Goal: Task Accomplishment & Management: Manage account settings

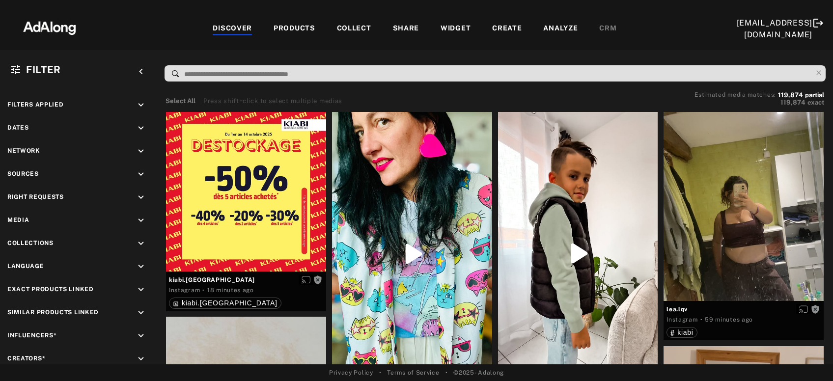
click at [540, 104] on div "Select All Press shift+click to select multiple medias Estimated media matches:…" at bounding box center [495, 99] width 659 height 15
click at [140, 196] on icon "keyboard_arrow_down" at bounding box center [141, 197] width 11 height 11
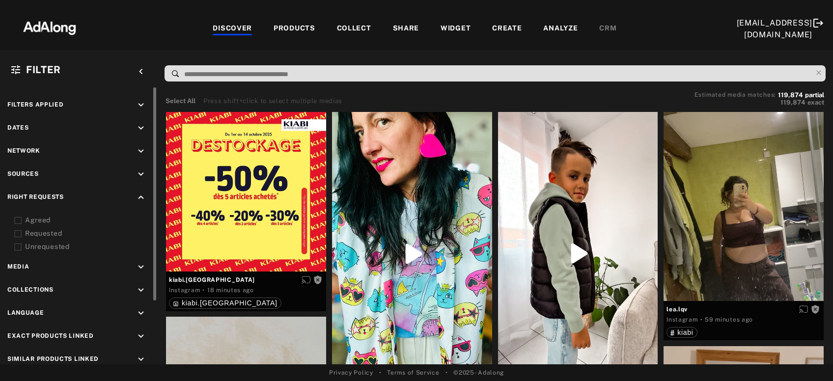
click at [53, 223] on div "Agreed" at bounding box center [87, 220] width 125 height 10
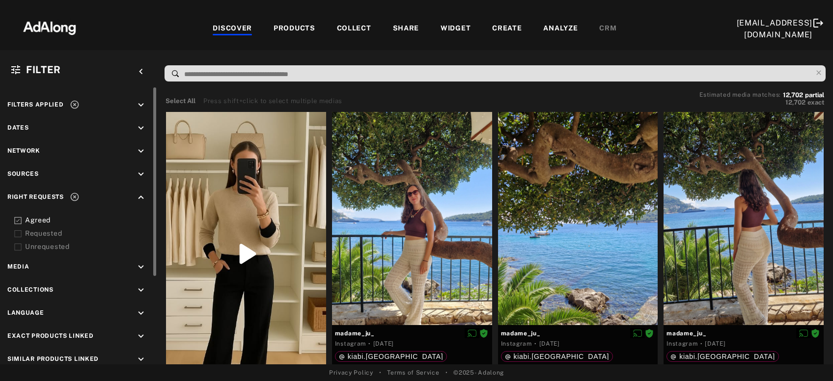
click at [356, 28] on div "COLLECT" at bounding box center [354, 29] width 34 height 12
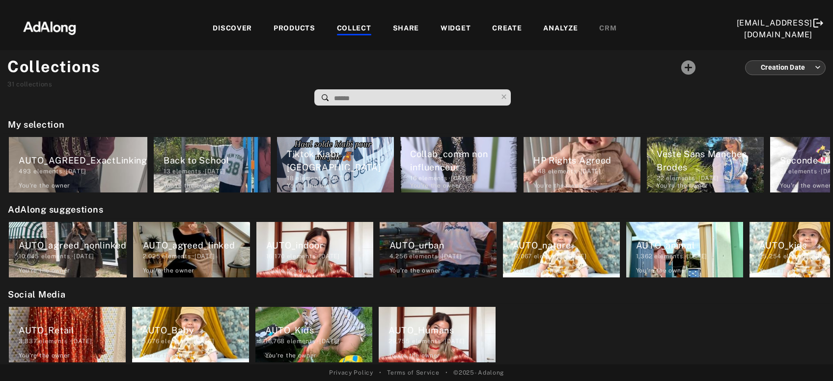
click at [238, 28] on div "DISCOVER" at bounding box center [232, 29] width 39 height 12
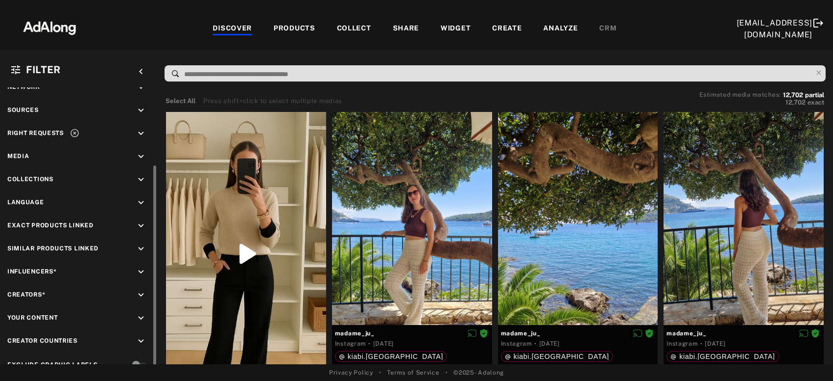
scroll to position [80, 0]
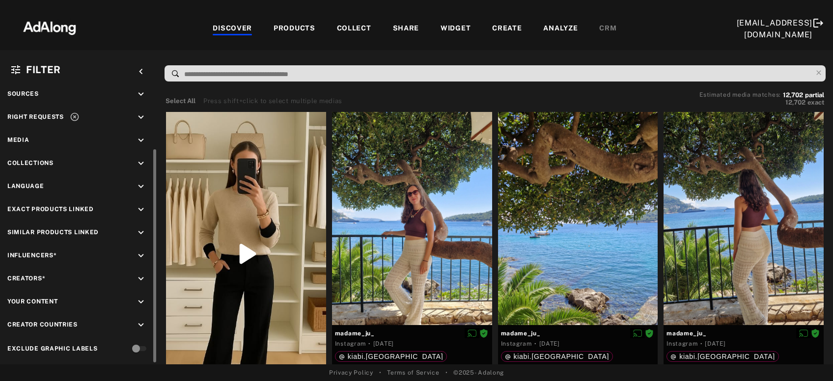
click at [140, 251] on icon "keyboard_arrow_down" at bounding box center [141, 256] width 11 height 11
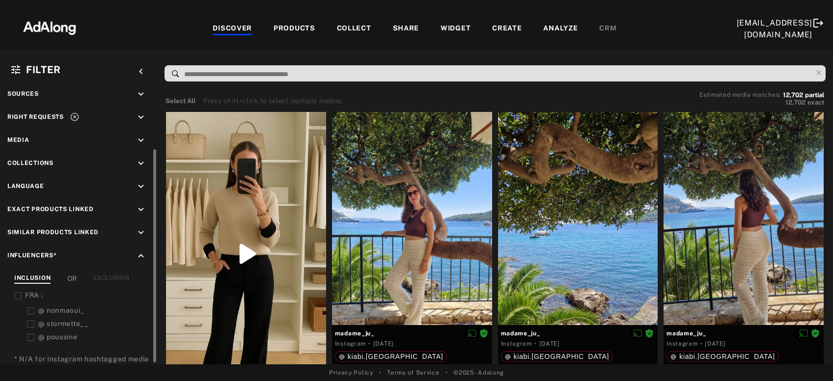
click at [114, 276] on div "EXCLUSION" at bounding box center [111, 279] width 36 height 10
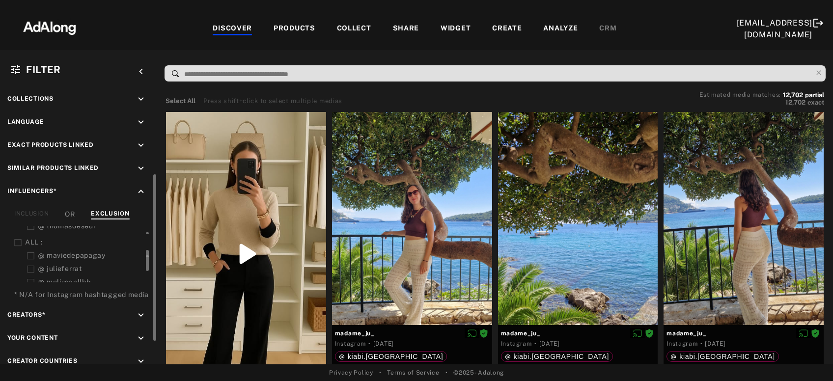
scroll to position [223, 0]
click at [20, 241] on icon at bounding box center [17, 242] width 7 height 7
click at [433, 248] on div at bounding box center [412, 218] width 160 height 213
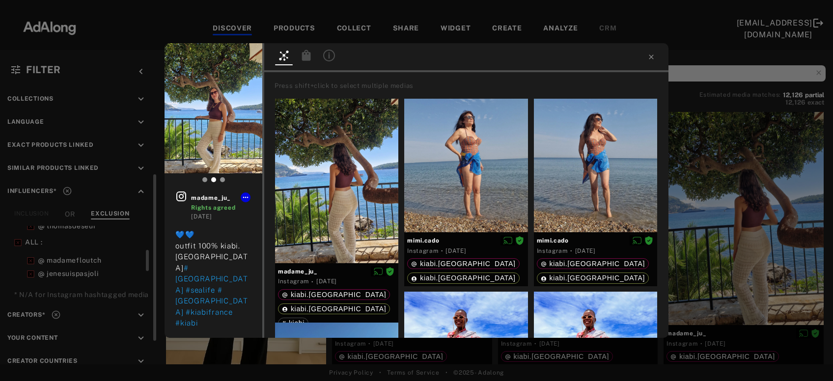
click at [304, 55] on icon at bounding box center [306, 55] width 9 height 11
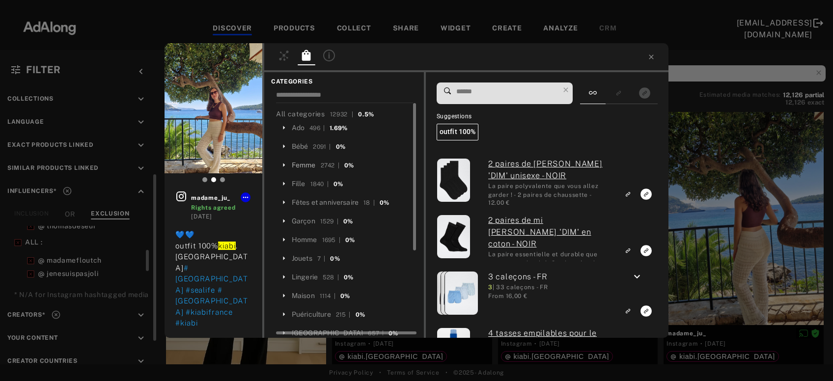
click at [313, 163] on div "Femme" at bounding box center [304, 165] width 24 height 10
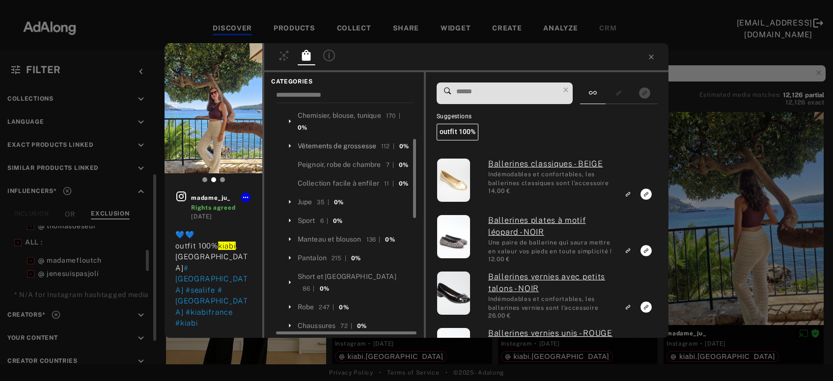
scroll to position [159, 0]
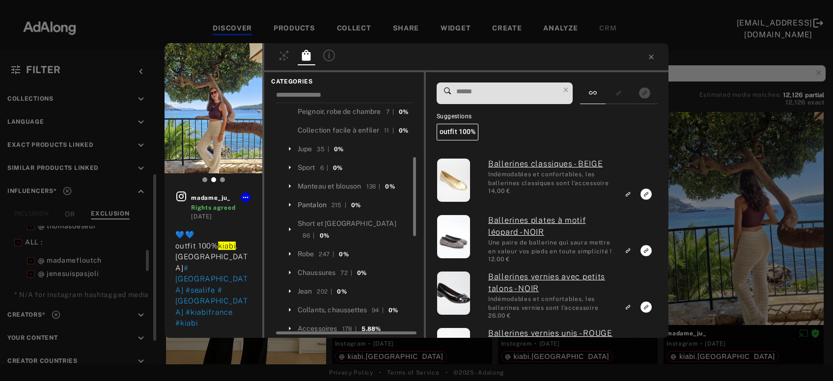
click at [300, 206] on div "Pantalon" at bounding box center [312, 205] width 29 height 10
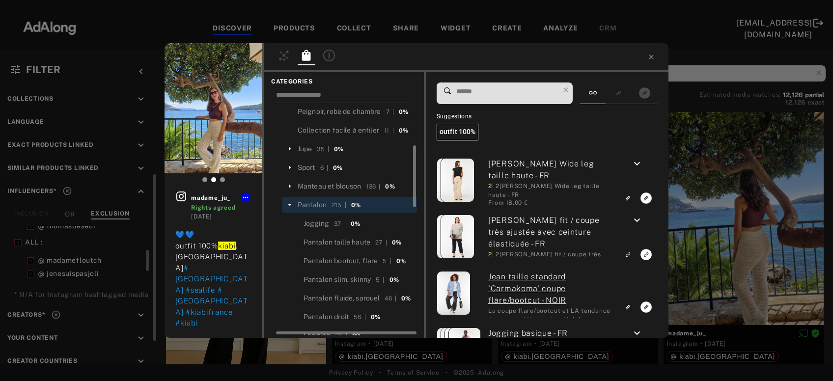
click at [497, 90] on input at bounding box center [507, 91] width 104 height 13
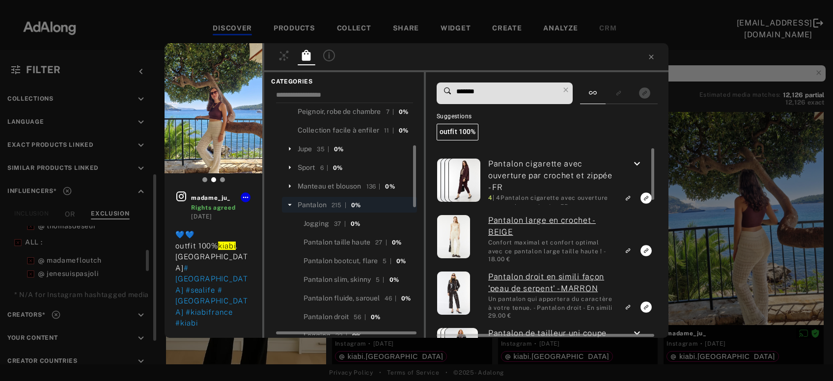
type input "*******"
click at [648, 252] on rect "Link to exact product" at bounding box center [646, 251] width 12 height 12
click at [570, 89] on icon at bounding box center [566, 90] width 14 height 14
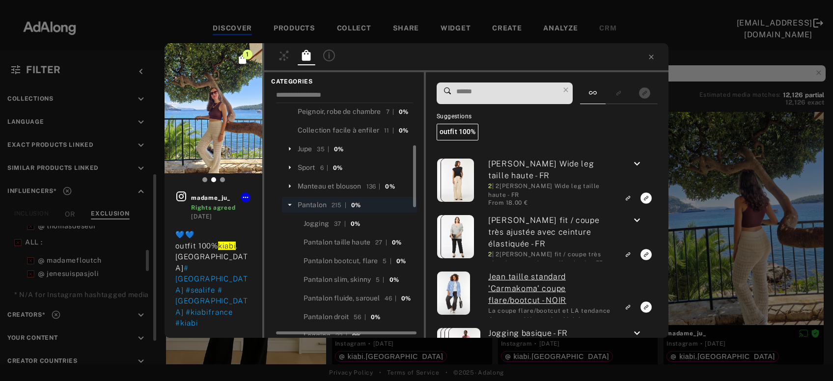
click at [287, 207] on icon at bounding box center [289, 204] width 9 height 9
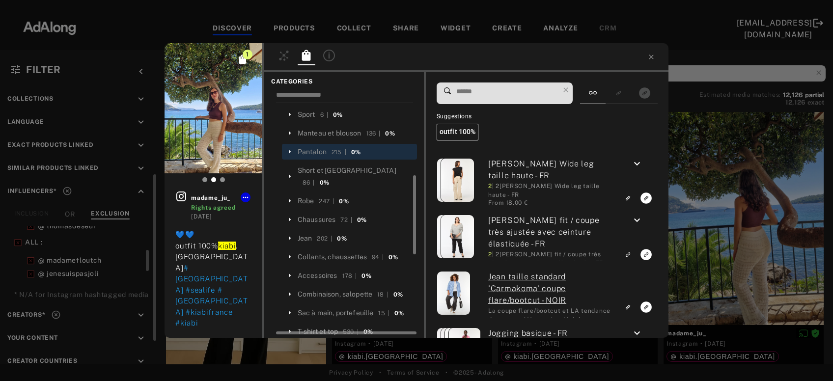
click at [335, 327] on div "T-shirt et top" at bounding box center [318, 332] width 40 height 10
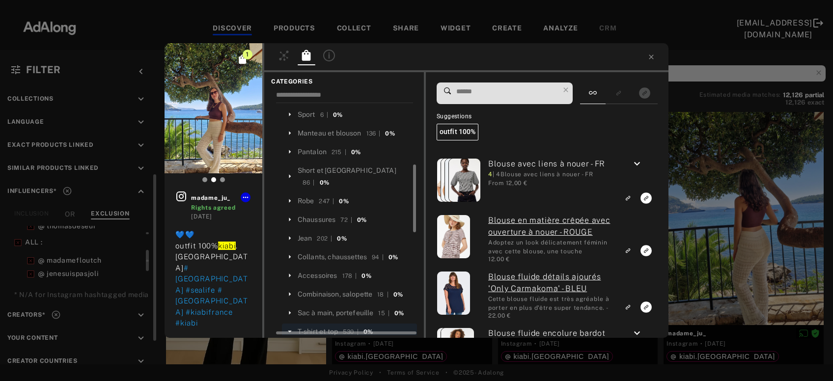
click at [489, 89] on input at bounding box center [507, 91] width 104 height 13
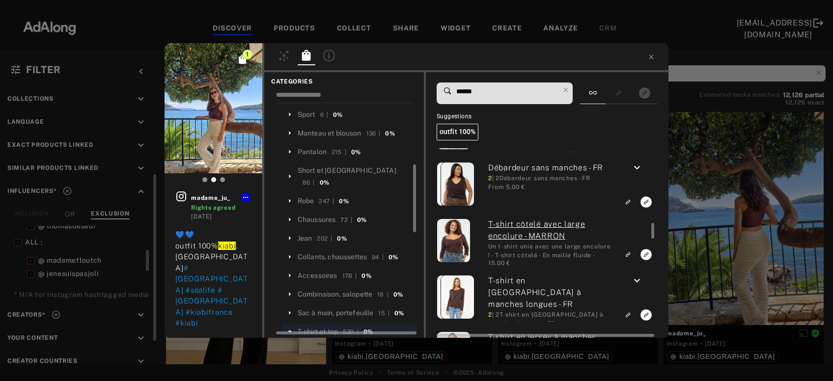
click at [637, 165] on icon "keyboard_arrow_down" at bounding box center [637, 168] width 12 height 12
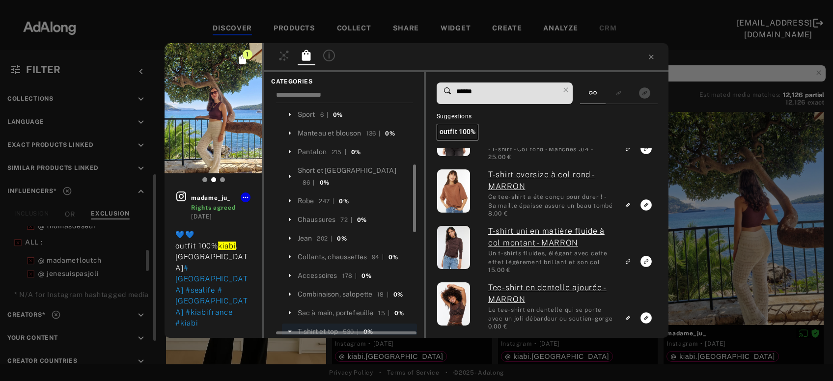
click at [471, 92] on input "******" at bounding box center [507, 91] width 104 height 13
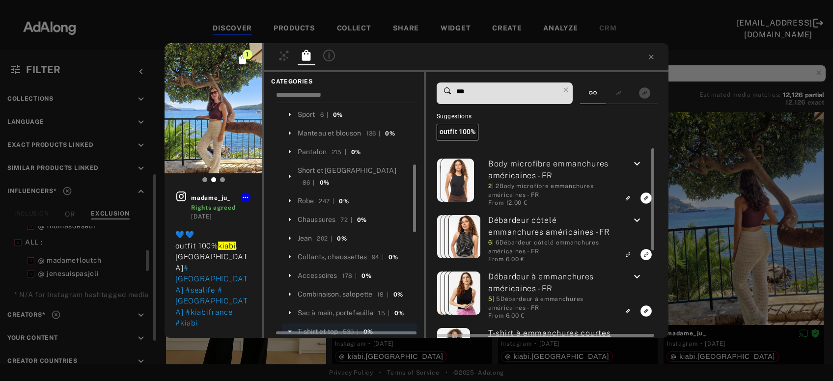
type input "***"
click at [637, 166] on icon "keyboard_arrow_down" at bounding box center [637, 164] width 12 height 12
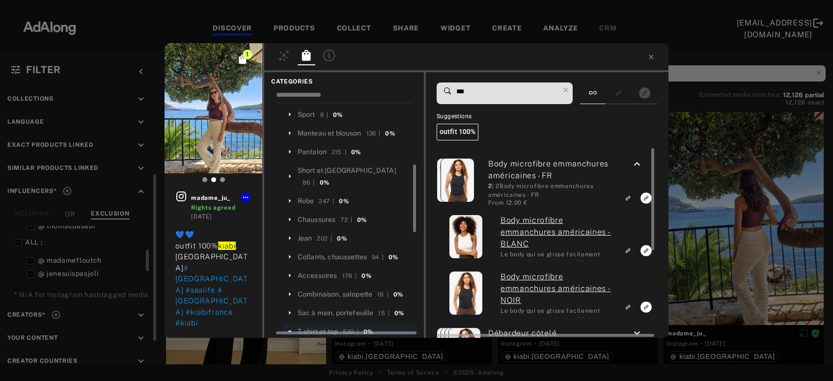
click at [637, 166] on icon "keyboard_arrow_up" at bounding box center [637, 164] width 12 height 12
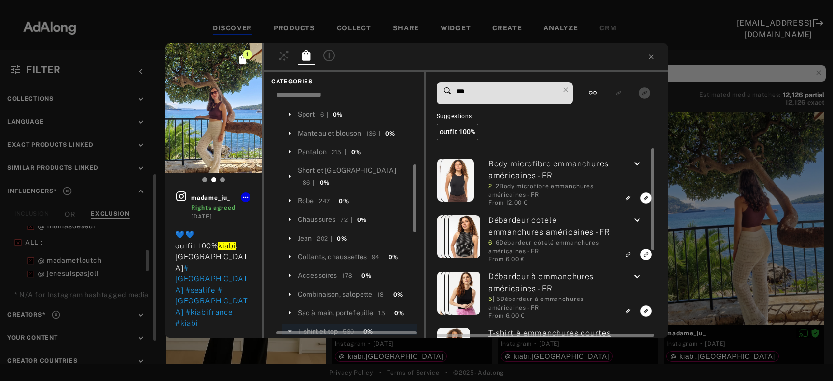
click at [640, 221] on icon "keyboard_arrow_down" at bounding box center [637, 221] width 12 height 12
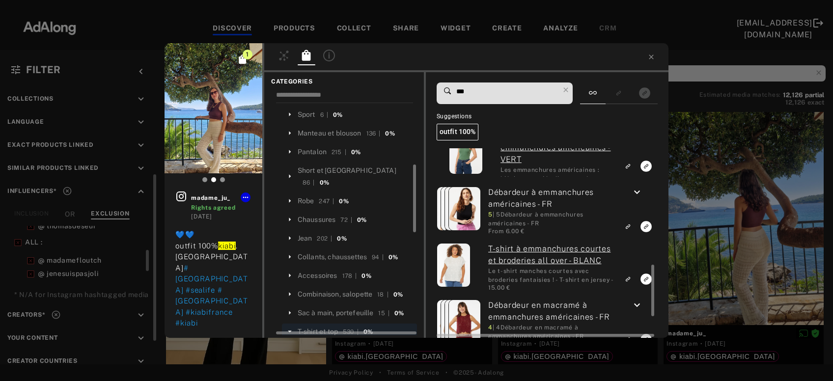
click at [639, 193] on icon "keyboard_arrow_down" at bounding box center [637, 193] width 12 height 12
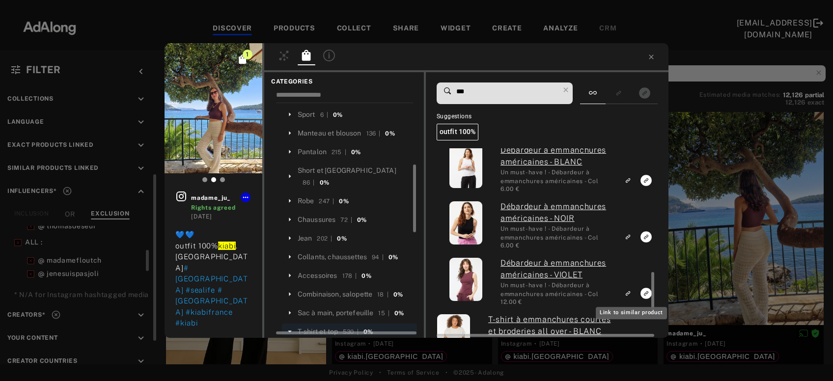
click at [629, 290] on rect "Link to similar product" at bounding box center [628, 293] width 12 height 12
click at [645, 294] on icon "Link to exact product" at bounding box center [646, 293] width 11 height 11
click at [631, 292] on icon "Unlink to similar product" at bounding box center [628, 293] width 7 height 6
click at [652, 59] on icon at bounding box center [652, 57] width 8 height 8
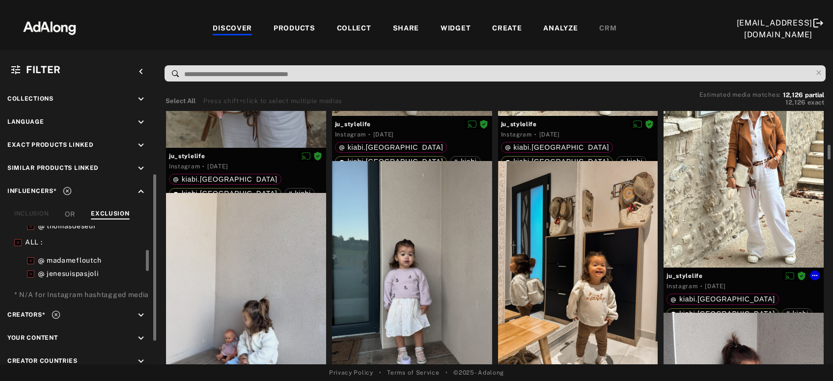
scroll to position [1641, 0]
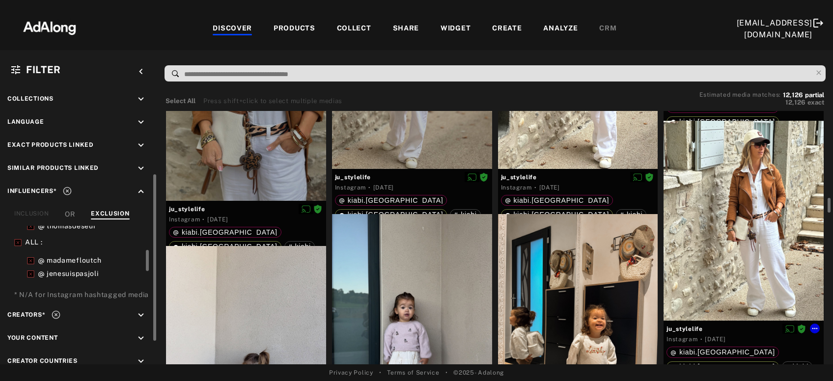
click at [711, 218] on div at bounding box center [744, 221] width 160 height 200
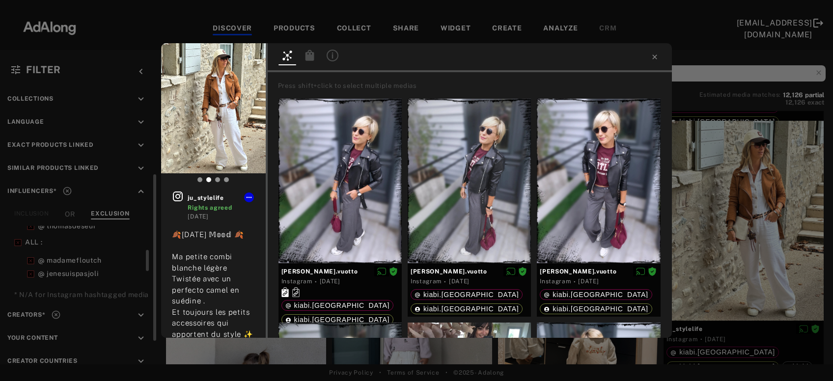
click at [311, 57] on icon at bounding box center [309, 55] width 9 height 11
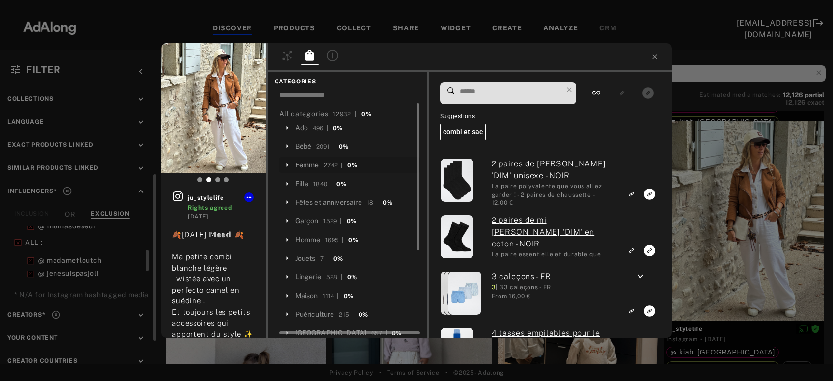
click at [299, 166] on div "Femme" at bounding box center [307, 165] width 24 height 10
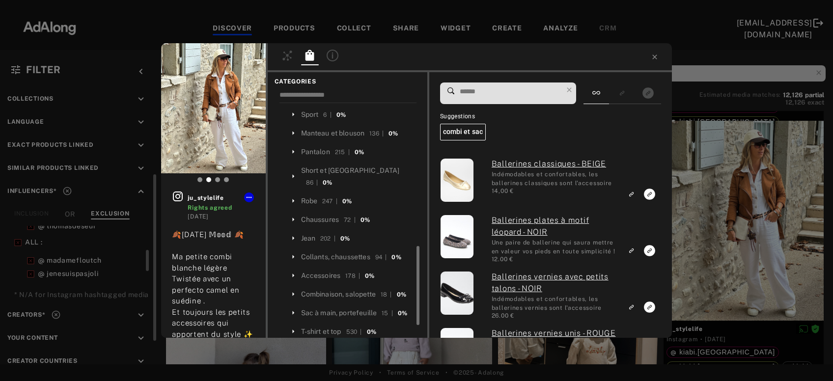
scroll to position [264, 0]
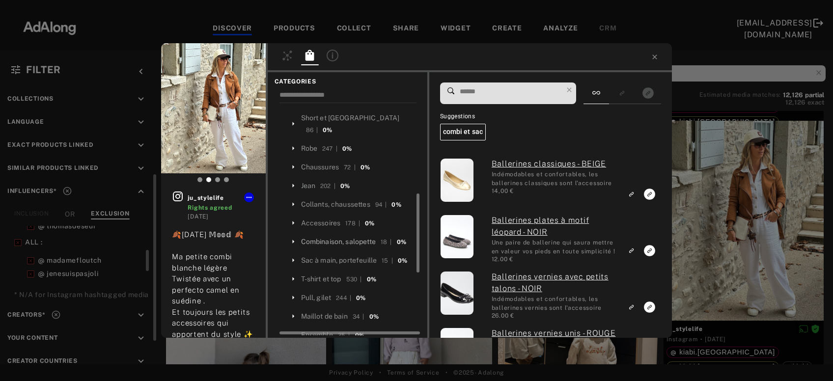
click at [358, 237] on div "Combinaison, salopette" at bounding box center [338, 242] width 75 height 10
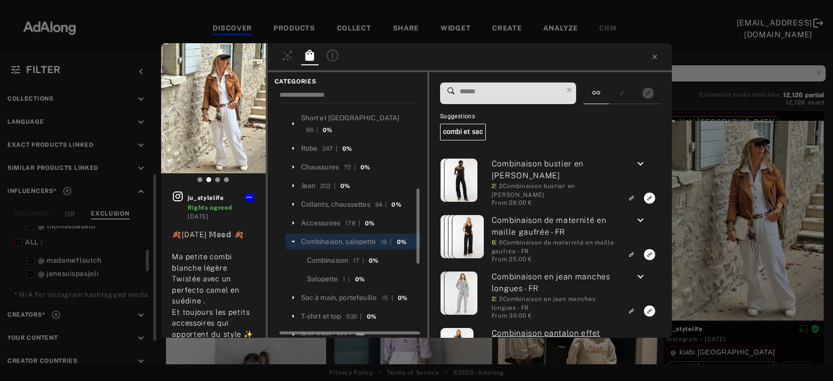
click at [471, 90] on input at bounding box center [511, 91] width 104 height 13
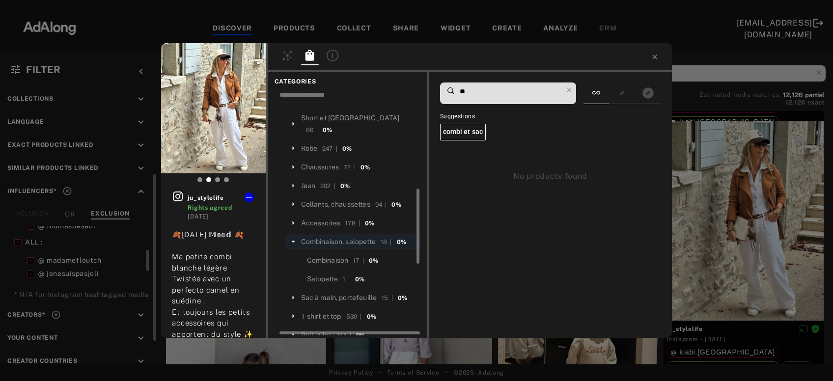
type input "*"
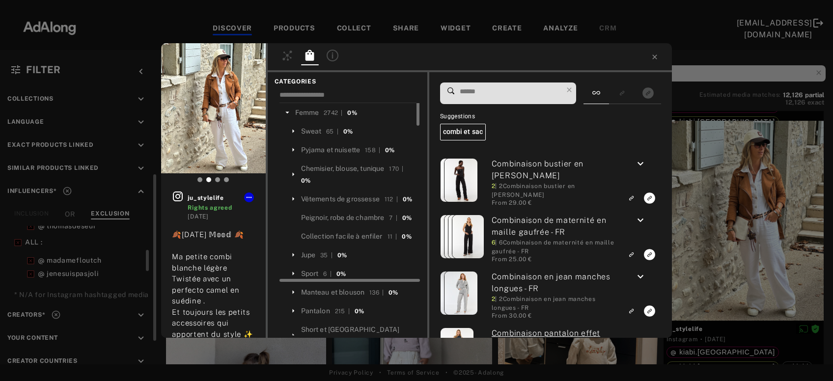
scroll to position [0, 0]
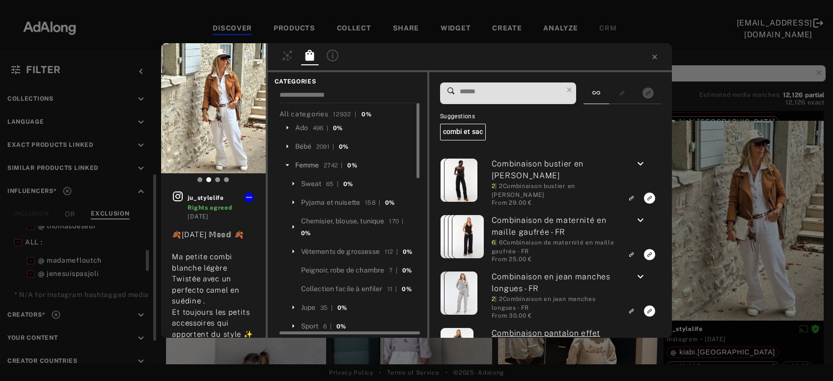
click at [311, 168] on div "Femme" at bounding box center [307, 165] width 24 height 10
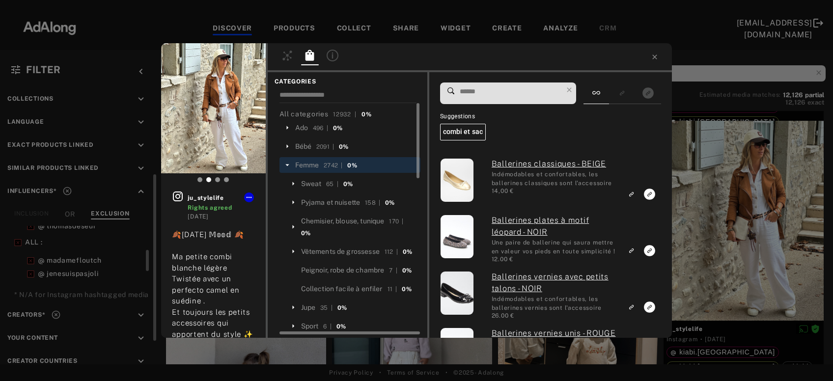
click at [476, 91] on input at bounding box center [511, 91] width 104 height 13
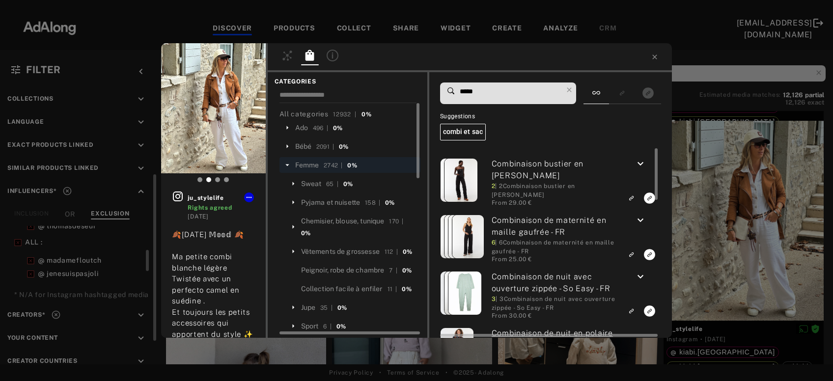
type input "*****"
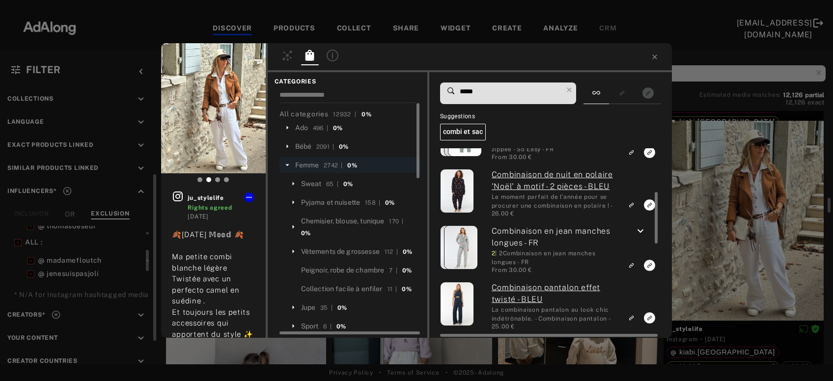
click at [642, 232] on icon "keyboard_arrow_down" at bounding box center [641, 232] width 12 height 12
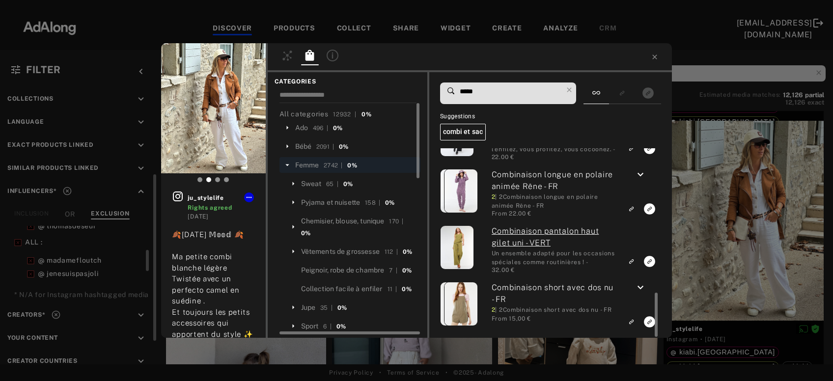
click at [772, 209] on div "ju_stylelife Rights agreed 2 days ago 🍂𝕄𝕠𝕟𝕕𝕒𝕪 𝕄𝕠𝕠𝕕 🍂 Ma petite combi blanche lé…" at bounding box center [416, 190] width 833 height 381
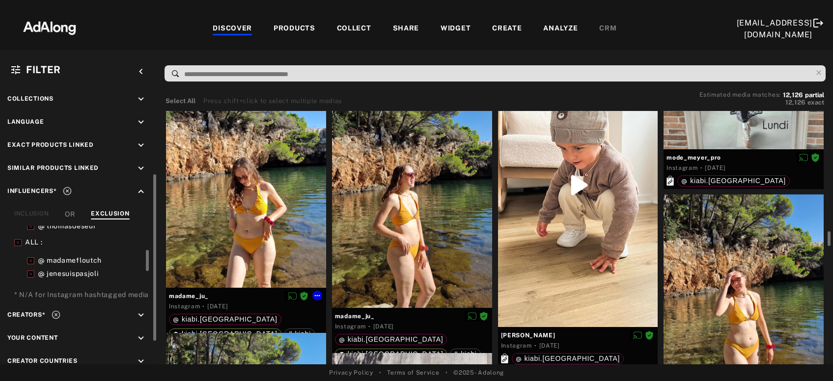
click at [293, 214] on div at bounding box center [246, 181] width 160 height 213
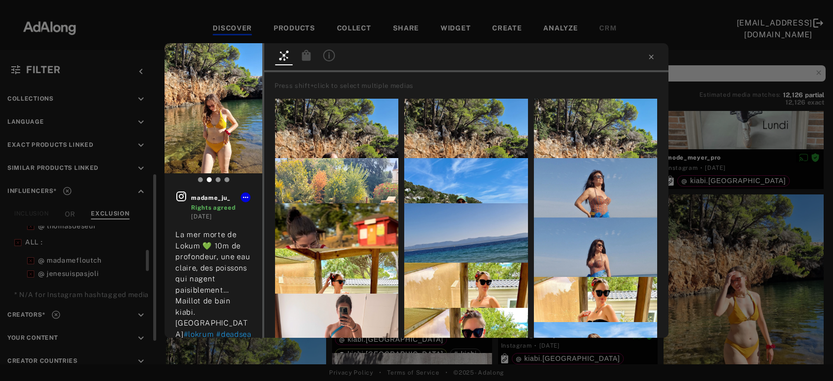
click at [307, 60] on icon at bounding box center [306, 55] width 9 height 11
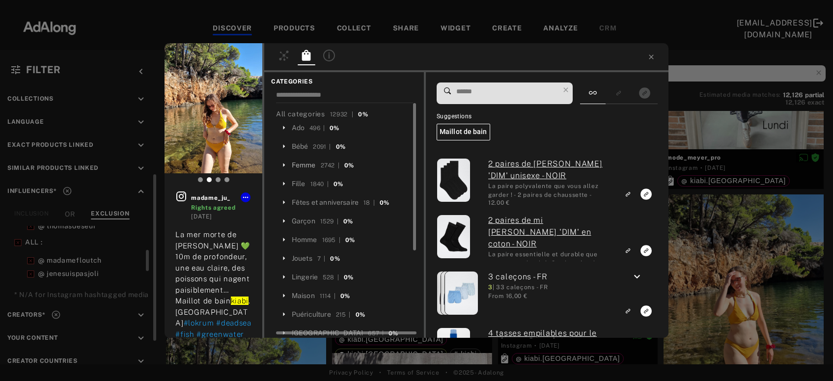
click at [305, 163] on div "Femme" at bounding box center [304, 165] width 24 height 10
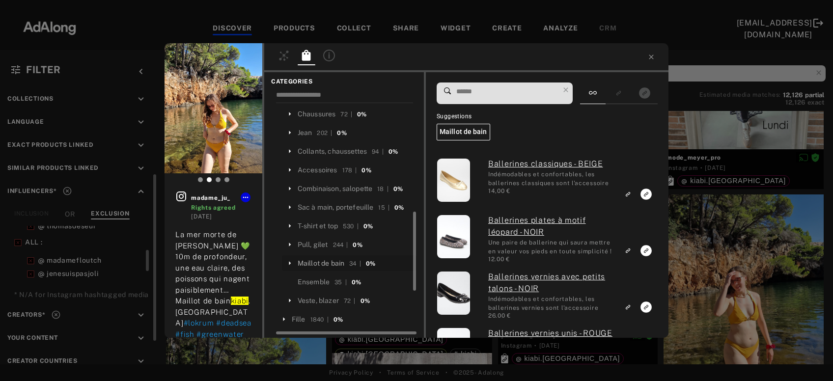
click at [327, 258] on div "Maillot de bain" at bounding box center [321, 263] width 47 height 10
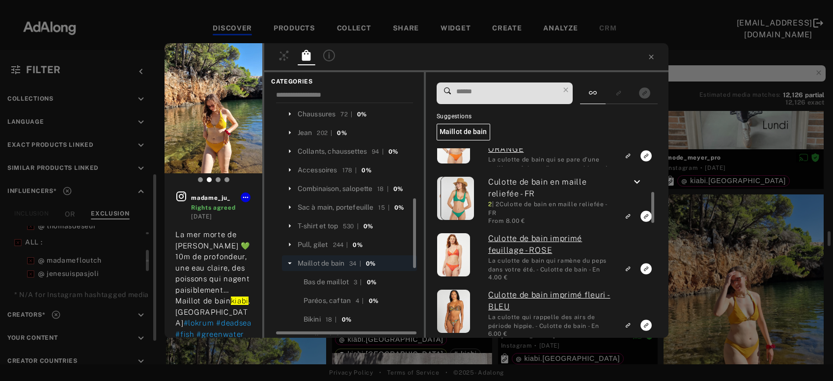
click at [495, 89] on input at bounding box center [507, 91] width 104 height 13
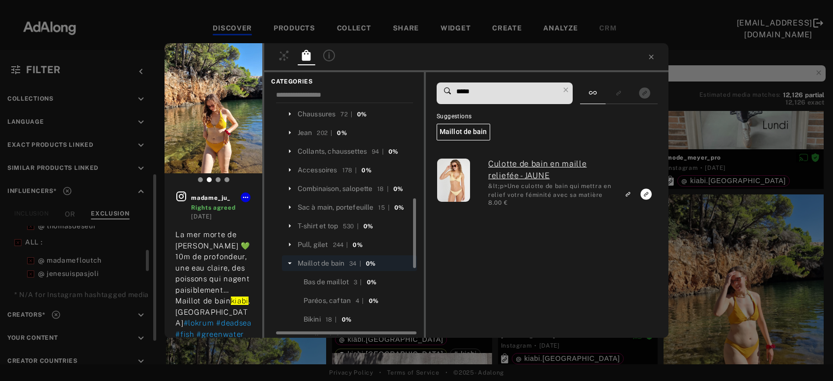
drag, startPoint x: 479, startPoint y: 92, endPoint x: 441, endPoint y: 94, distance: 38.4
click at [455, 94] on input "*****" at bounding box center [507, 91] width 104 height 13
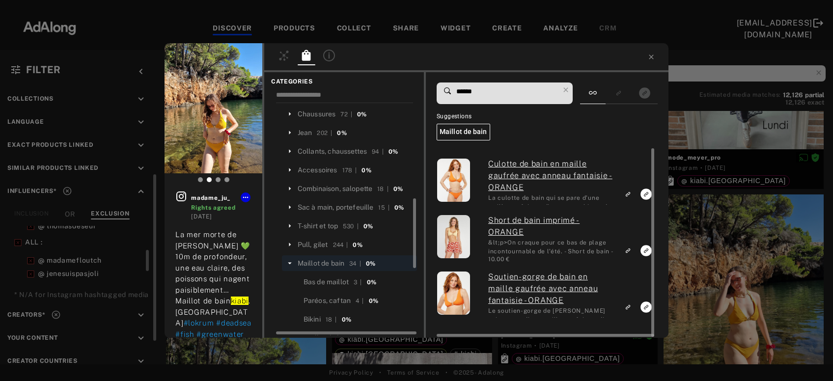
type input "******"
click at [632, 191] on rect "Link to similar product" at bounding box center [628, 194] width 12 height 12
click at [628, 306] on icon "Link to similar product" at bounding box center [628, 307] width 7 height 6
click at [573, 88] on icon at bounding box center [566, 90] width 14 height 14
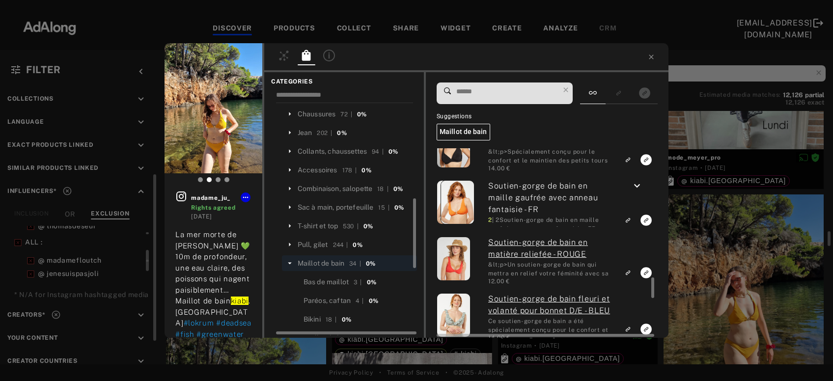
click at [640, 188] on icon "keyboard_arrow_down" at bounding box center [637, 186] width 12 height 12
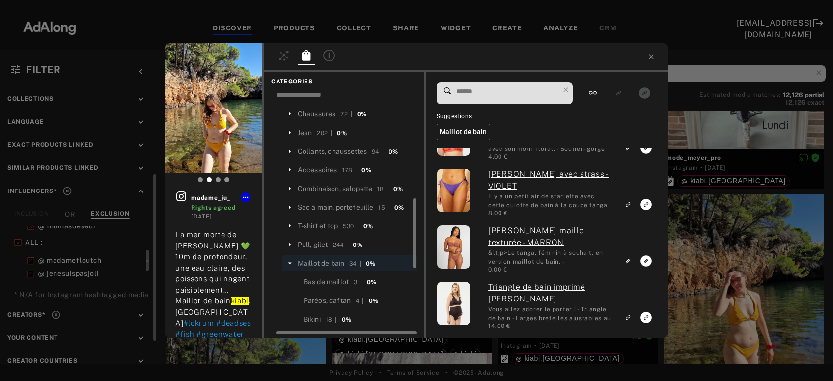
click at [692, 244] on div "madame_ju_ Rights agreed 3 days ago La mer morte de Lokum 💚 10m de profondeur, …" at bounding box center [416, 190] width 833 height 381
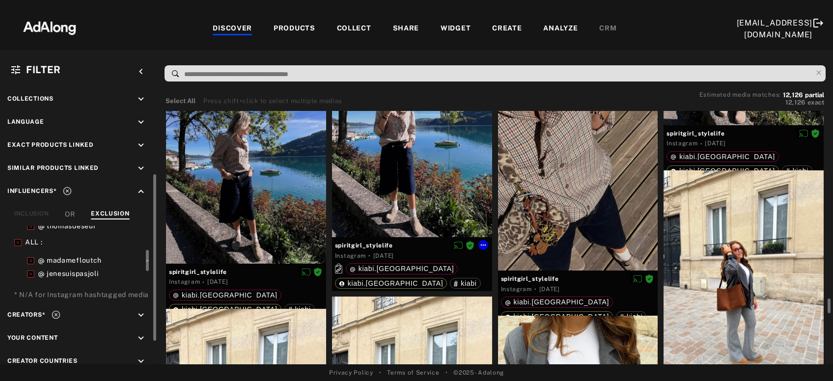
click at [377, 187] on div at bounding box center [412, 153] width 160 height 167
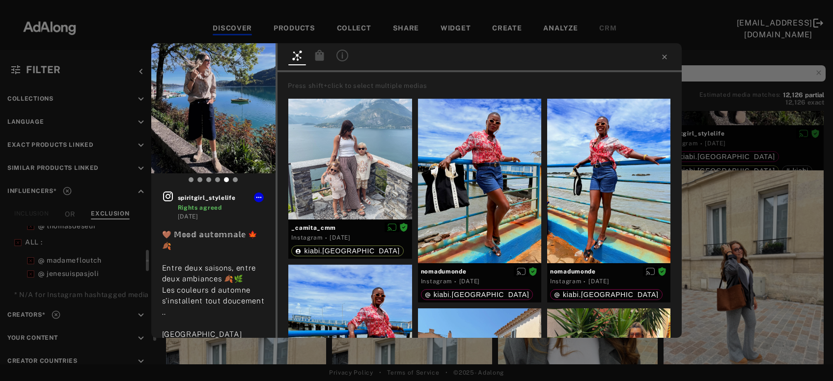
click at [319, 56] on icon at bounding box center [319, 55] width 9 height 11
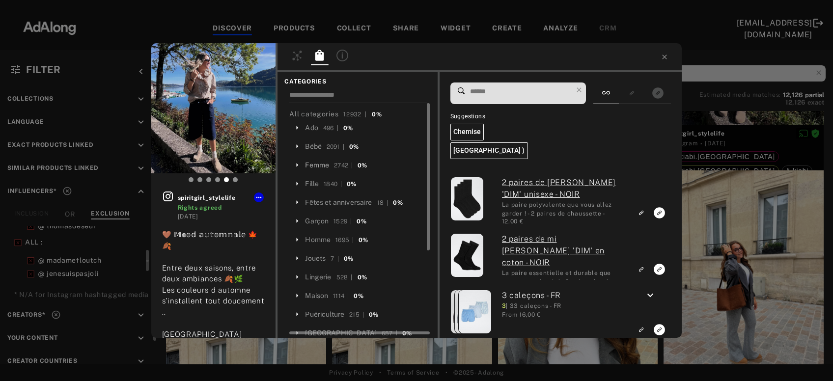
click at [323, 164] on div "Femme" at bounding box center [317, 165] width 24 height 10
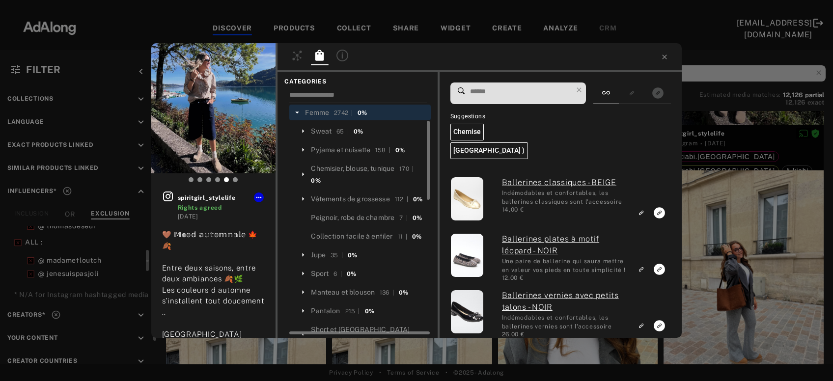
click at [323, 164] on div "Chemisier, blouse, tunique" at bounding box center [353, 169] width 84 height 10
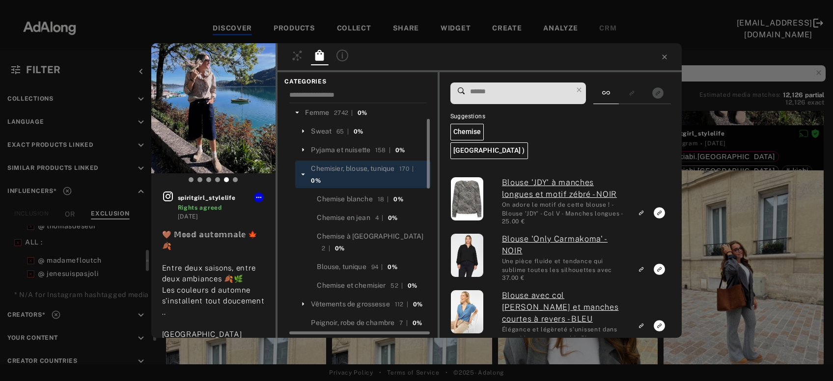
click at [495, 87] on input at bounding box center [521, 91] width 104 height 13
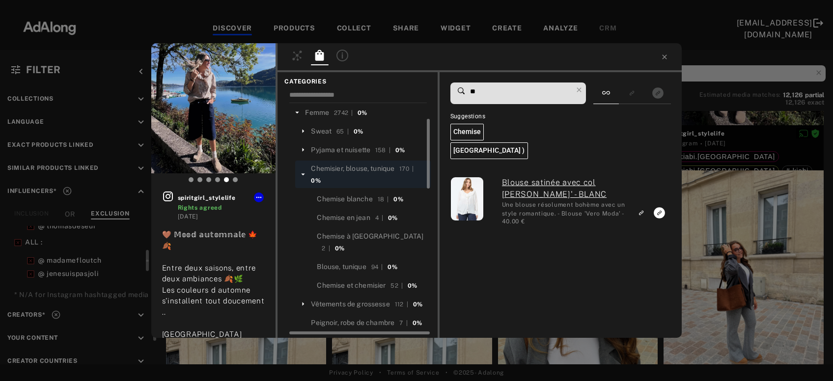
type input "*"
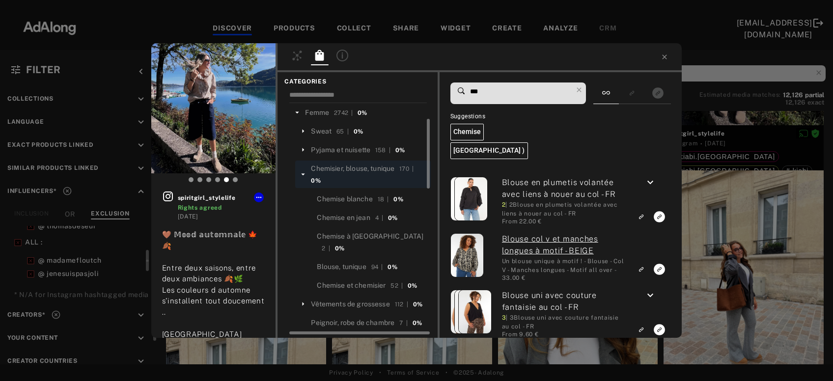
drag, startPoint x: 493, startPoint y: 91, endPoint x: 448, endPoint y: 93, distance: 44.7
click at [469, 93] on input "***" at bounding box center [521, 91] width 104 height 13
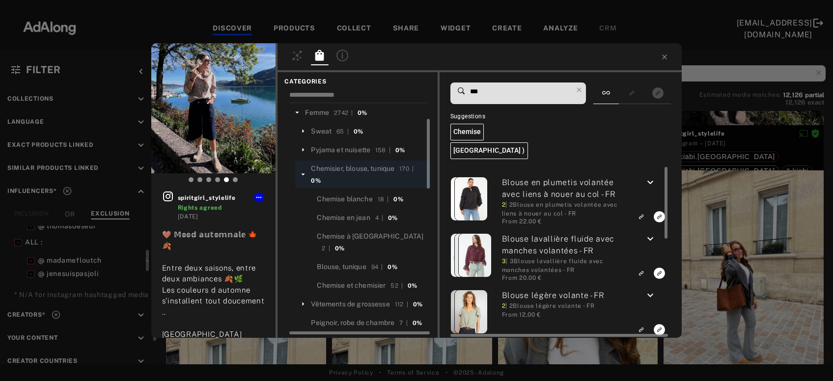
type input "***"
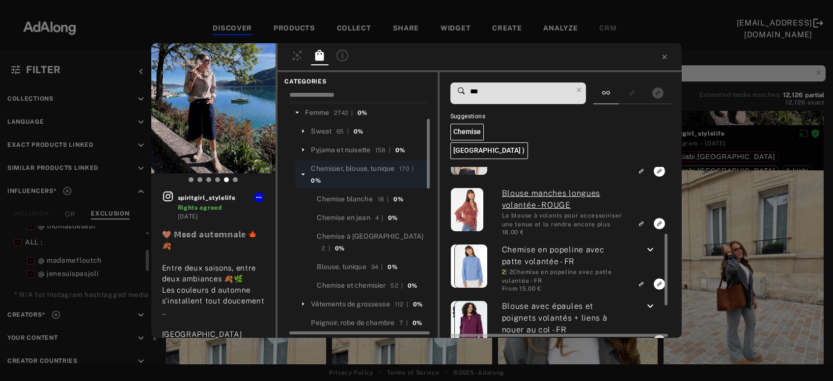
click at [655, 251] on icon "keyboard_arrow_down" at bounding box center [651, 250] width 12 height 12
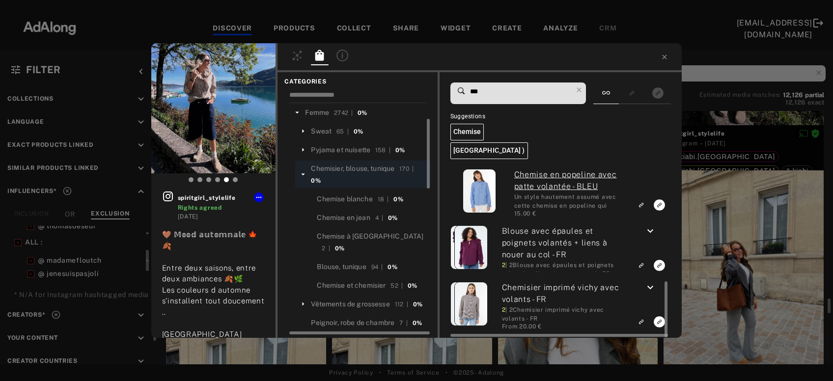
click at [653, 285] on icon "keyboard_arrow_down" at bounding box center [651, 288] width 12 height 12
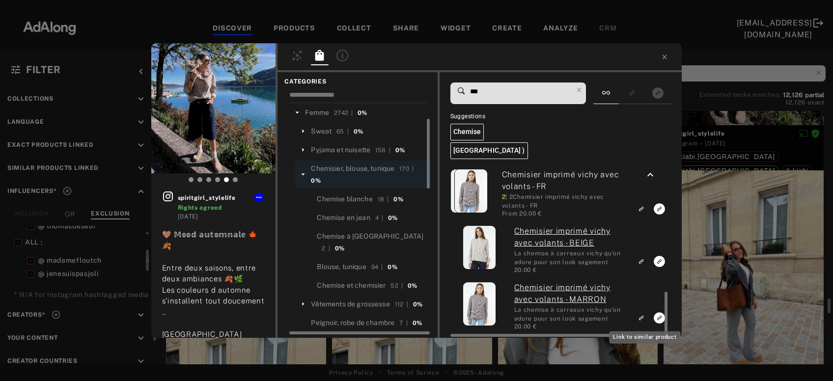
click at [644, 318] on icon "Link to similar product" at bounding box center [641, 318] width 7 height 6
click at [767, 282] on div "spiritgirl_stylelife Rights agreed 3 days ago 🤎 𝕄𝕠𝕠𝕕 𝕒𝕦𝕥𝕠𝕞𝕟𝕒𝕝𝕖 🍁 🍂 Entre deux s…" at bounding box center [416, 190] width 833 height 381
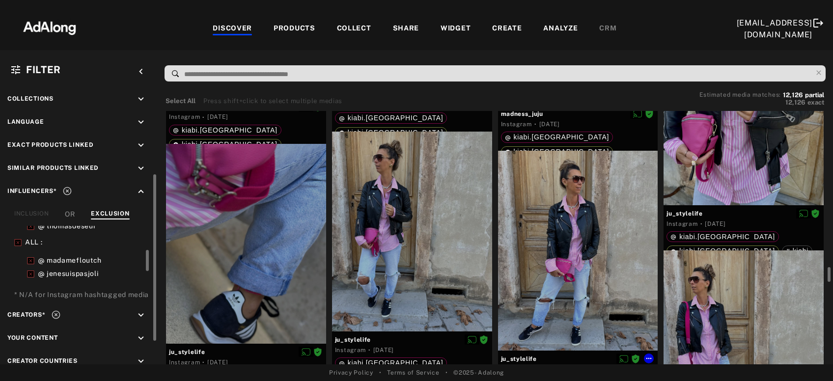
click at [583, 281] on div at bounding box center [578, 251] width 160 height 200
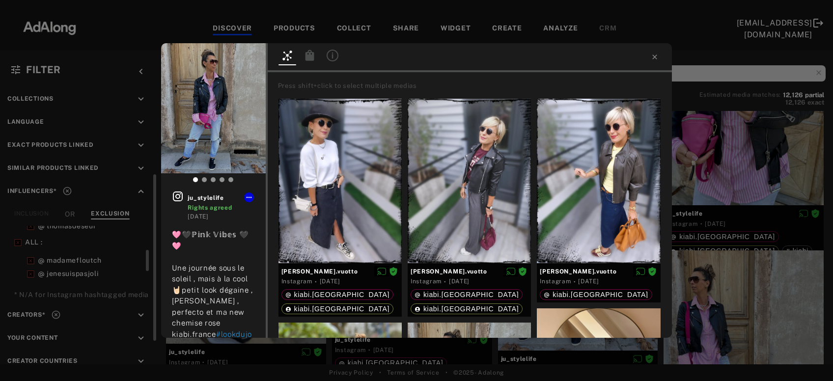
click at [310, 55] on icon at bounding box center [309, 55] width 9 height 11
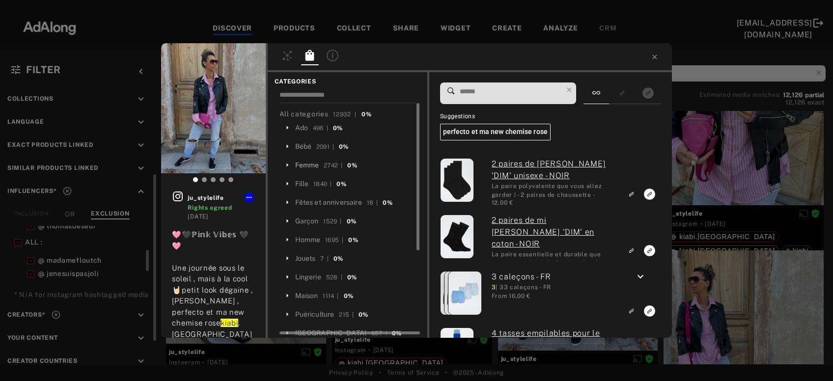
click at [312, 165] on div "Femme" at bounding box center [307, 165] width 24 height 10
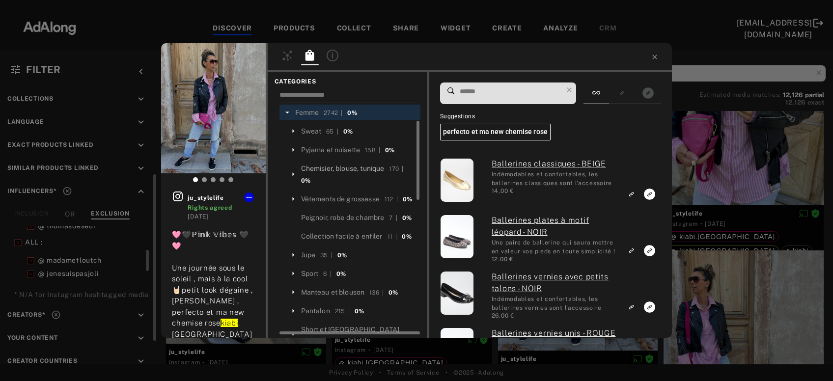
click at [339, 170] on div "Chemisier, blouse, tunique" at bounding box center [343, 169] width 84 height 10
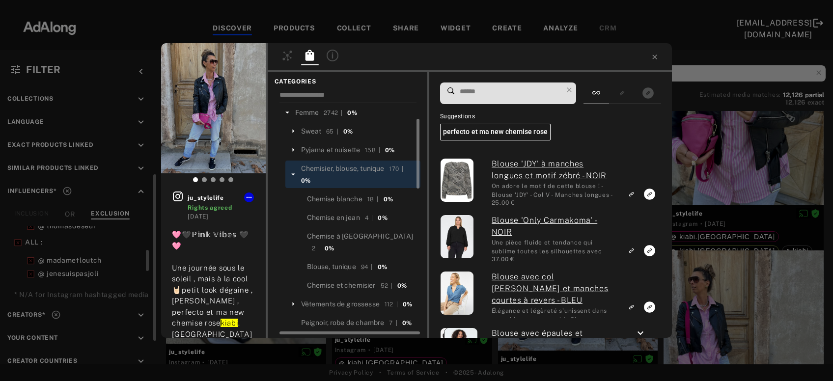
click at [473, 94] on input at bounding box center [511, 91] width 104 height 13
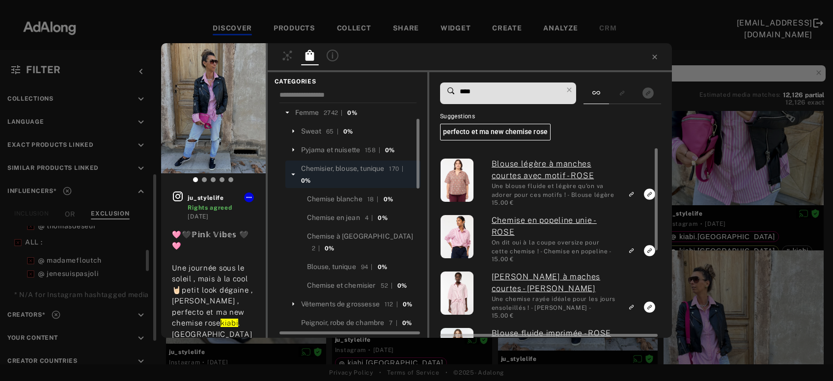
type input "****"
click at [647, 250] on icon "Link to exact product" at bounding box center [649, 250] width 11 height 11
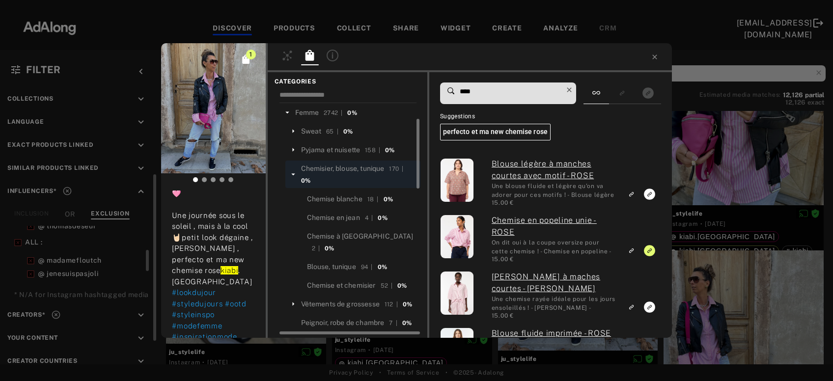
click at [571, 90] on icon at bounding box center [570, 90] width 14 height 14
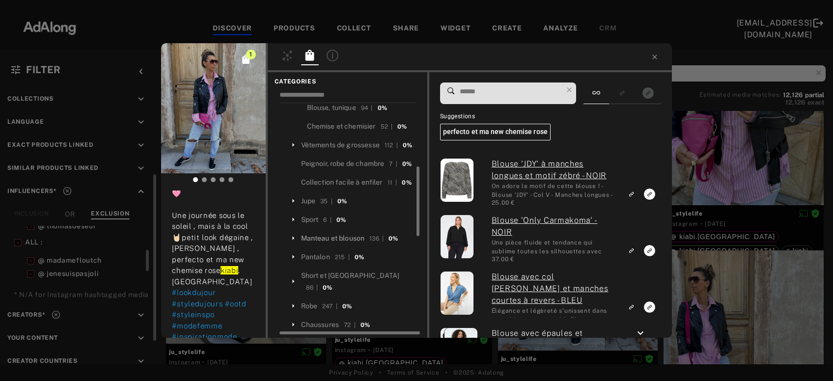
click at [350, 233] on div "Manteau et blouson" at bounding box center [333, 238] width 64 height 10
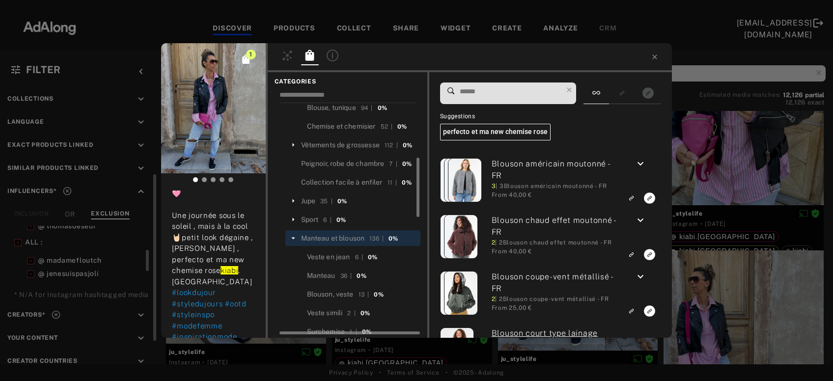
click at [504, 88] on input at bounding box center [511, 91] width 104 height 13
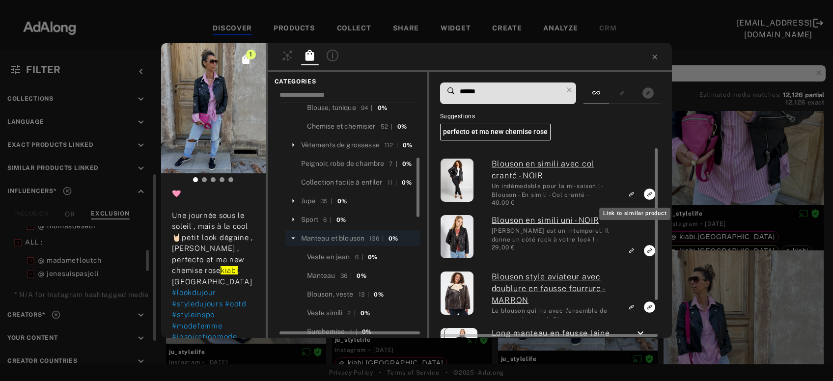
type input "******"
click at [629, 196] on rect "Link to similar product" at bounding box center [631, 194] width 12 height 12
click at [631, 249] on icon "Link to similar product" at bounding box center [631, 251] width 7 height 6
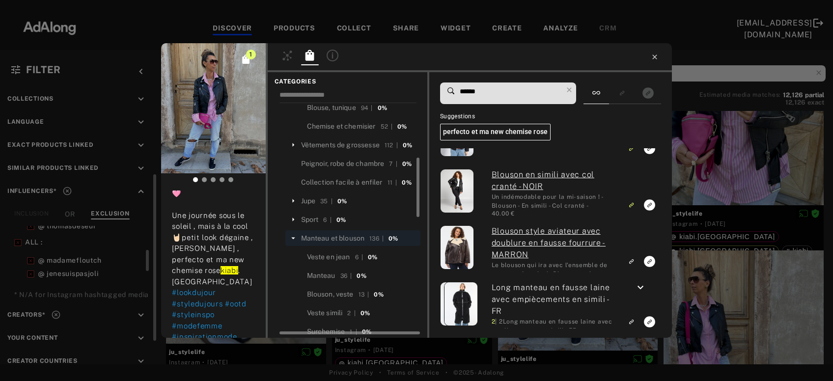
click at [653, 57] on icon at bounding box center [655, 57] width 8 height 8
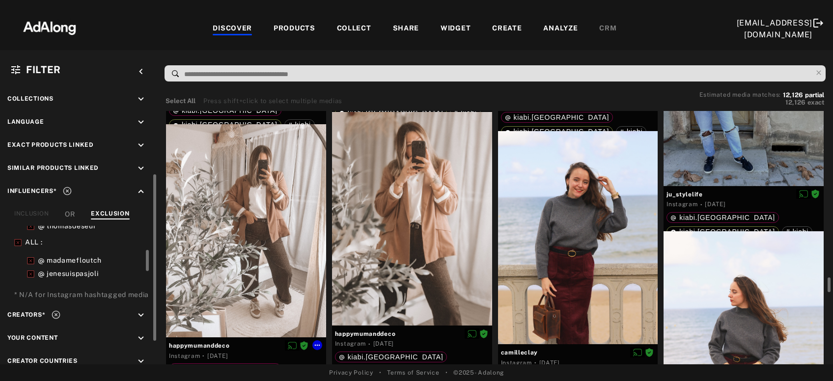
click at [250, 265] on div at bounding box center [246, 230] width 160 height 213
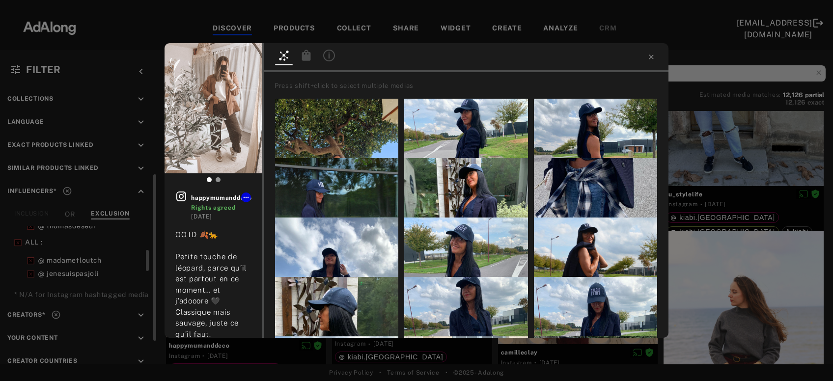
click at [735, 180] on div "happymumanddeco Rights agreed 4 days ago OOTD 🍂🐆 Petite touche de léopard, parc…" at bounding box center [416, 190] width 833 height 381
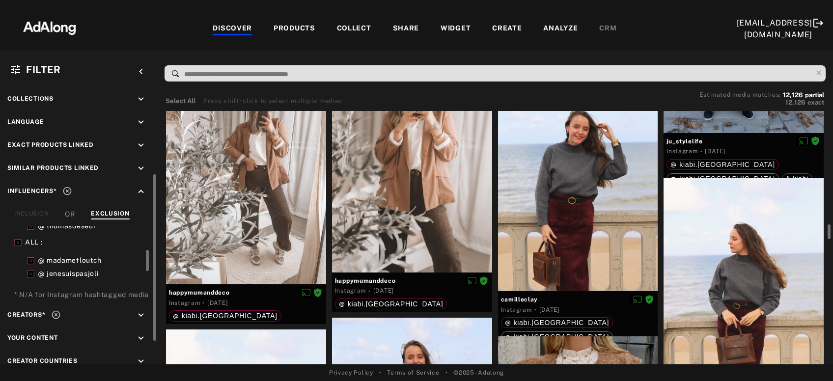
scroll to position [4183, 0]
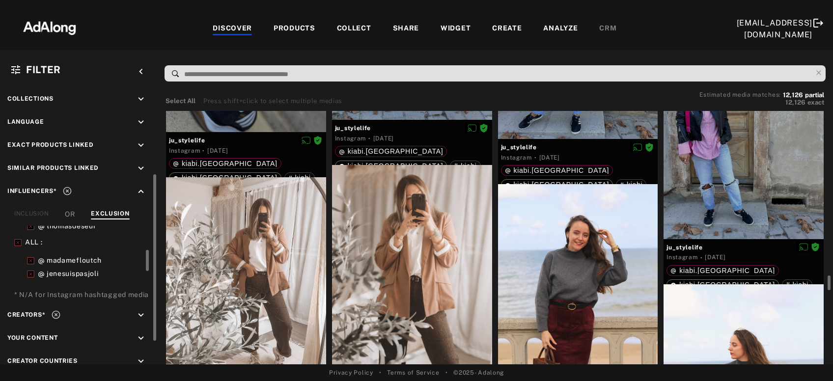
click at [237, 295] on div at bounding box center [246, 283] width 160 height 213
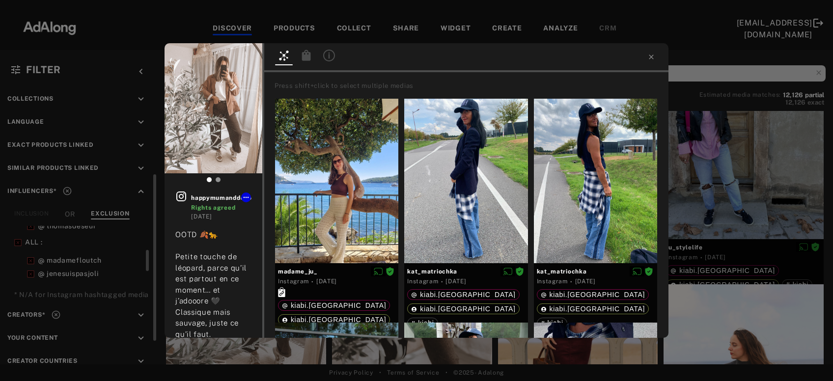
click at [309, 55] on icon at bounding box center [306, 55] width 9 height 11
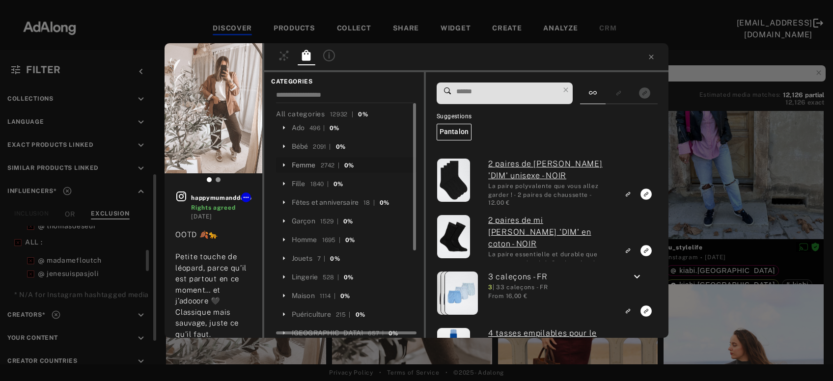
click at [309, 162] on div "Femme" at bounding box center [304, 165] width 24 height 10
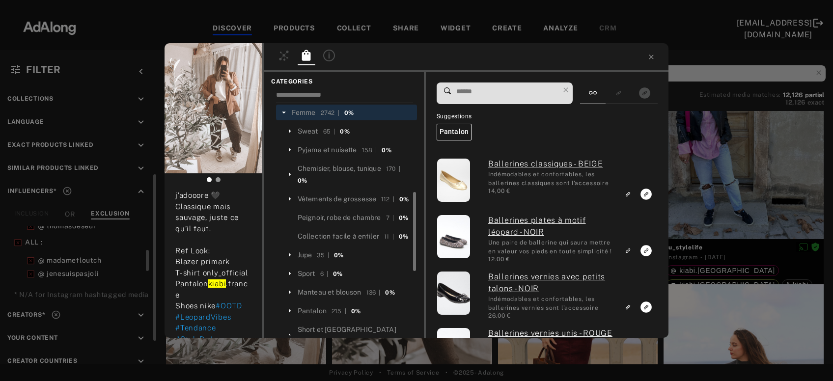
scroll to position [106, 0]
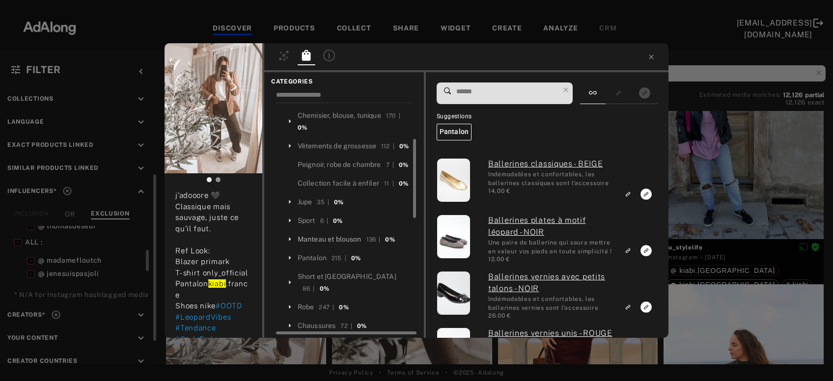
click at [351, 238] on div "Manteau et blouson" at bounding box center [330, 239] width 64 height 10
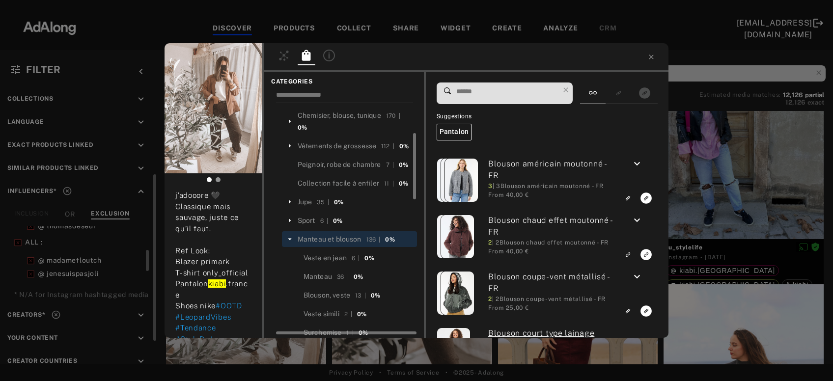
click at [479, 100] on span at bounding box center [507, 93] width 104 height 21
click at [485, 95] on input at bounding box center [507, 91] width 104 height 13
click at [290, 240] on icon at bounding box center [289, 239] width 9 height 9
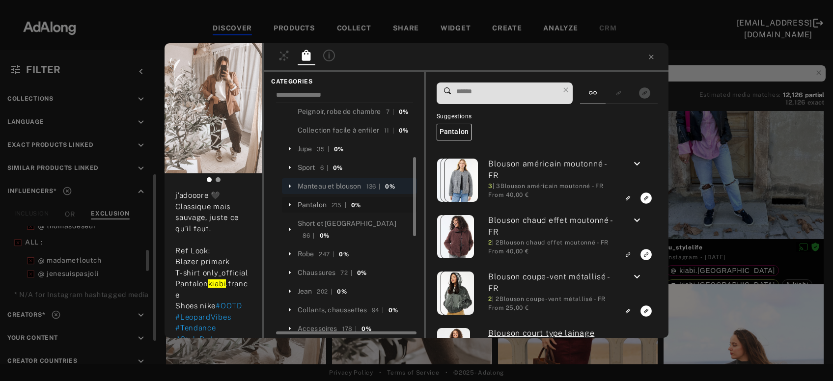
click at [314, 201] on div "Pantalon" at bounding box center [312, 205] width 29 height 10
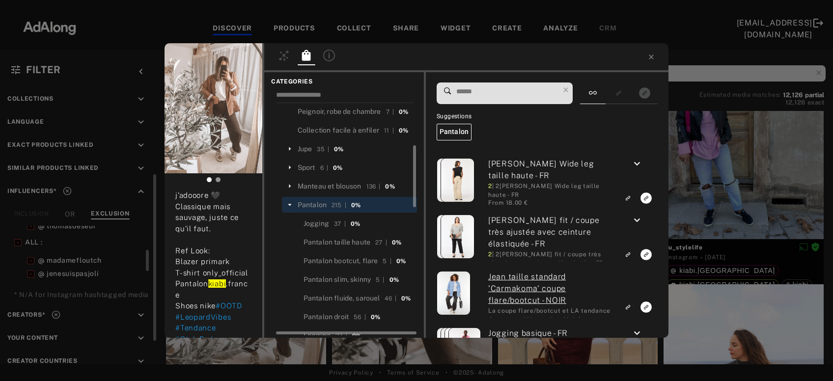
click at [483, 92] on input at bounding box center [507, 91] width 104 height 13
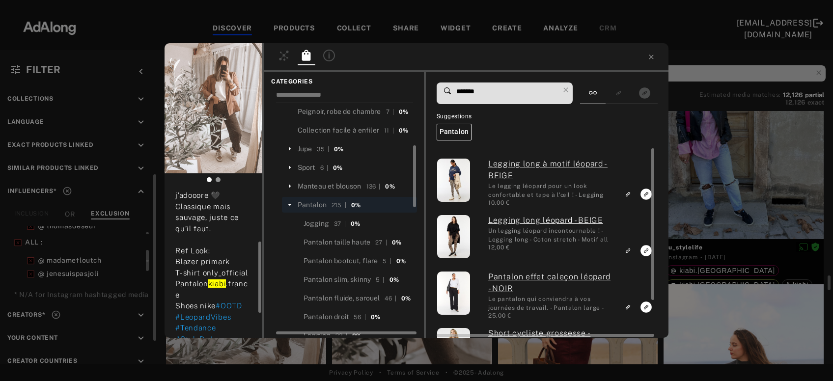
scroll to position [63, 0]
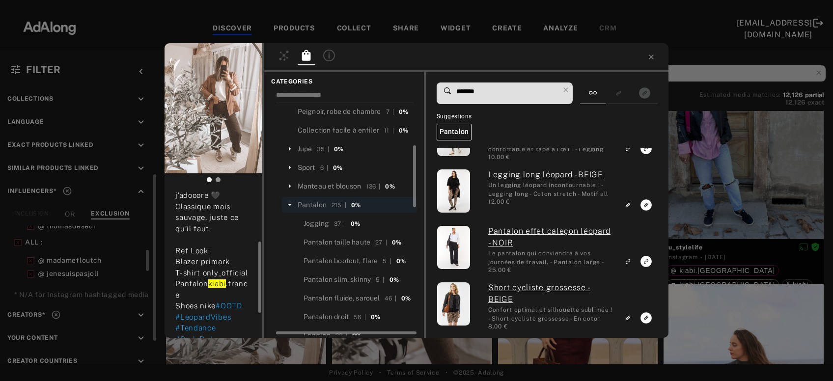
click at [467, 85] on input "*******" at bounding box center [507, 91] width 104 height 13
click at [466, 92] on input "*******" at bounding box center [507, 91] width 104 height 13
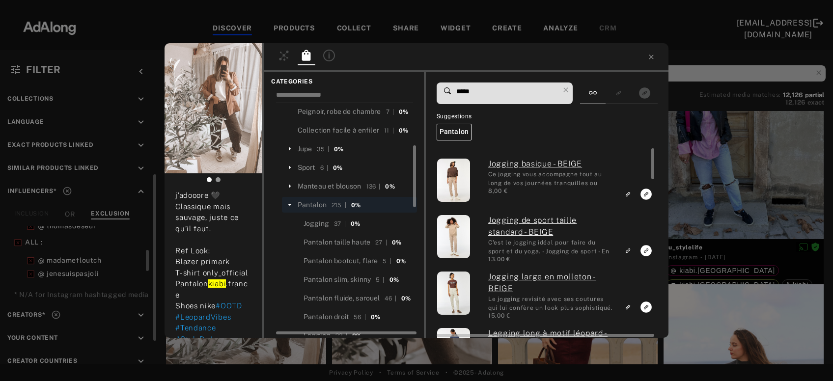
type input "*****"
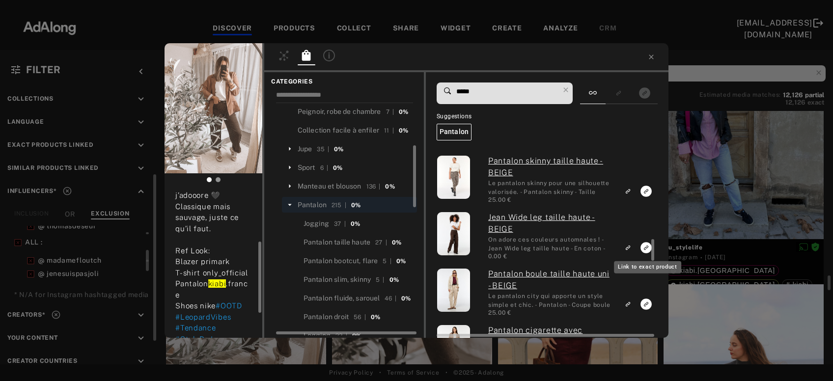
click at [646, 249] on icon "Link to exact product" at bounding box center [646, 247] width 11 height 11
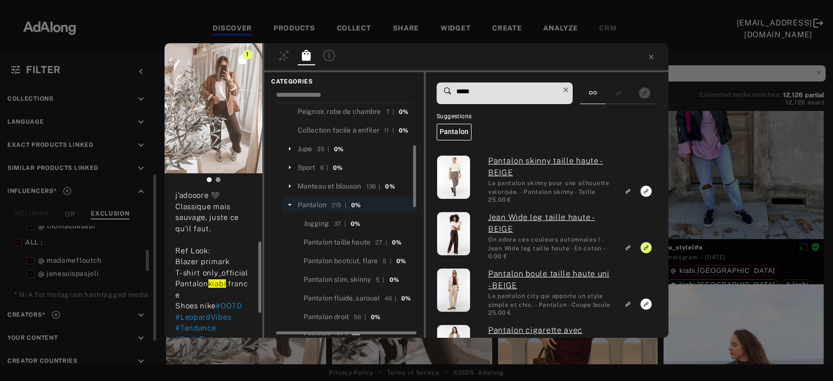
click at [569, 91] on icon at bounding box center [566, 90] width 14 height 14
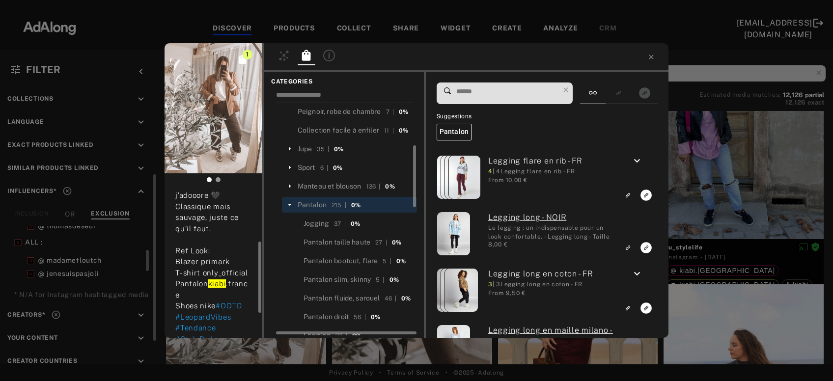
click at [286, 204] on icon at bounding box center [289, 204] width 9 height 9
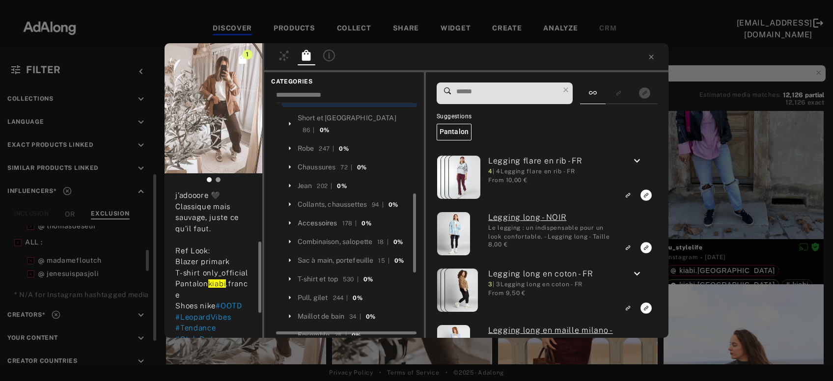
click at [312, 274] on div "T-shirt et top" at bounding box center [318, 279] width 40 height 10
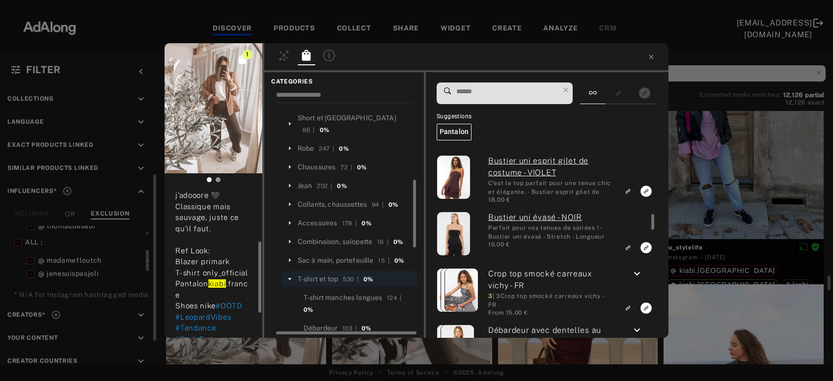
click at [494, 91] on input at bounding box center [507, 91] width 104 height 13
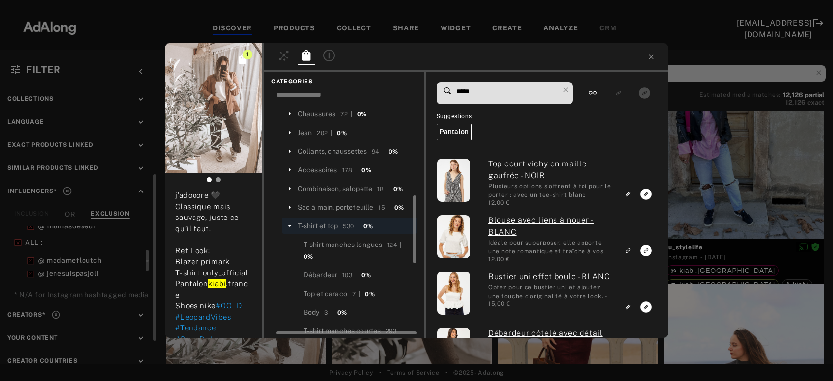
click at [483, 94] on input "*****" at bounding box center [507, 91] width 104 height 13
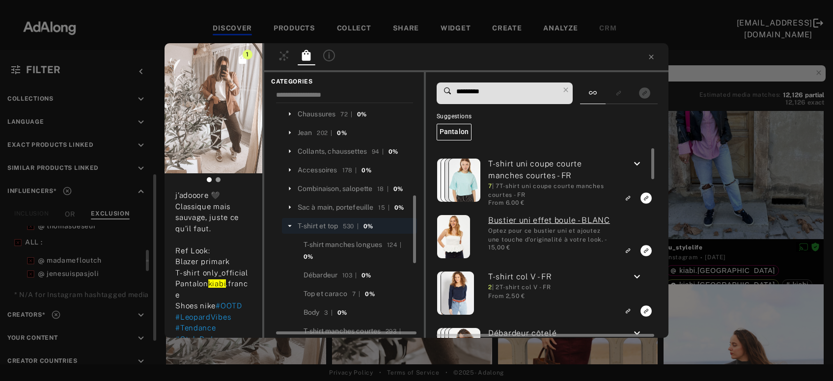
type input "*********"
click at [641, 167] on icon "keyboard_arrow_down" at bounding box center [637, 164] width 12 height 12
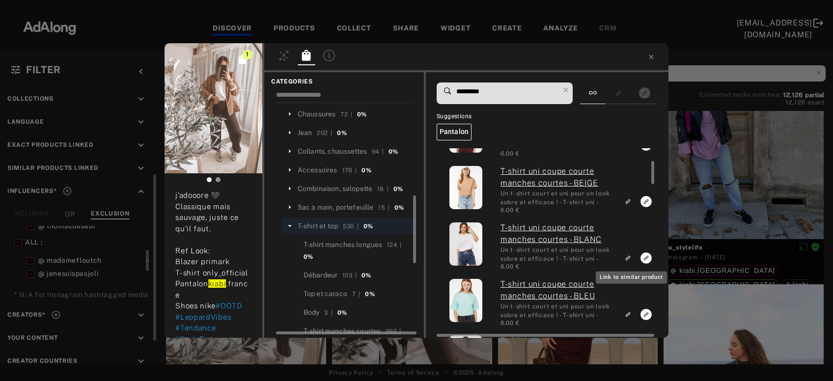
click at [630, 254] on rect "Link to similar product" at bounding box center [628, 258] width 12 height 12
click at [568, 89] on icon at bounding box center [566, 89] width 4 height 4
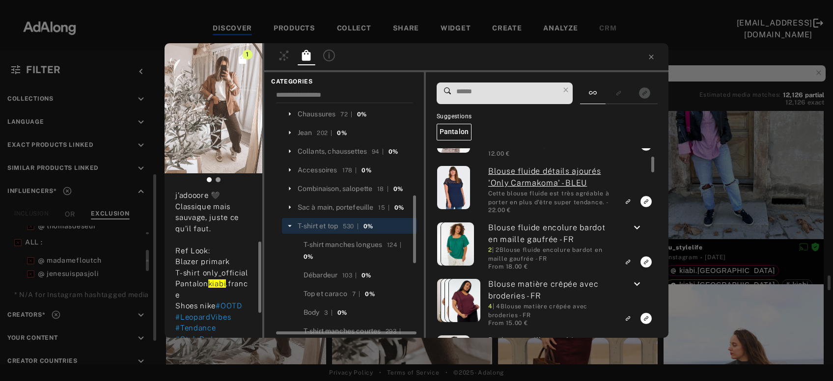
click at [289, 225] on icon at bounding box center [290, 226] width 4 height 2
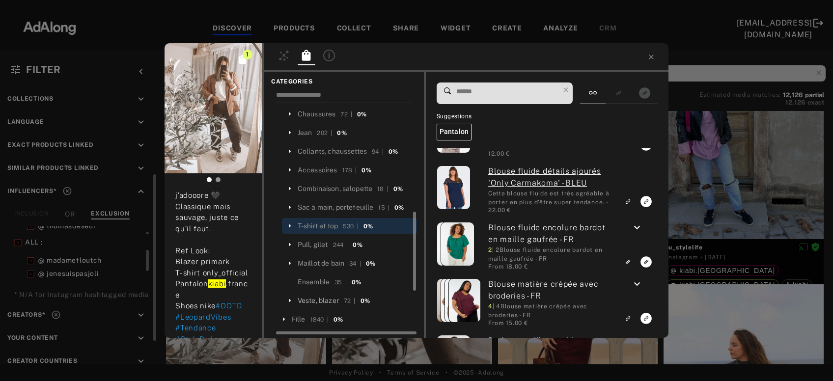
click at [318, 296] on div "Veste, blazer" at bounding box center [318, 301] width 41 height 10
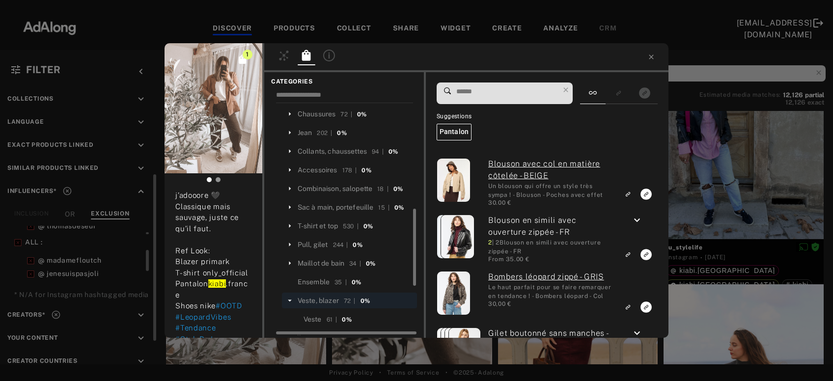
click at [500, 90] on input at bounding box center [507, 91] width 104 height 13
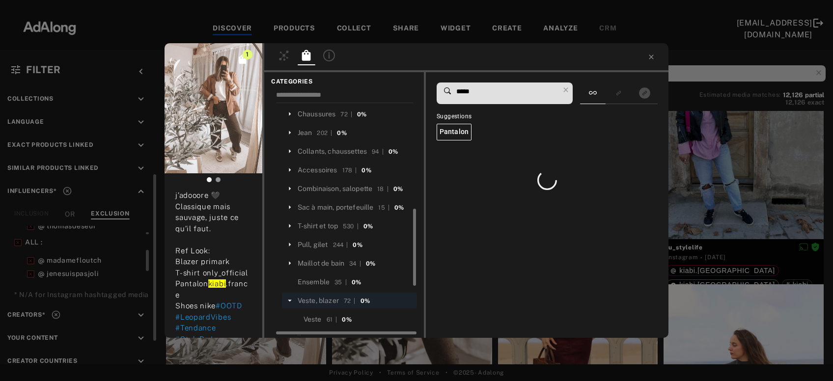
type input "******"
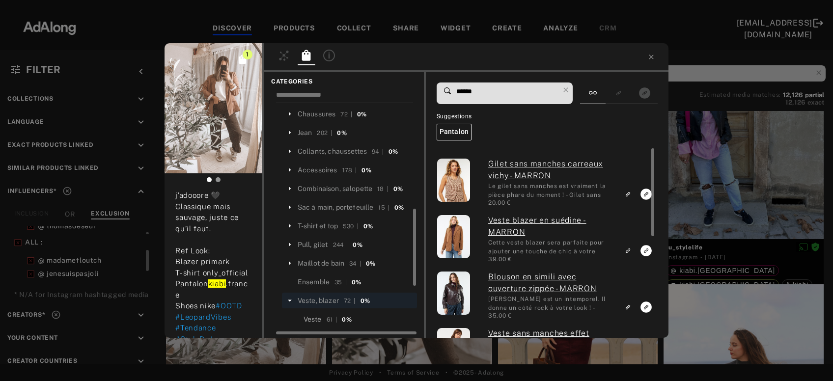
type input "******"
click at [316, 314] on div "Veste" at bounding box center [313, 319] width 18 height 10
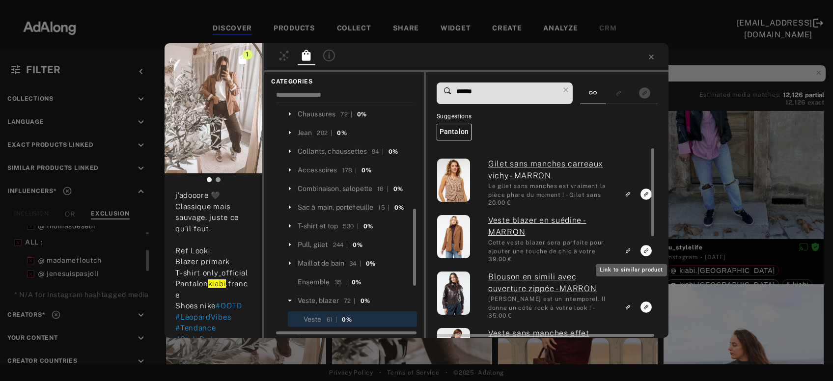
click at [631, 252] on icon "Link to similar product" at bounding box center [628, 251] width 7 height 6
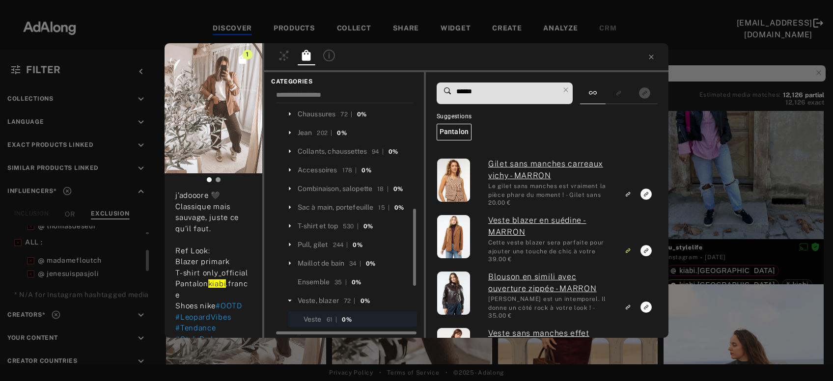
click at [655, 57] on div at bounding box center [466, 57] width 404 height 29
click at [651, 57] on icon at bounding box center [651, 57] width 4 height 4
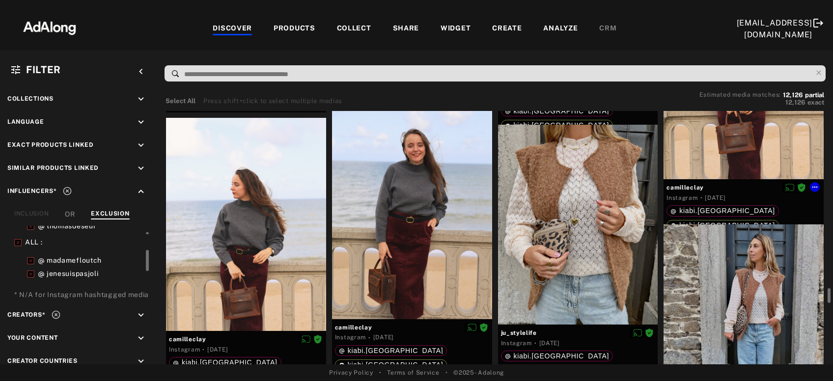
scroll to position [4395, 0]
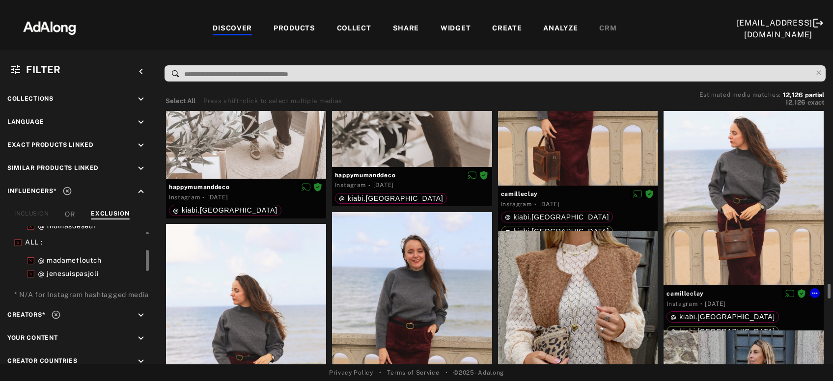
click at [739, 183] on div at bounding box center [744, 179] width 160 height 213
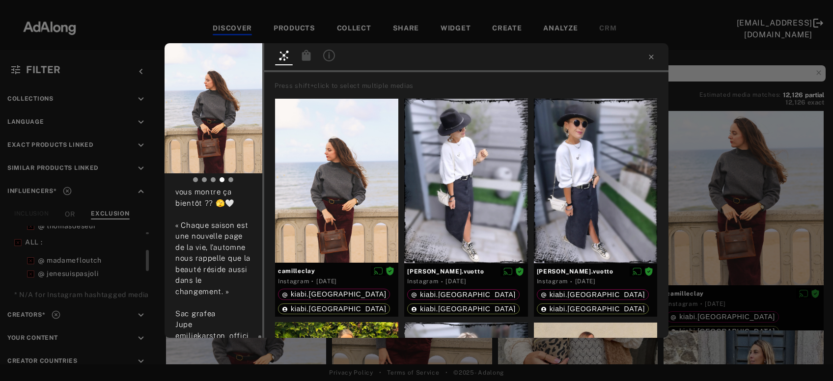
scroll to position [582, 0]
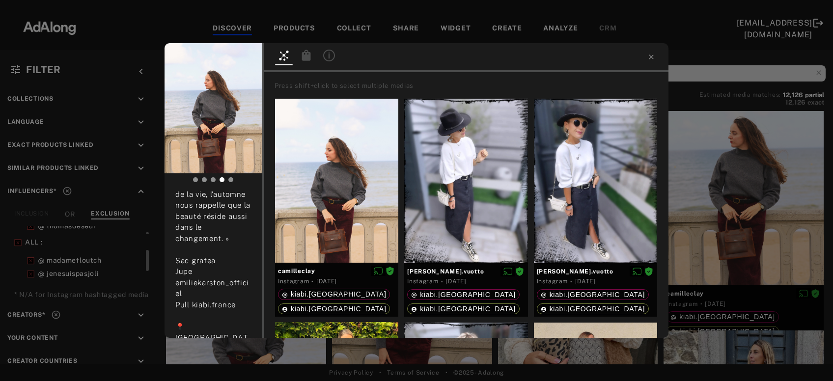
click at [306, 52] on icon at bounding box center [307, 56] width 12 height 12
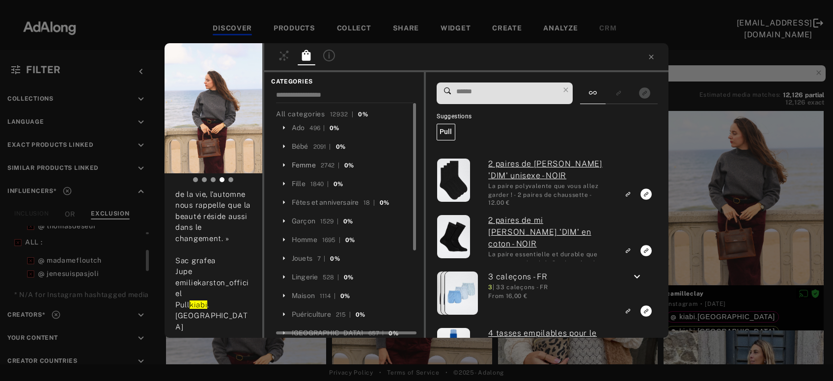
click at [307, 164] on div "Femme" at bounding box center [304, 165] width 24 height 10
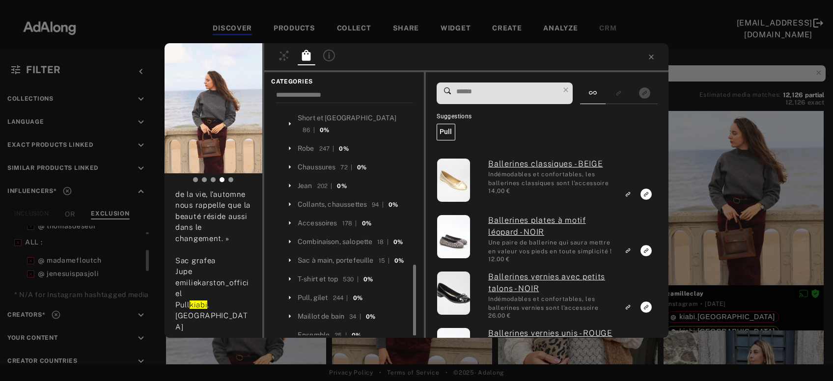
scroll to position [317, 0]
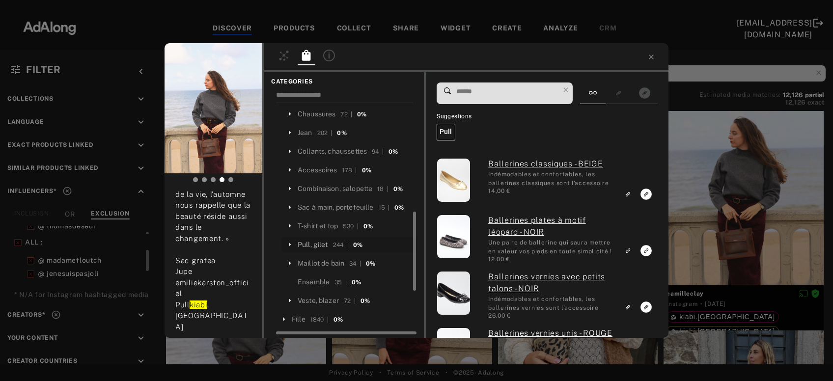
click at [322, 240] on div "Pull, gilet" at bounding box center [313, 245] width 30 height 10
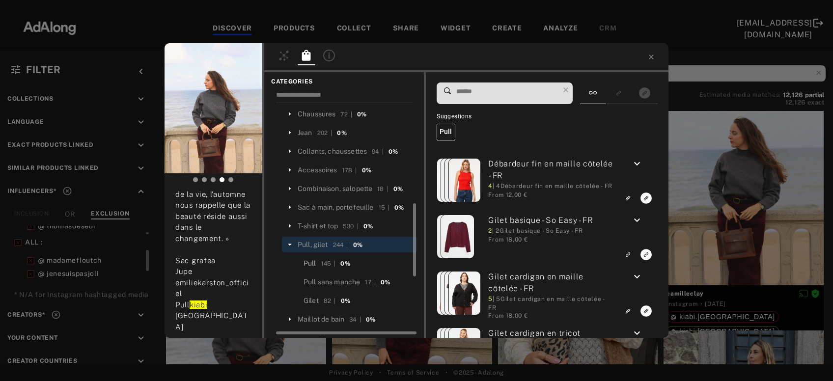
click at [312, 258] on div "Pull" at bounding box center [310, 263] width 13 height 10
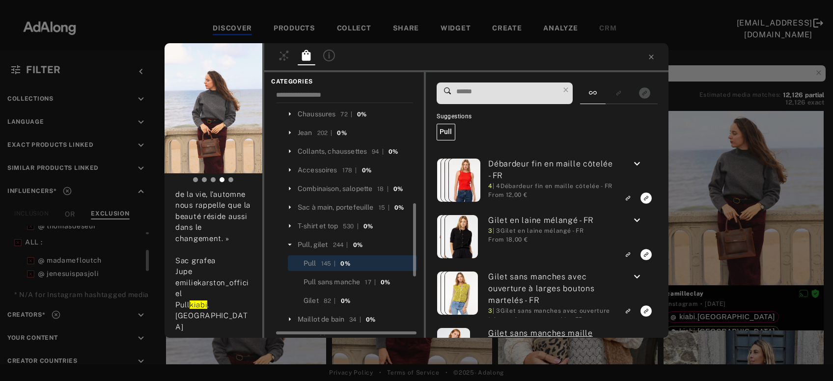
click at [483, 90] on input at bounding box center [507, 91] width 104 height 13
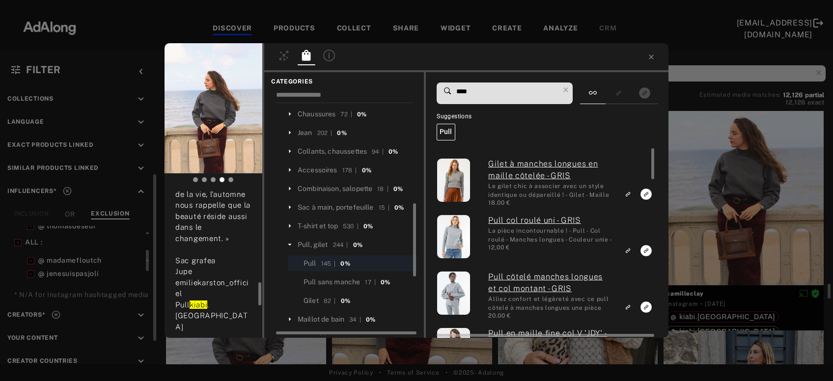
scroll to position [0, 0]
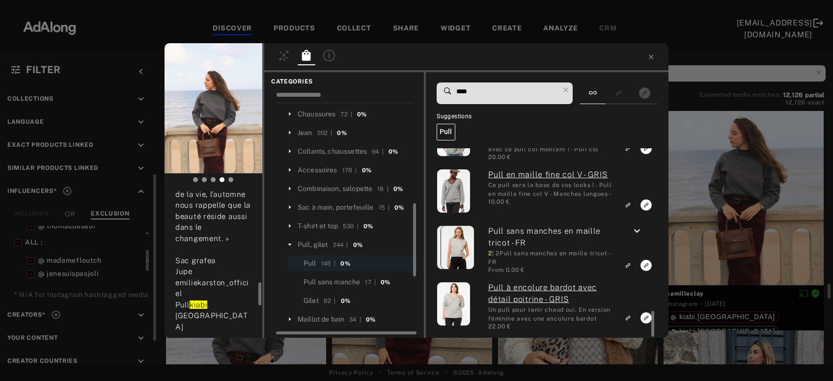
click at [464, 91] on input "****" at bounding box center [507, 91] width 104 height 13
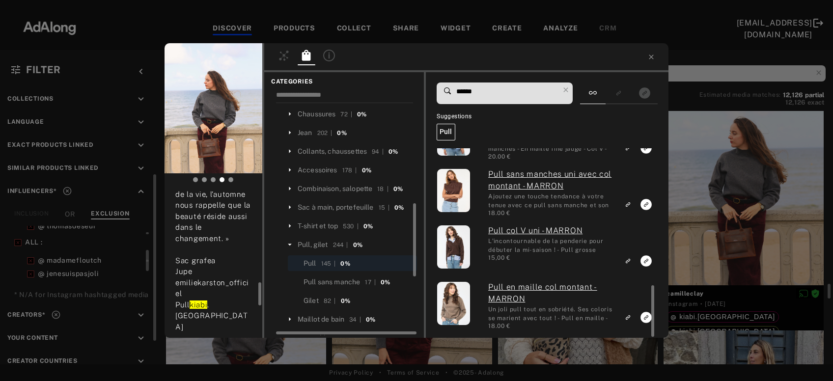
click at [470, 87] on input "******" at bounding box center [507, 91] width 104 height 13
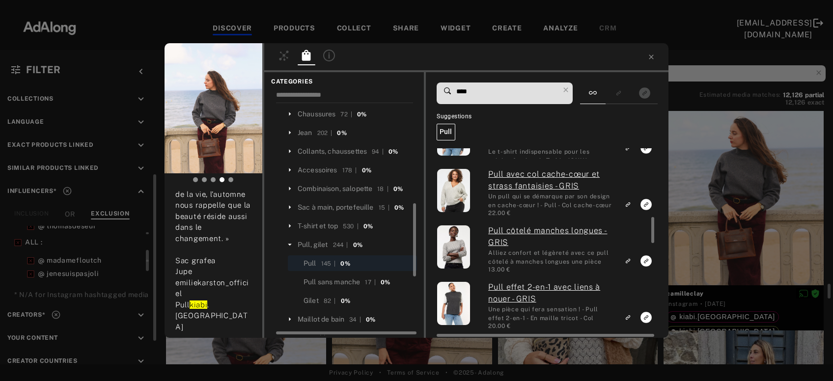
type input "****"
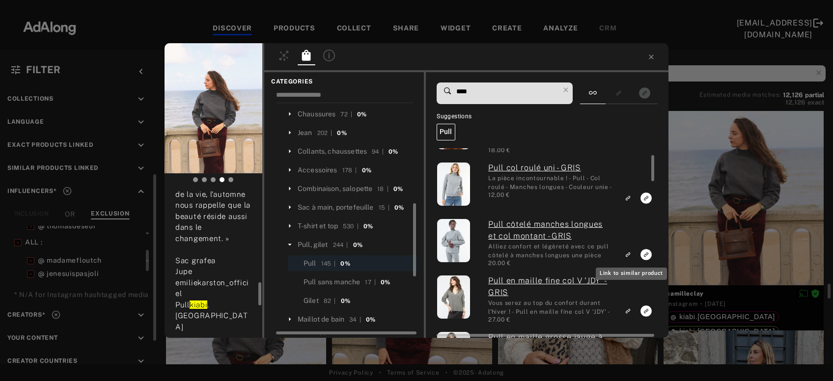
click at [625, 255] on rect "Link to similar product" at bounding box center [628, 255] width 12 height 12
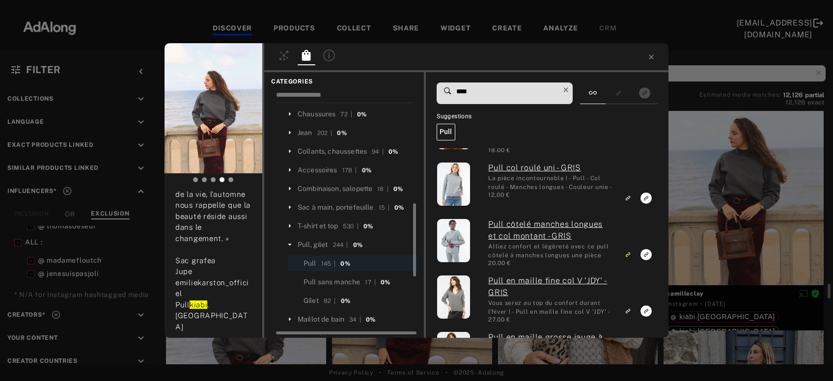
click at [569, 87] on icon at bounding box center [566, 90] width 14 height 14
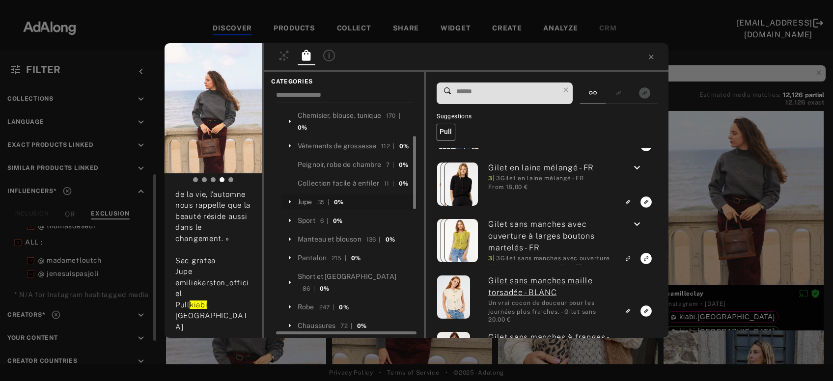
click at [309, 201] on div "Jupe" at bounding box center [305, 202] width 15 height 10
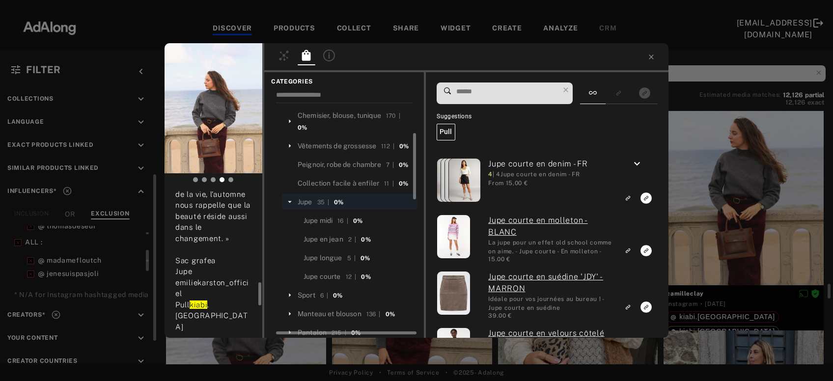
click at [492, 89] on input at bounding box center [507, 91] width 104 height 13
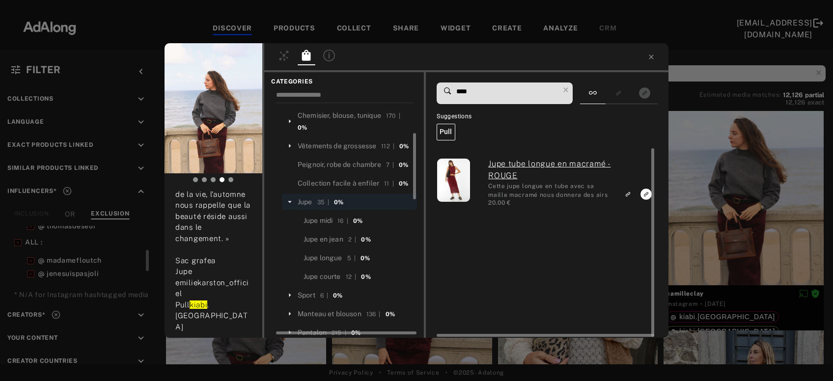
type input "****"
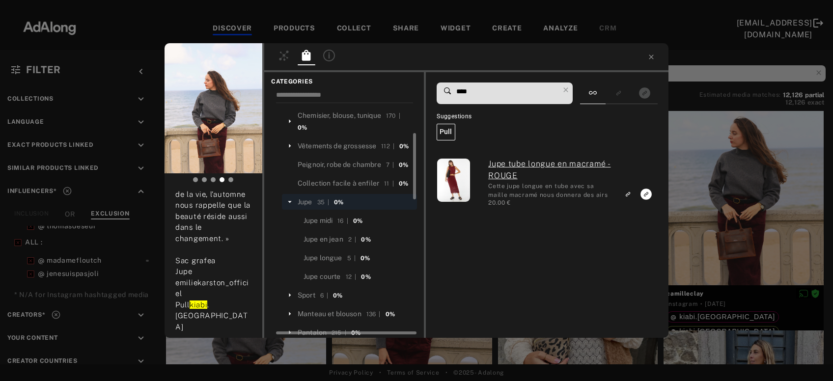
drag, startPoint x: 486, startPoint y: 91, endPoint x: 453, endPoint y: 83, distance: 34.3
click at [455, 85] on input "****" at bounding box center [507, 91] width 104 height 13
click at [568, 85] on icon at bounding box center [566, 90] width 14 height 14
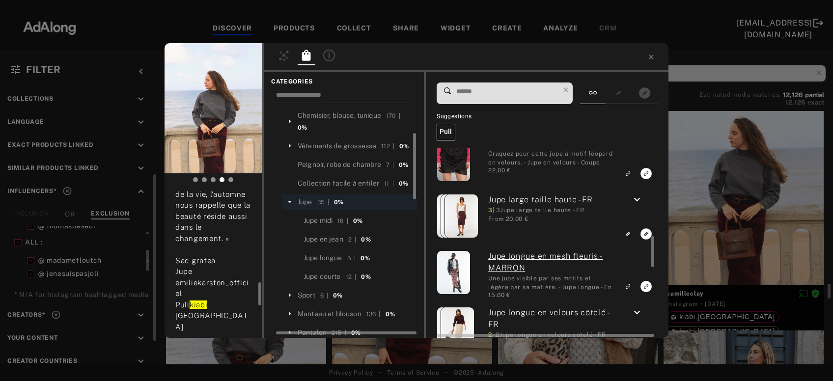
click at [638, 200] on icon "keyboard_arrow_down" at bounding box center [637, 200] width 12 height 12
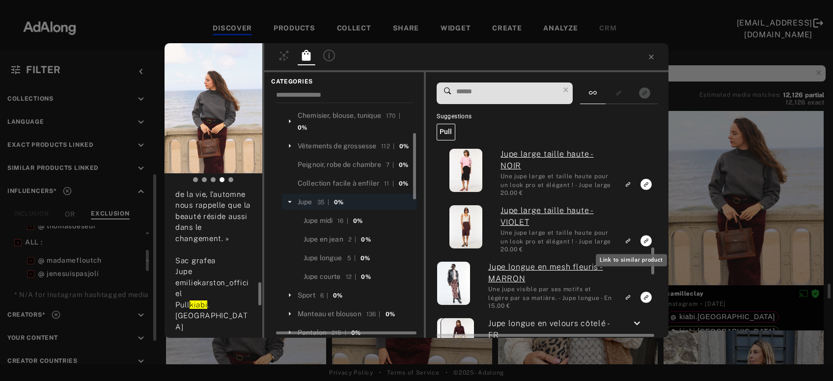
click at [627, 244] on icon "Link to similar product" at bounding box center [628, 241] width 7 height 6
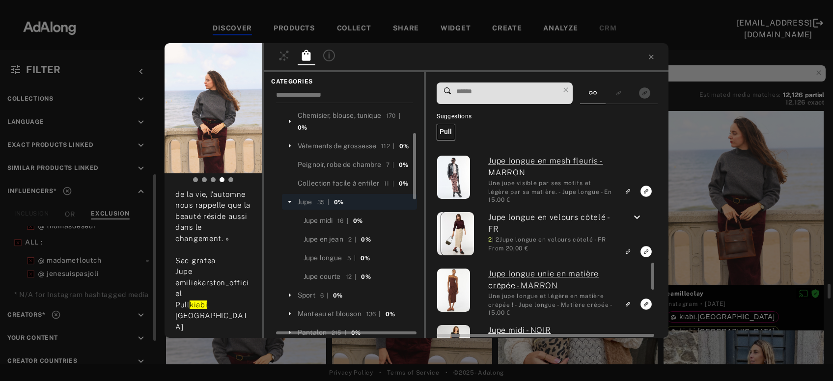
click at [637, 220] on icon "keyboard_arrow_down" at bounding box center [637, 218] width 12 height 12
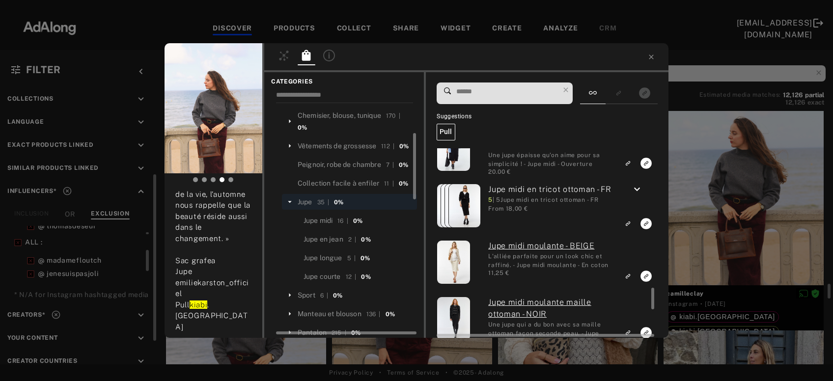
click at [638, 192] on icon "keyboard_arrow_down" at bounding box center [637, 190] width 12 height 12
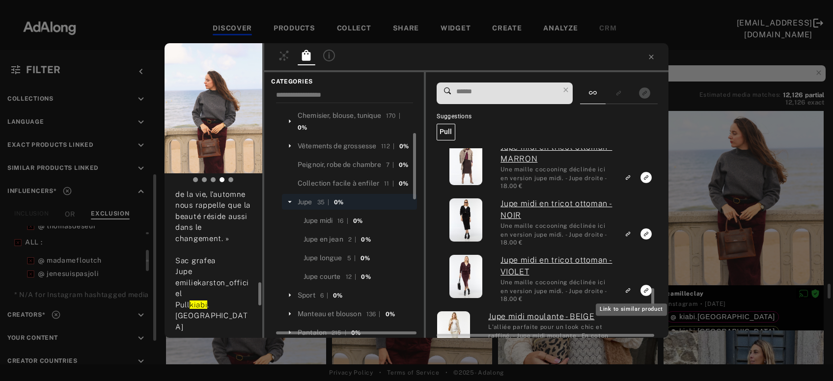
click at [631, 287] on rect "Link to similar product" at bounding box center [628, 290] width 12 height 12
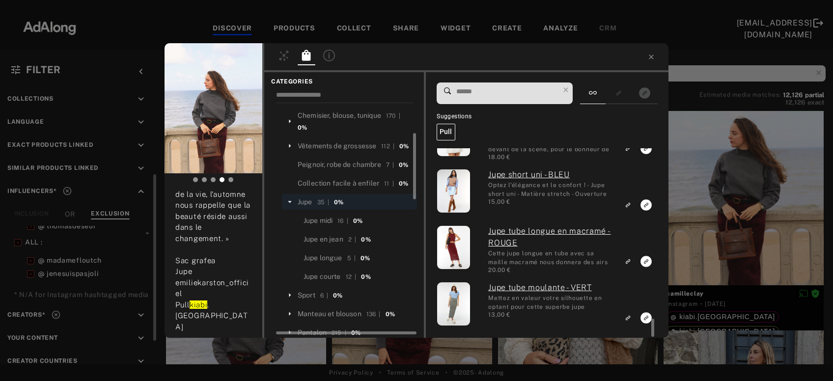
click at [721, 199] on div "camilleclay Rights agreed [DATE] 🍂 Automne, ma saison préférée 🍂 Oui, même look…" at bounding box center [416, 190] width 833 height 381
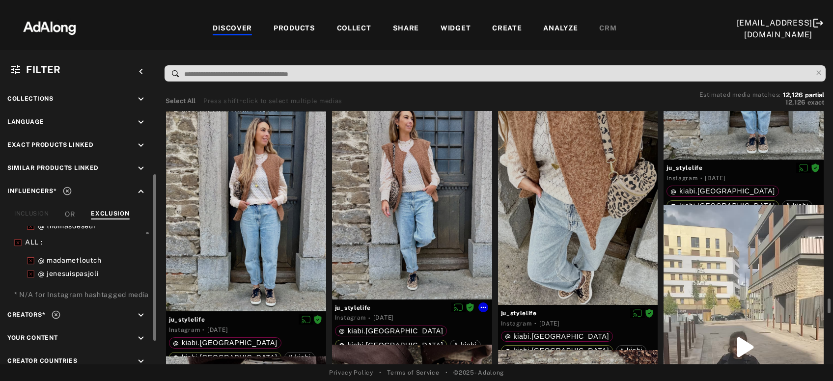
click at [422, 214] on div at bounding box center [412, 200] width 160 height 200
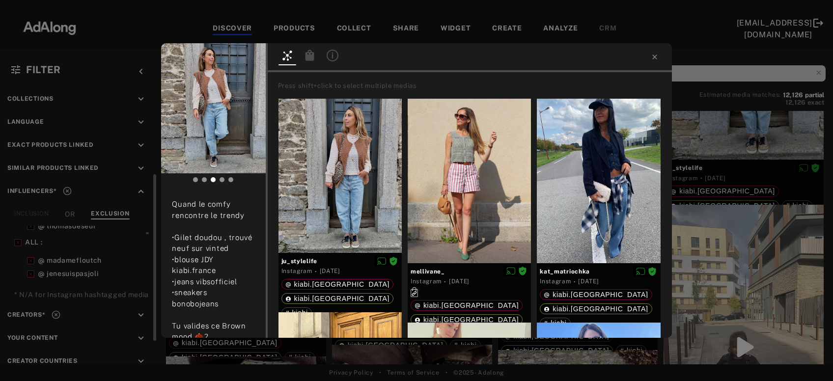
click at [312, 57] on icon at bounding box center [309, 55] width 9 height 11
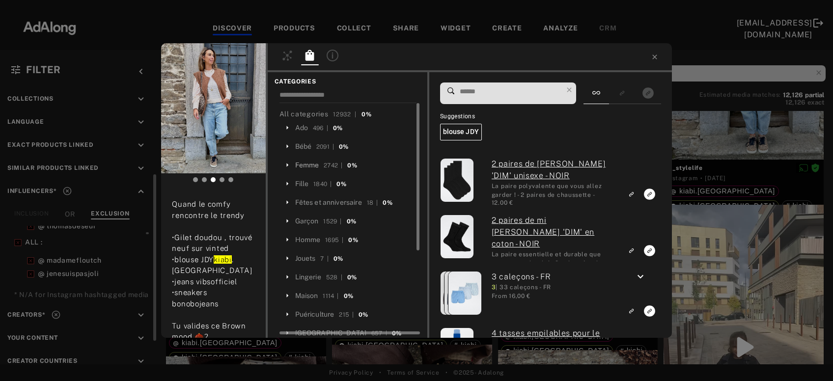
click at [315, 166] on div "Femme" at bounding box center [307, 165] width 24 height 10
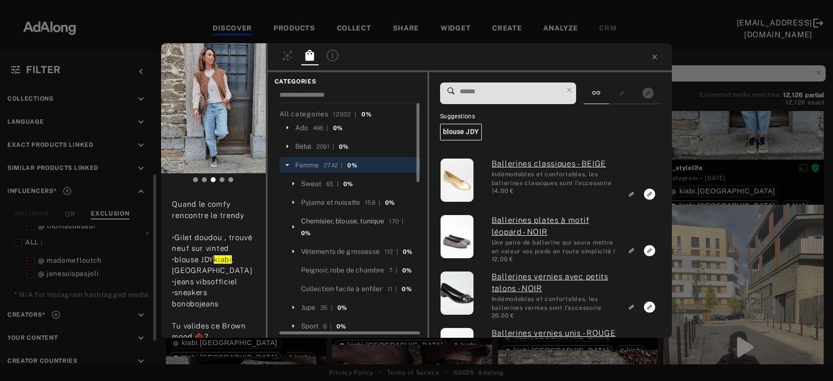
click at [354, 223] on div "Chemisier, blouse, tunique" at bounding box center [343, 221] width 84 height 10
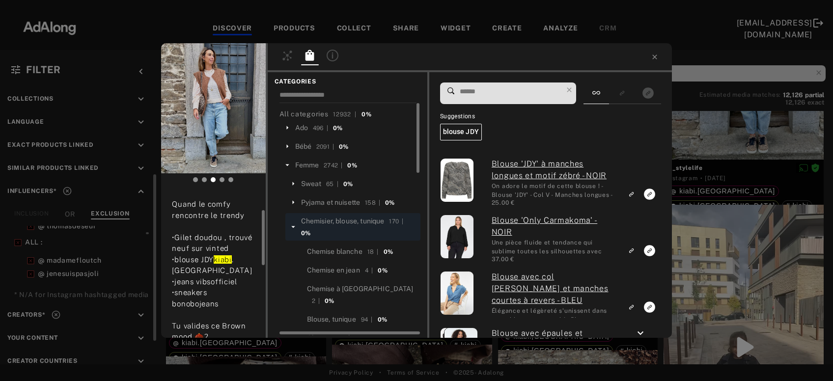
click at [205, 255] on span "🤎 𝔹𝕣𝕠𝕨𝕟 𝕄𝕠𝕠𝕕 🤎 Quand le comfy rencontre le trendy •Gilet doudou , trouvé neuf s…" at bounding box center [212, 259] width 80 height 163
copy span "🤎 𝔹𝕣𝕠𝕨𝕟 𝕄𝕠𝕠𝕕 🤎 Quand le comfy rencontre le trendy •Gilet doudou , trouvé neuf s…"
click at [510, 95] on input at bounding box center [511, 91] width 104 height 13
paste input "***"
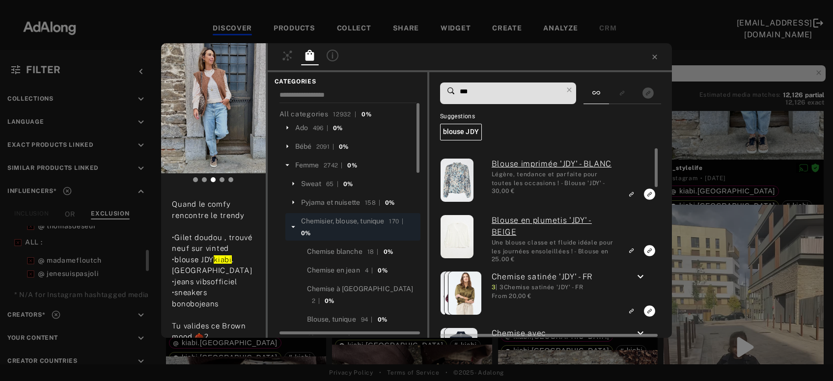
type input "***"
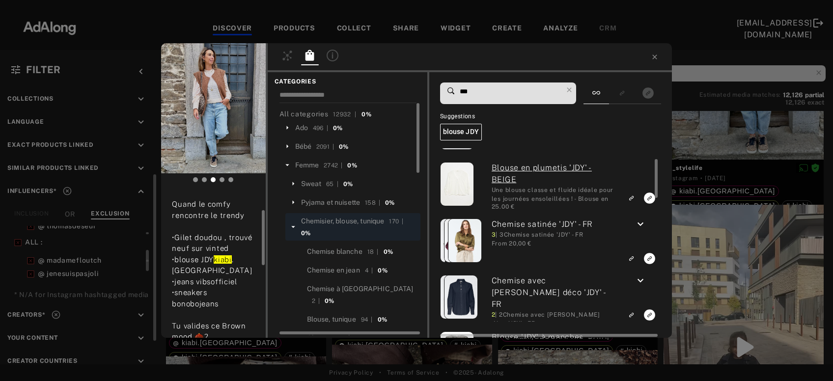
click at [646, 223] on icon "keyboard_arrow_down" at bounding box center [641, 225] width 12 height 12
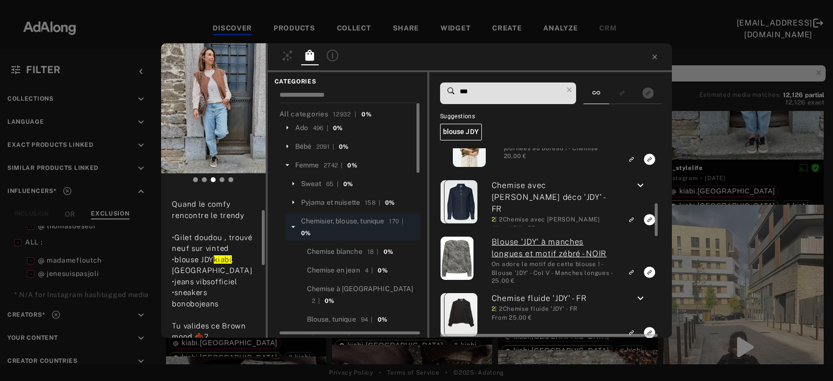
click at [644, 185] on icon "keyboard_arrow_down" at bounding box center [641, 186] width 12 height 12
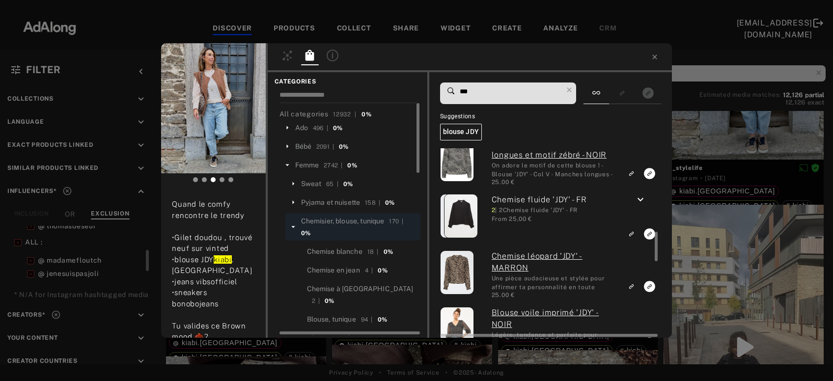
click at [646, 196] on icon "keyboard_arrow_down" at bounding box center [641, 200] width 12 height 12
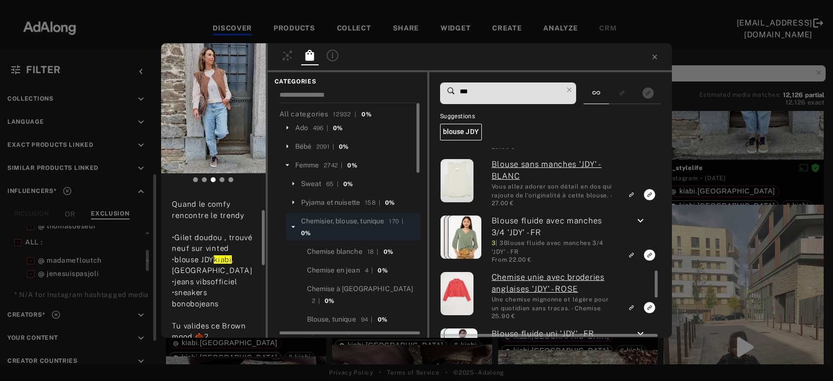
click at [637, 220] on icon "keyboard_arrow_down" at bounding box center [641, 221] width 12 height 12
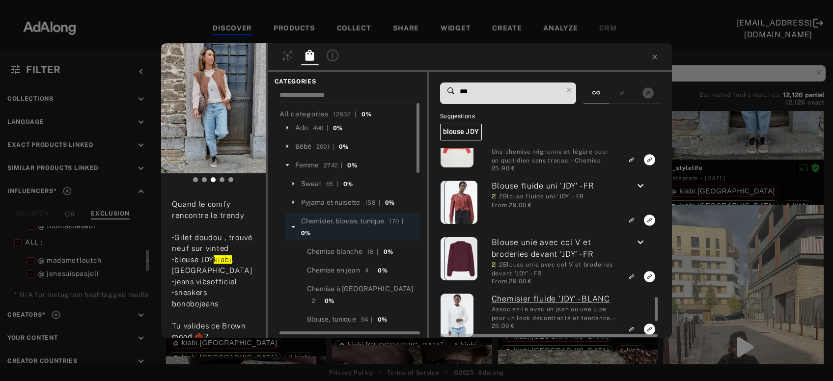
click at [641, 187] on icon "keyboard_arrow_down" at bounding box center [641, 186] width 12 height 12
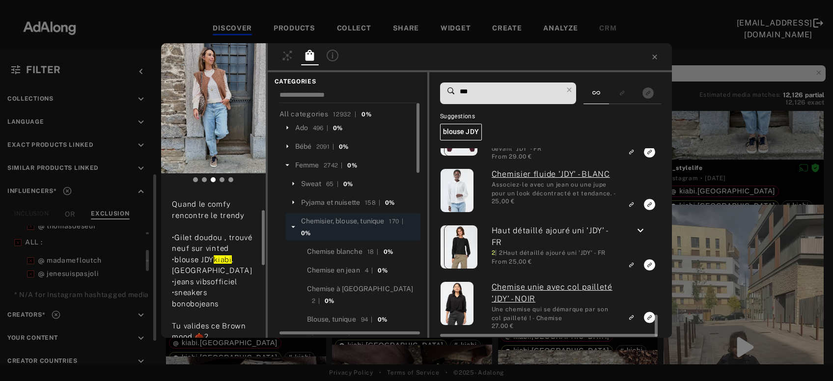
click at [641, 231] on icon "keyboard_arrow_down" at bounding box center [641, 231] width 12 height 12
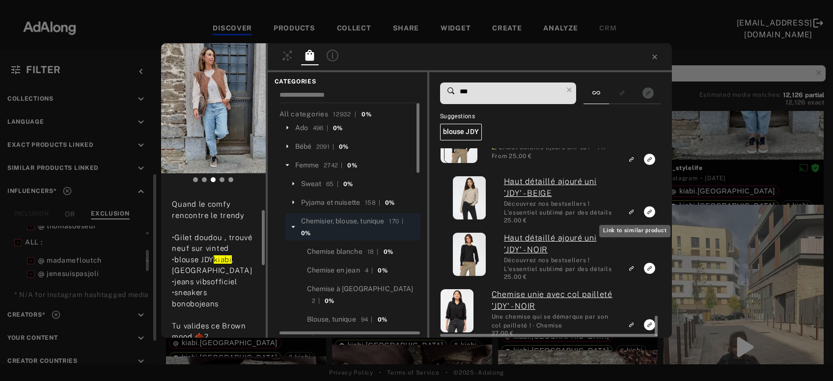
click at [633, 212] on icon "Link to similar product" at bounding box center [631, 212] width 7 height 6
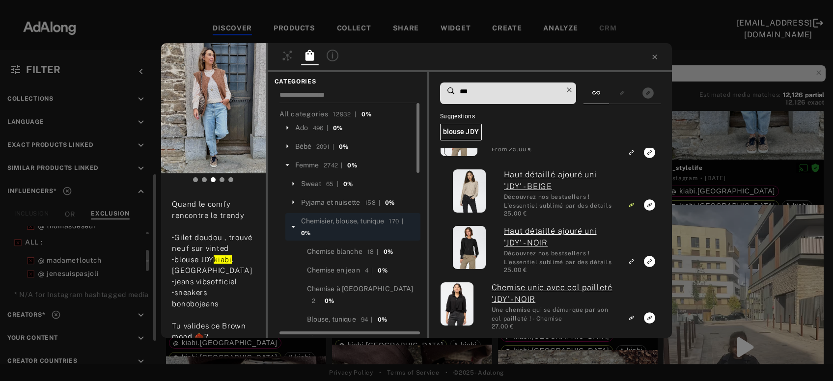
click at [576, 85] on icon at bounding box center [570, 90] width 14 height 14
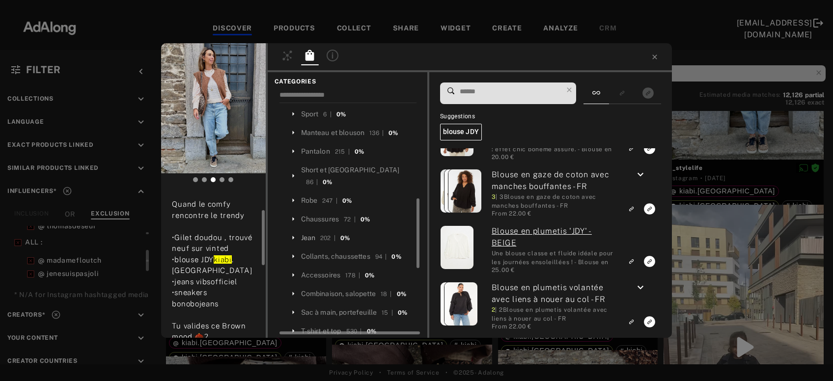
click at [312, 233] on div "Jean" at bounding box center [308, 238] width 15 height 10
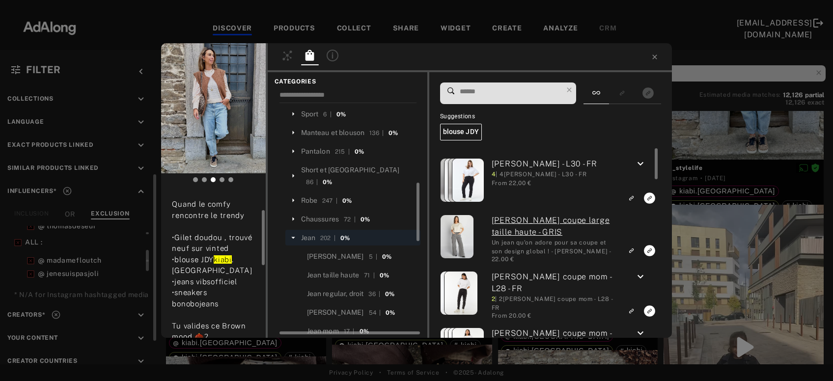
click at [502, 88] on input at bounding box center [511, 91] width 104 height 13
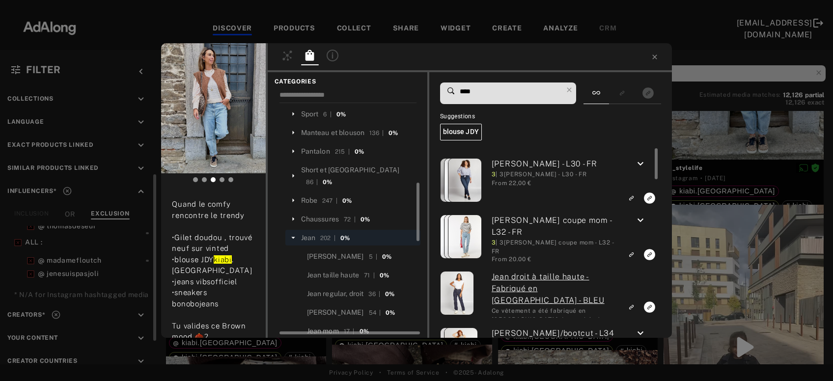
type input "****"
click at [324, 326] on div "Jean mom" at bounding box center [323, 331] width 32 height 10
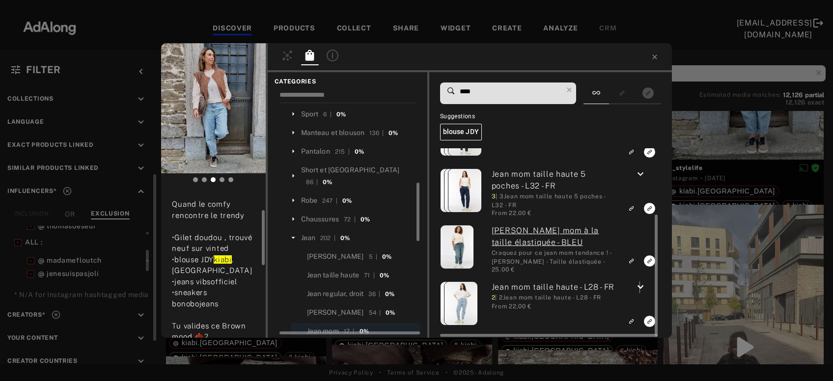
click at [642, 286] on icon "keyboard_arrow_down" at bounding box center [641, 288] width 12 height 12
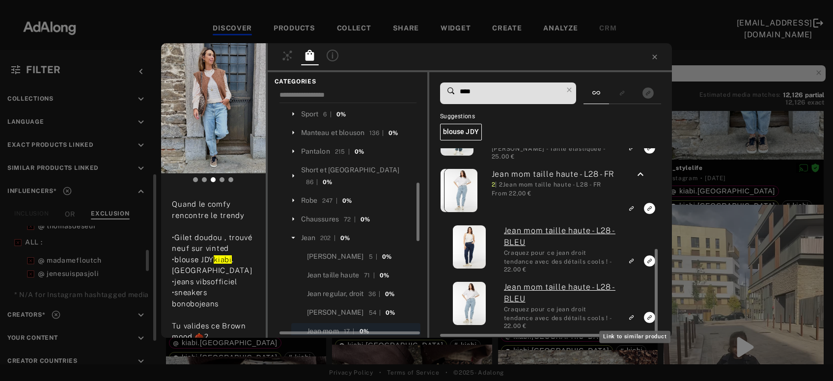
click at [630, 318] on rect "Link to similar product" at bounding box center [631, 318] width 12 height 12
click at [653, 57] on icon at bounding box center [655, 57] width 8 height 8
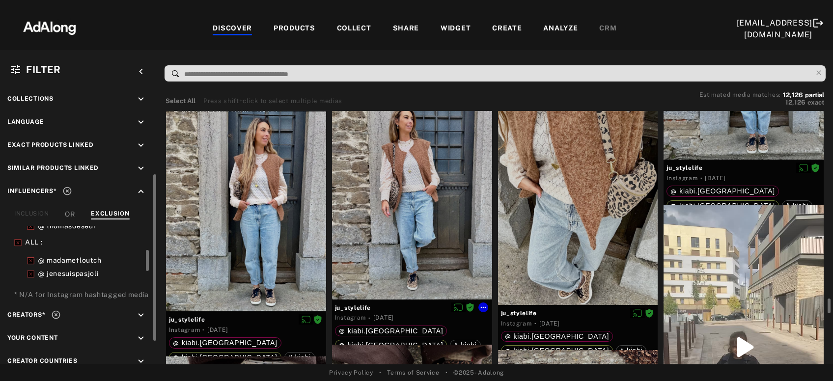
click at [435, 220] on div at bounding box center [412, 200] width 160 height 200
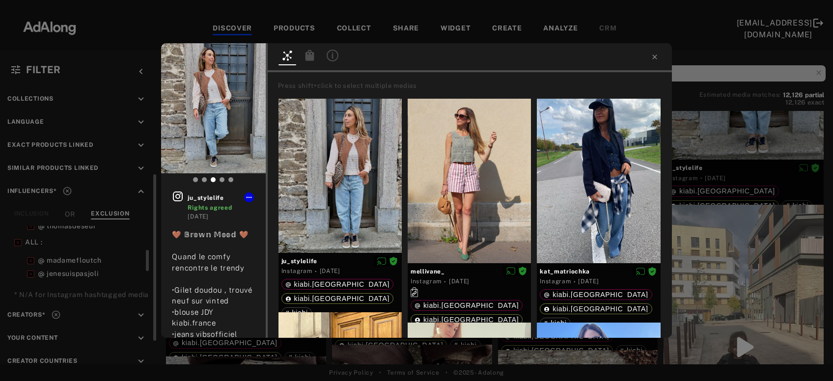
click at [314, 56] on icon at bounding box center [310, 56] width 12 height 12
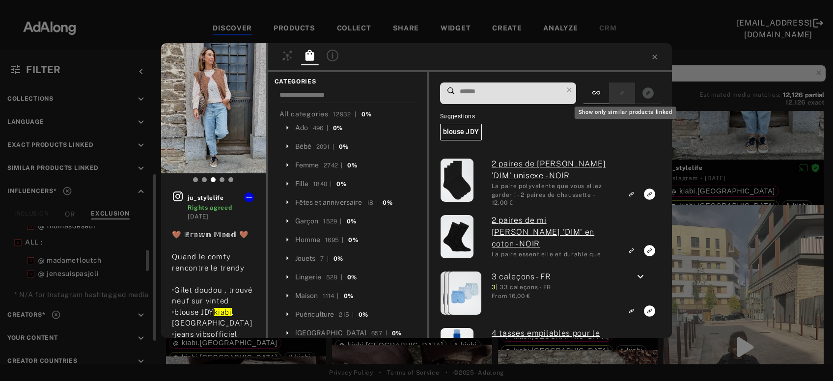
click at [619, 91] on rect "Show only similar products linked" at bounding box center [622, 93] width 12 height 12
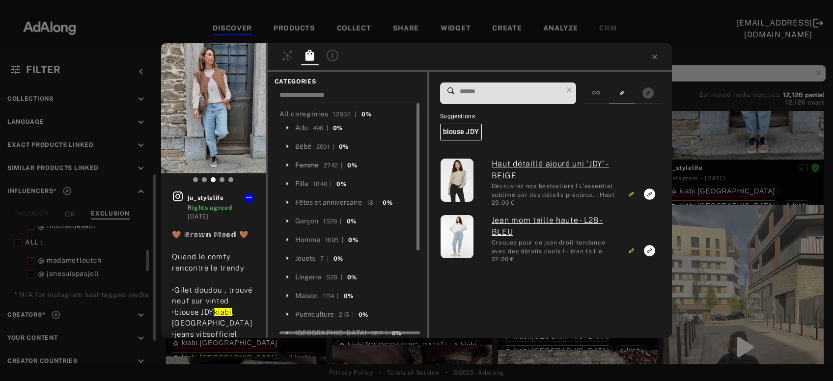
click at [311, 169] on div "Femme" at bounding box center [307, 165] width 24 height 10
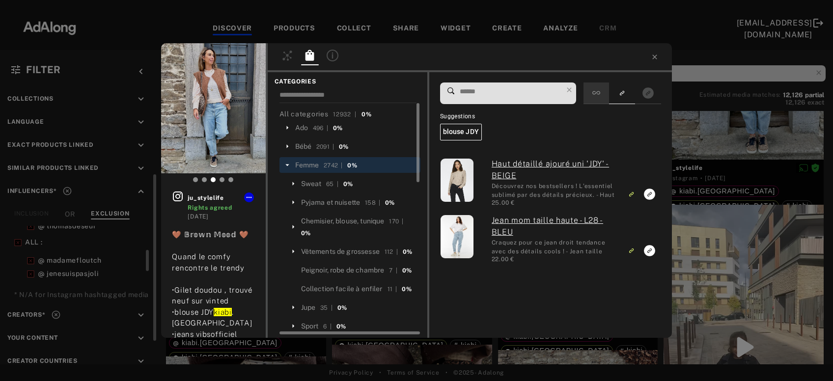
click at [606, 90] on div at bounding box center [597, 94] width 26 height 22
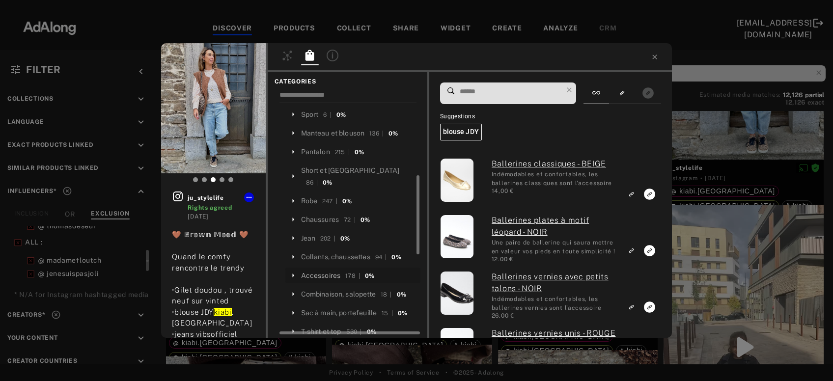
click at [322, 271] on div "Accessoires" at bounding box center [321, 276] width 40 height 10
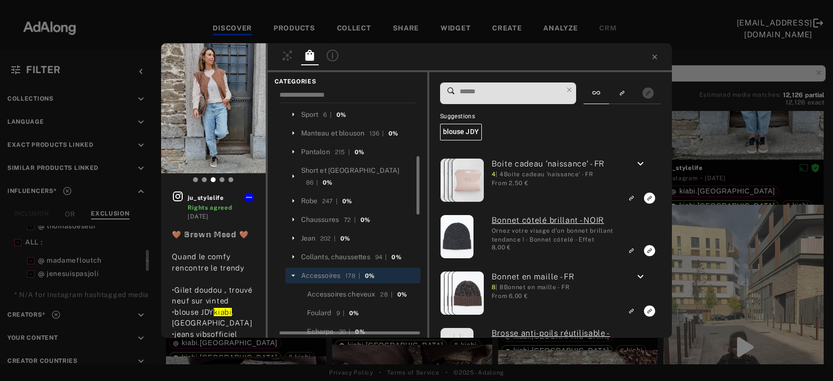
click at [465, 91] on input at bounding box center [511, 91] width 104 height 13
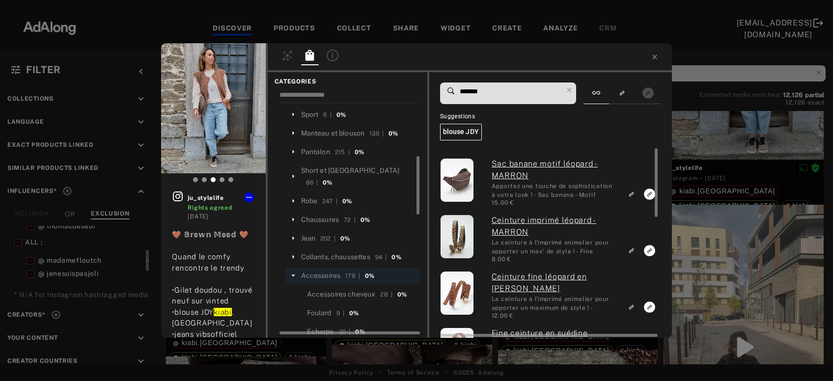
type input "*******"
click at [633, 196] on icon "Link to similar product" at bounding box center [631, 194] width 7 height 6
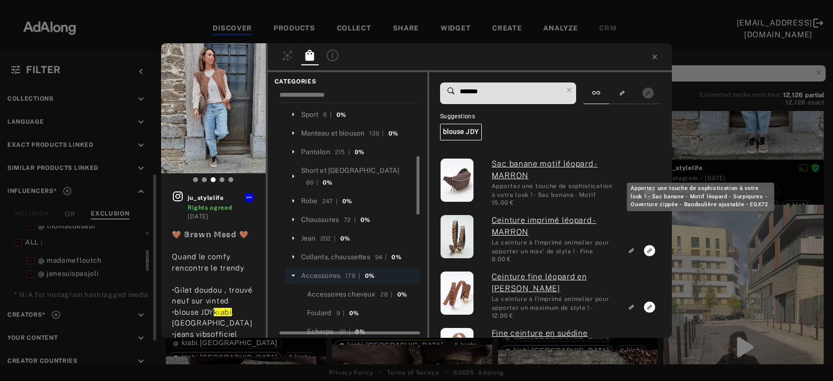
click at [632, 193] on div "Apportez une touche de sophistication à votre look ! - Sac banane - Motif léopa…" at bounding box center [700, 197] width 147 height 28
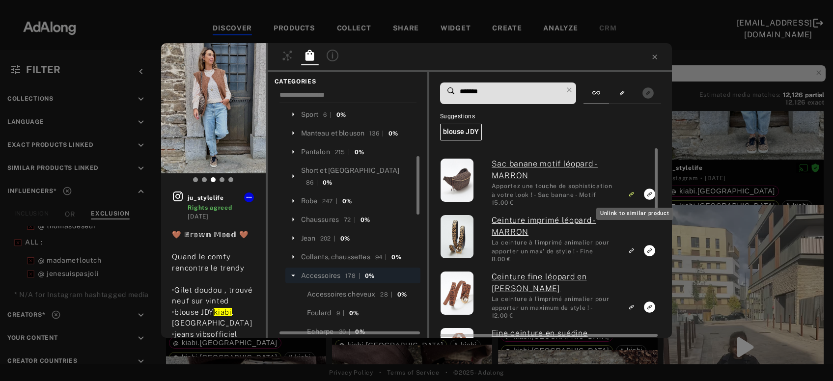
click at [635, 194] on icon "Unlink to similar product" at bounding box center [631, 194] width 7 height 6
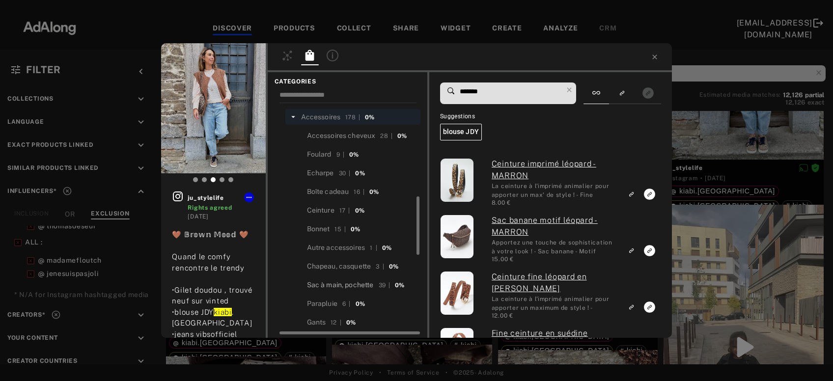
click at [362, 280] on div "Sac à main, pochette" at bounding box center [340, 285] width 67 height 10
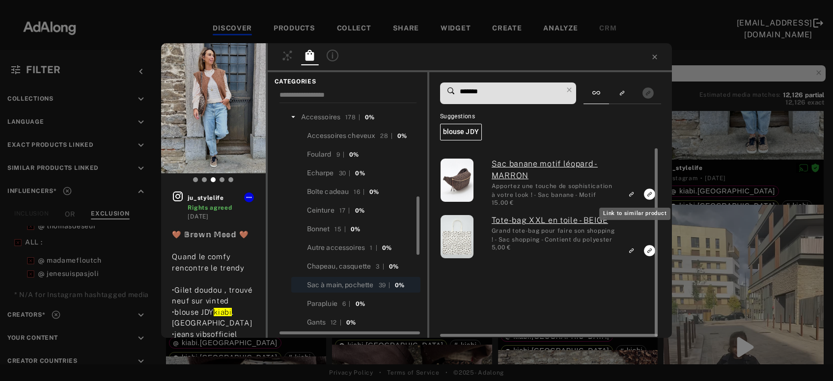
click at [632, 193] on icon "Link to similar product" at bounding box center [631, 194] width 7 height 6
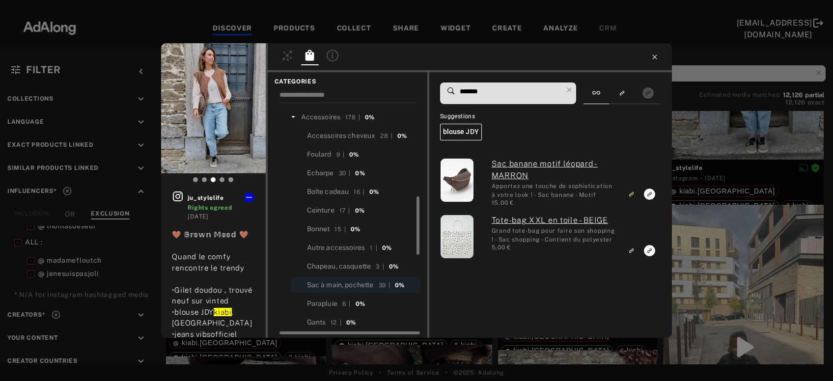
click at [653, 57] on icon at bounding box center [655, 57] width 8 height 8
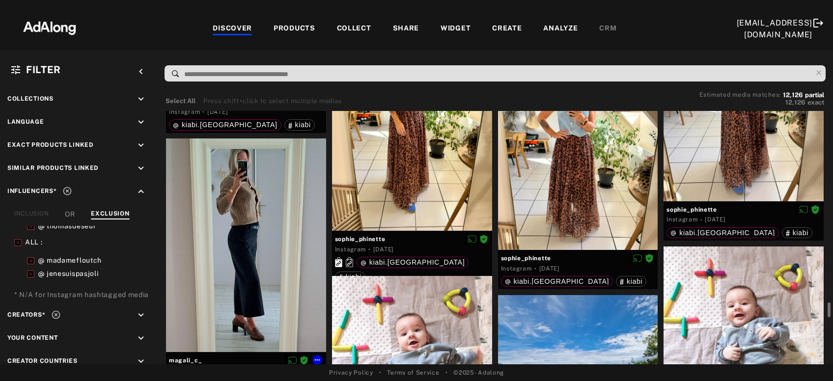
click at [228, 258] on div at bounding box center [246, 245] width 160 height 213
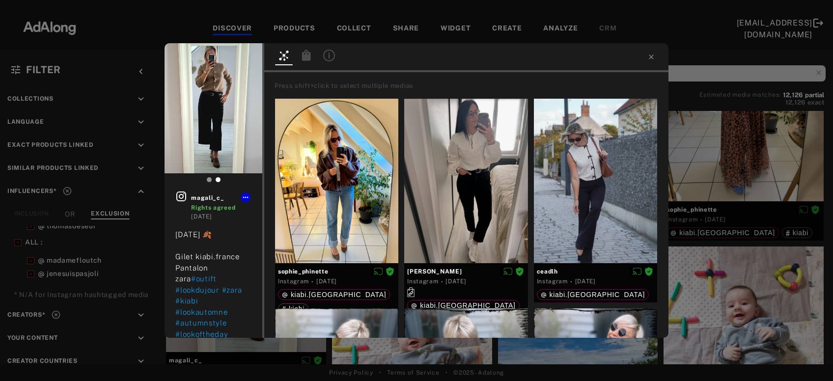
click at [310, 50] on icon at bounding box center [307, 56] width 12 height 12
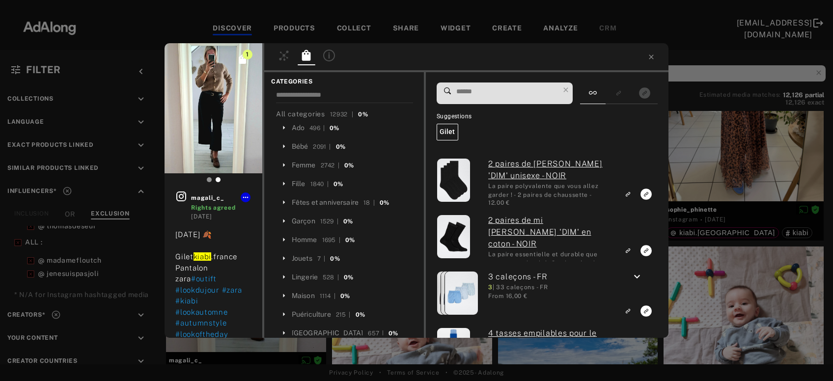
click at [742, 143] on div "1 magali_c_ Rights agreed [DATE] [DATE] 🍂 Gilet kiabi .france Pantalon zara #ou…" at bounding box center [416, 190] width 833 height 381
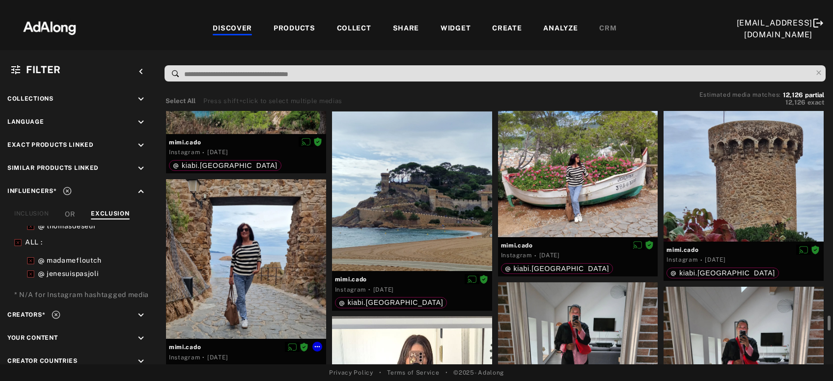
click at [228, 270] on div at bounding box center [246, 259] width 160 height 160
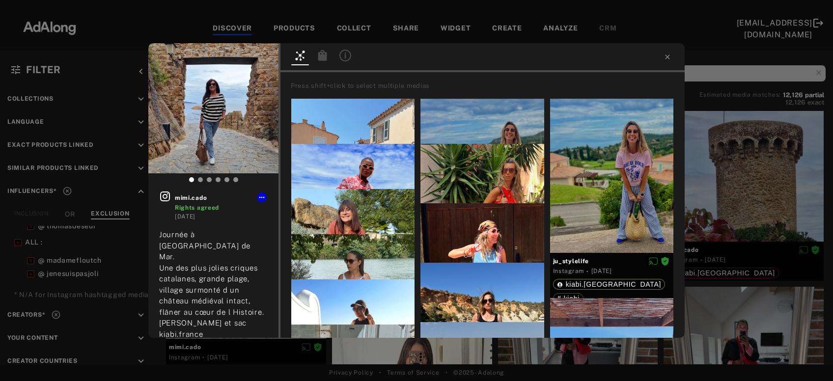
click at [323, 56] on icon at bounding box center [322, 55] width 9 height 11
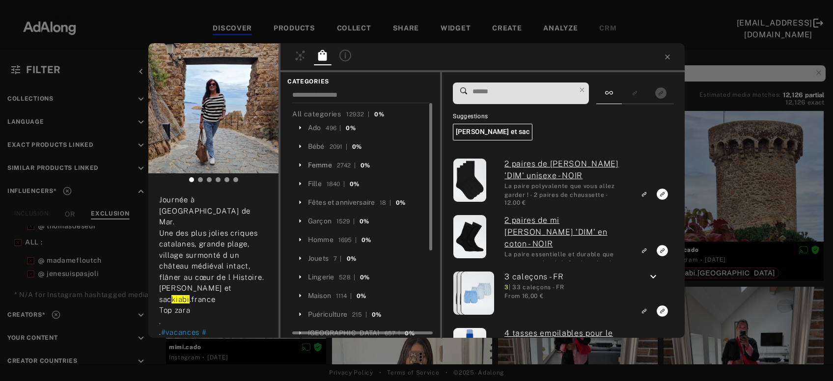
click at [318, 164] on div "Femme" at bounding box center [320, 165] width 24 height 10
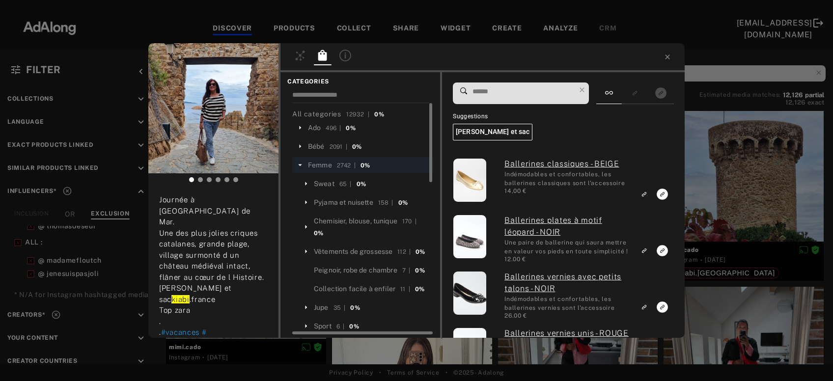
click at [529, 95] on input at bounding box center [524, 91] width 104 height 13
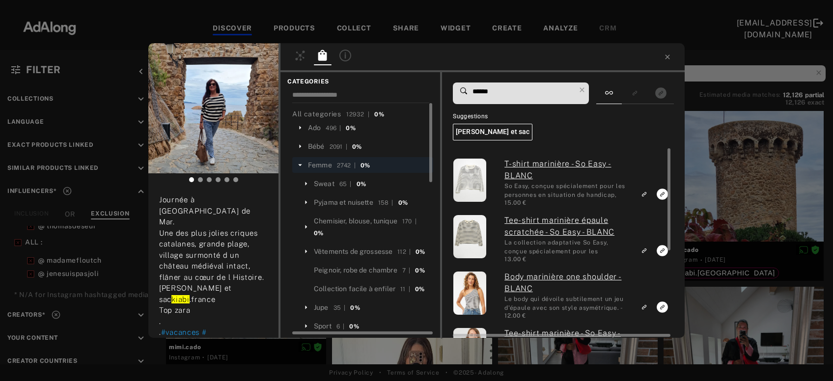
type input "******"
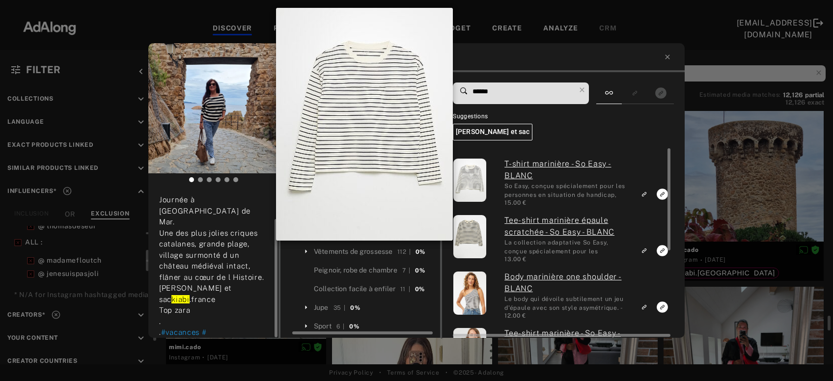
scroll to position [144, 0]
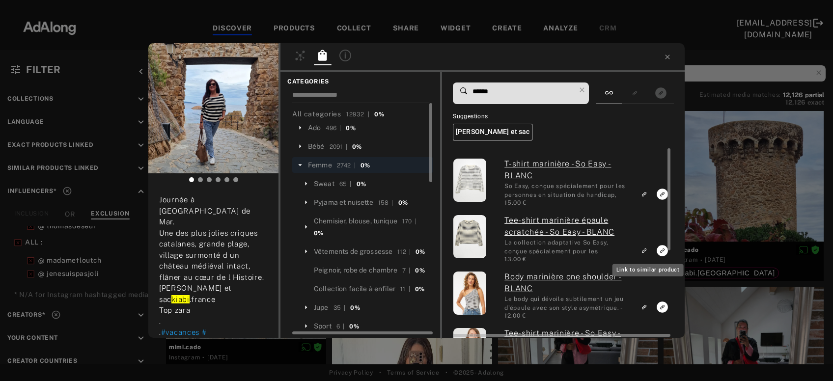
click at [644, 254] on icon "Link to similar product" at bounding box center [644, 251] width 7 height 6
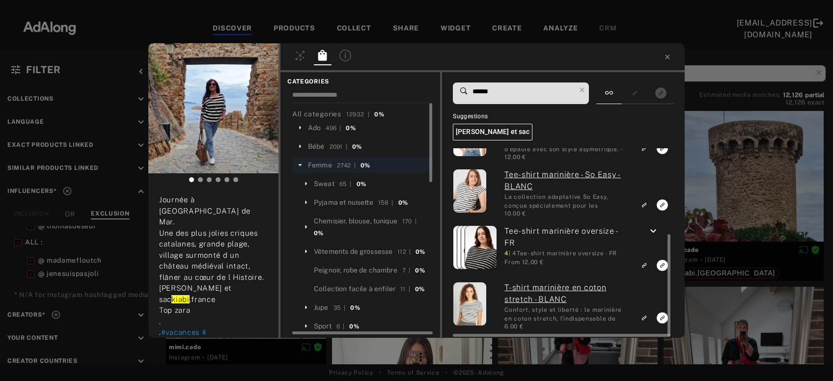
click at [655, 228] on icon "keyboard_arrow_down" at bounding box center [654, 232] width 12 height 12
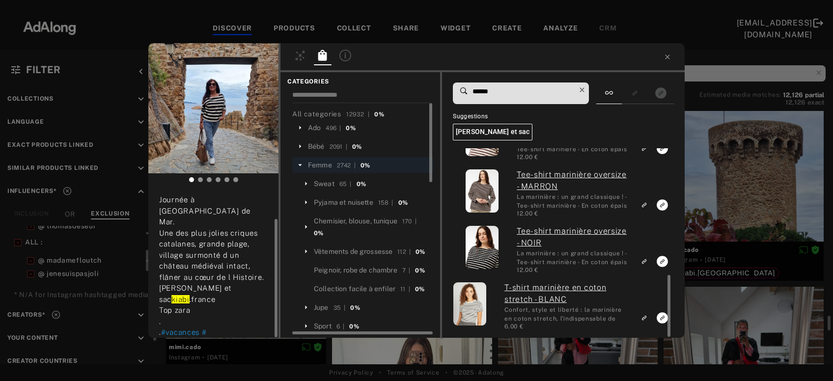
click at [582, 90] on icon at bounding box center [582, 90] width 14 height 14
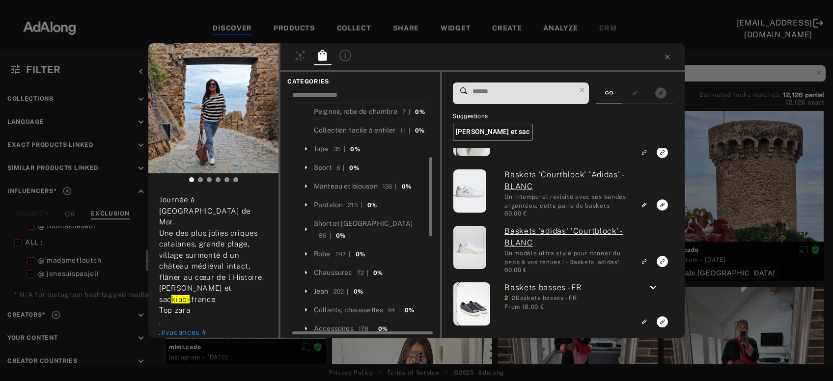
click at [321, 286] on div "Jean" at bounding box center [321, 291] width 15 height 10
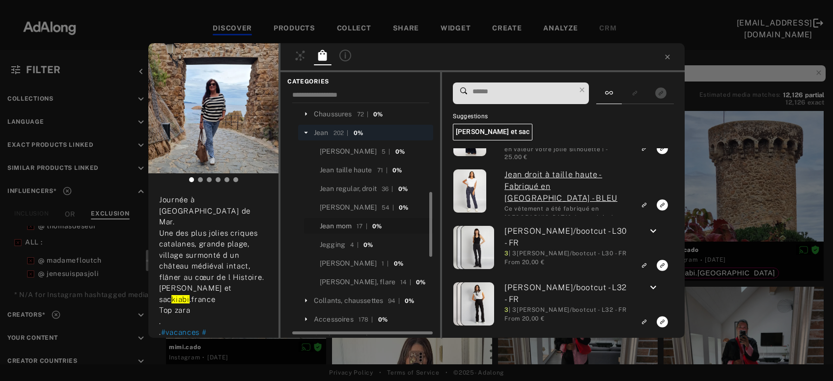
click at [342, 221] on div "Jean mom" at bounding box center [336, 226] width 32 height 10
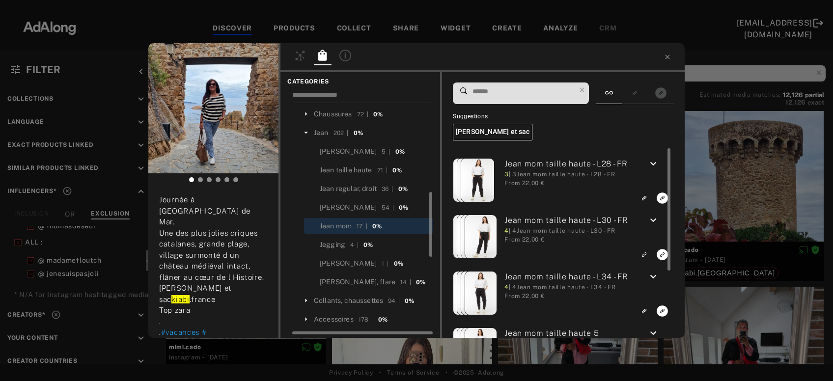
click at [488, 95] on input at bounding box center [524, 91] width 104 height 13
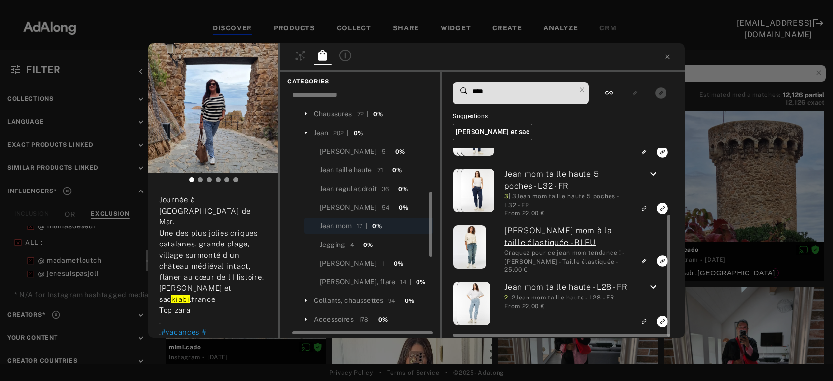
type input "****"
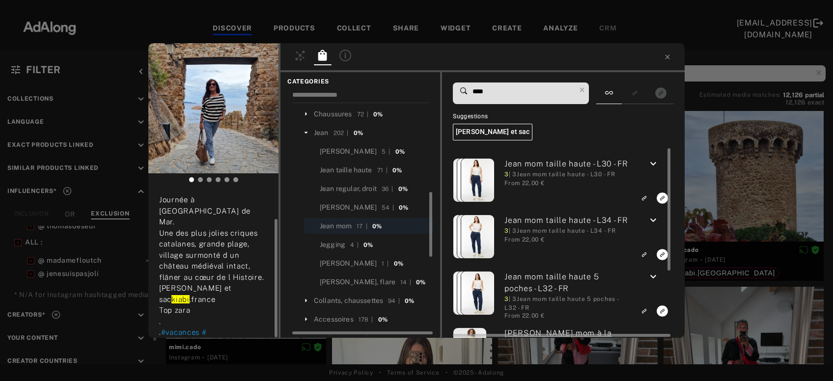
click at [655, 166] on icon "keyboard_arrow_down" at bounding box center [654, 164] width 12 height 12
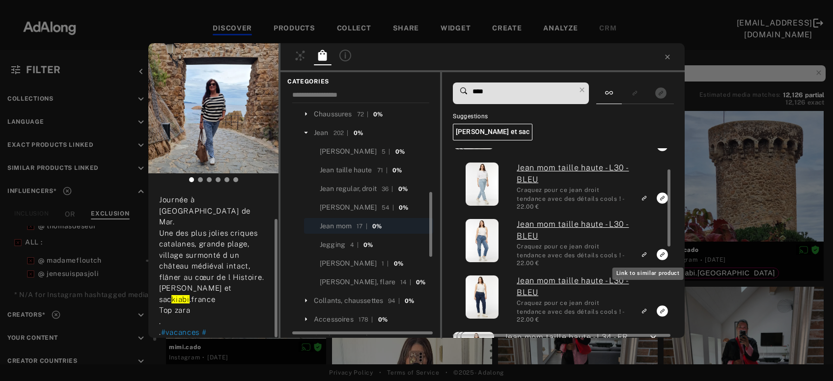
click at [646, 254] on icon "Link to similar product" at bounding box center [644, 255] width 7 height 6
click at [589, 91] on icon at bounding box center [582, 90] width 14 height 14
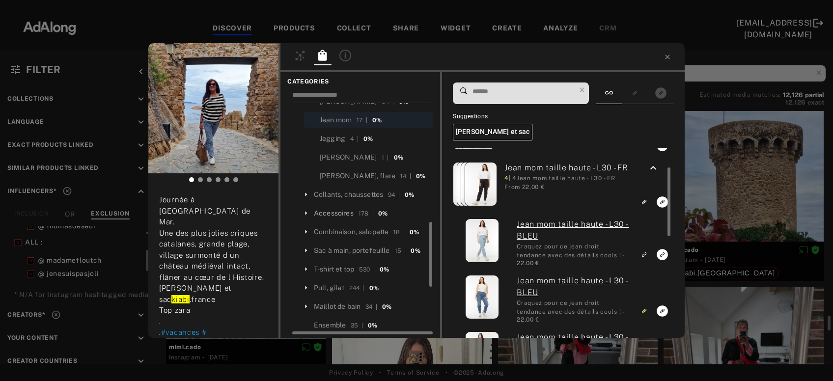
click at [340, 208] on div "Accessoires" at bounding box center [334, 213] width 40 height 10
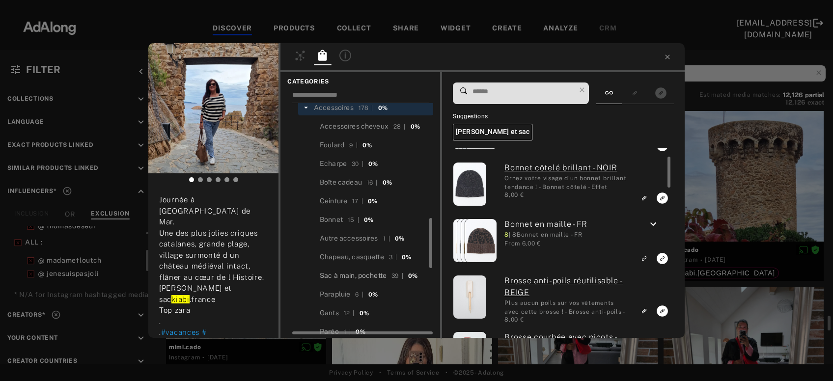
click at [369, 271] on div "Sac à main, pochette" at bounding box center [353, 276] width 67 height 10
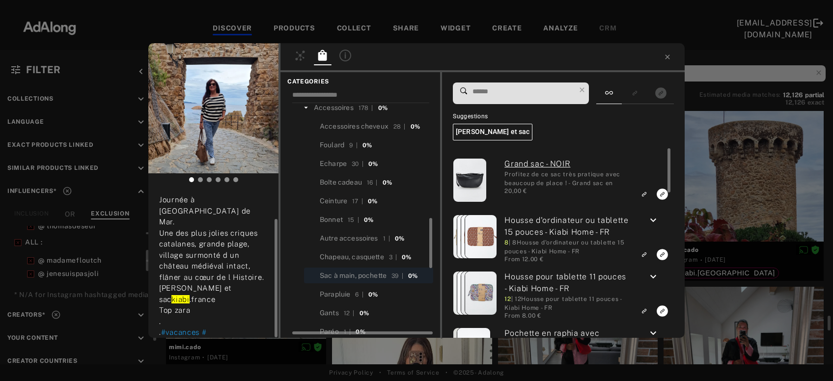
click at [513, 86] on input at bounding box center [524, 91] width 104 height 13
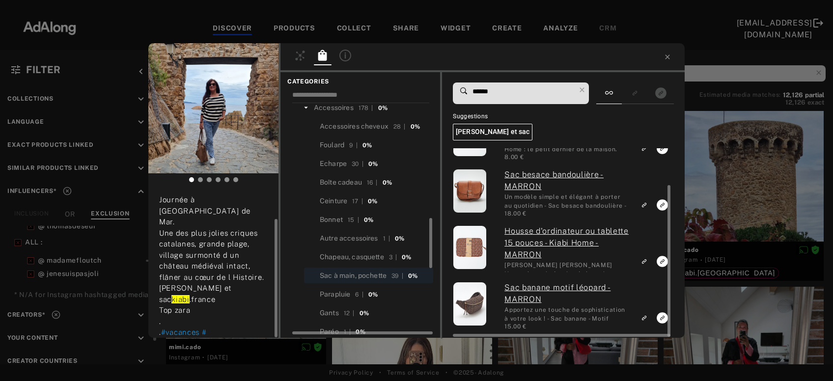
type input "******"
click at [714, 177] on div "mimi.cado Rights agreed [DATE] Journée à [GEOGRAPHIC_DATA] de Mar. Une des plus…" at bounding box center [416, 190] width 833 height 381
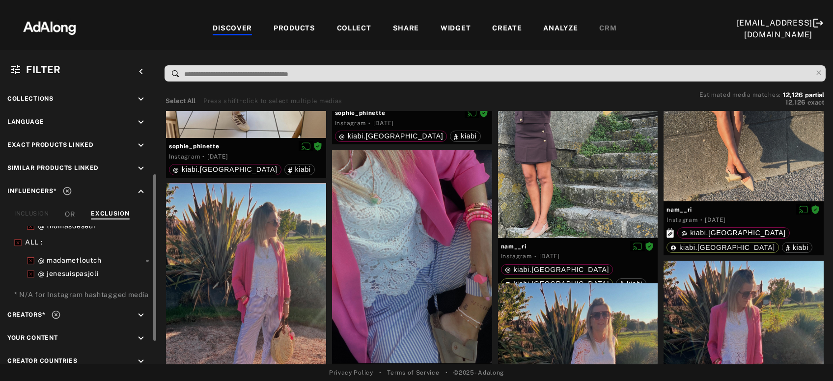
click at [354, 31] on div "COLLECT" at bounding box center [354, 29] width 34 height 12
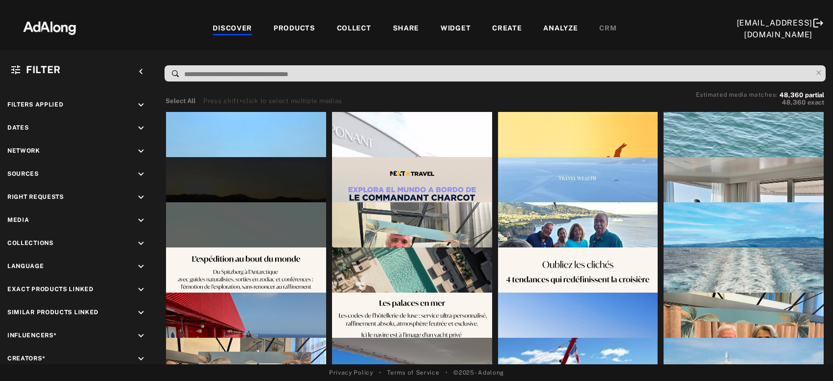
click at [359, 26] on div "COLLECT" at bounding box center [354, 29] width 34 height 12
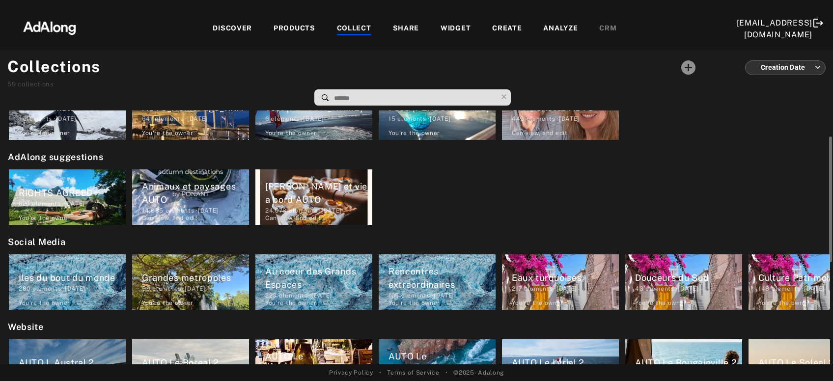
scroll to position [0, 535]
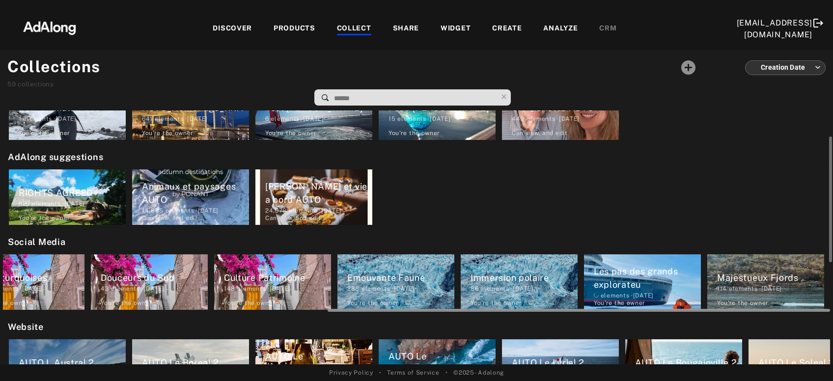
drag, startPoint x: 307, startPoint y: 312, endPoint x: 326, endPoint y: 312, distance: 19.2
click at [326, 312] on div at bounding box center [416, 309] width 827 height 7
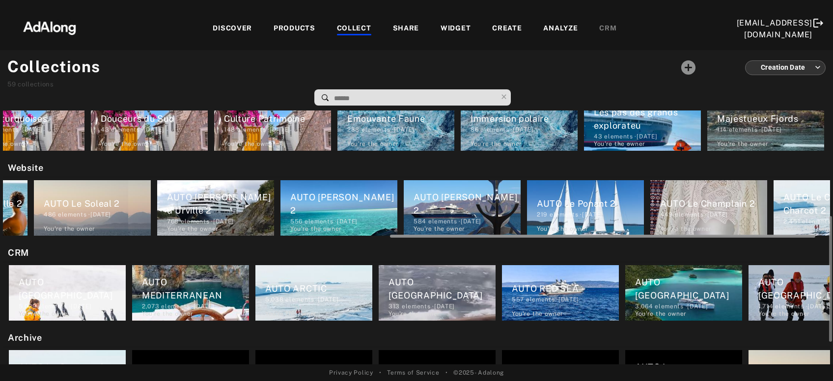
scroll to position [0, 781]
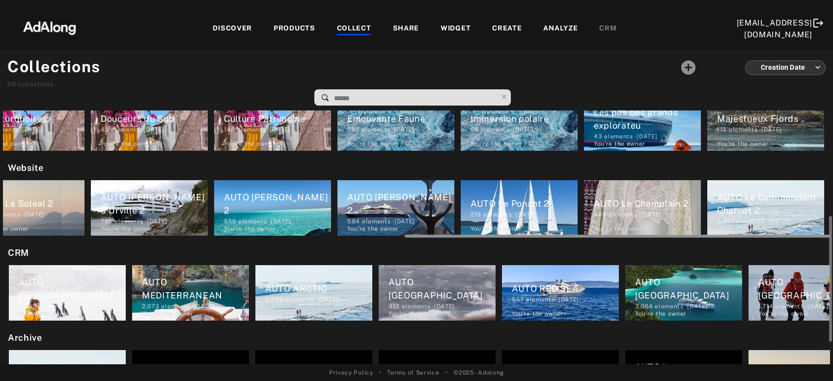
drag, startPoint x: 155, startPoint y: 236, endPoint x: 614, endPoint y: 237, distance: 459.4
click at [614, 240] on div "My selection Best animals video 1 elements · 2024.02.28 You're the owner delete…" at bounding box center [416, 238] width 833 height 254
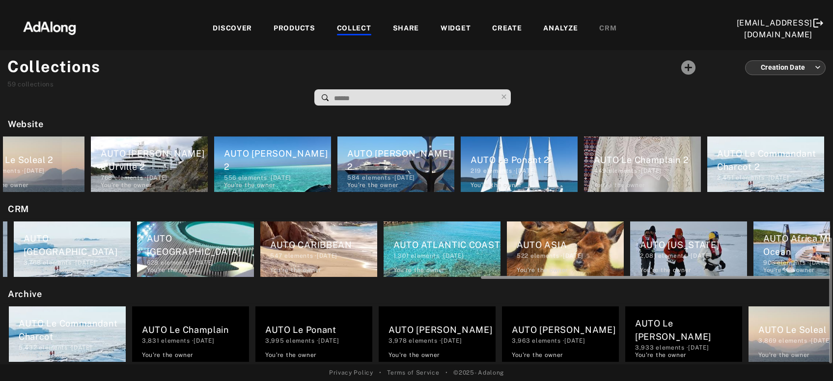
scroll to position [0, 904]
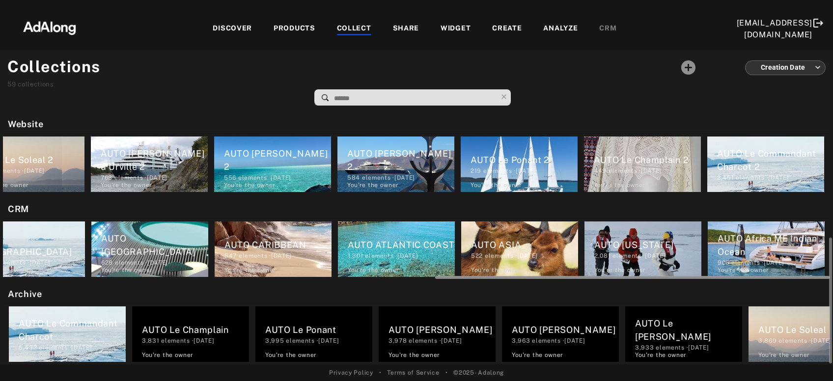
drag, startPoint x: 280, startPoint y: 277, endPoint x: 766, endPoint y: 273, distance: 486.0
click at [765, 274] on div "AUTO ANTARCTICA 5,029 elements · 2023.03.06 You're the owner delete AUTO MEDITE…" at bounding box center [416, 249] width 827 height 61
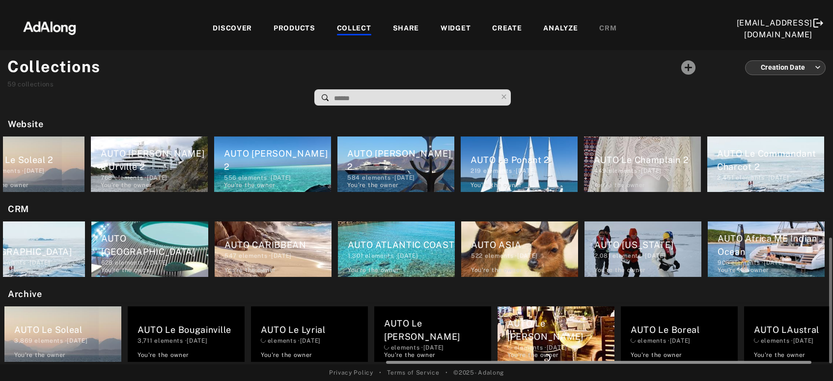
scroll to position [0, 781]
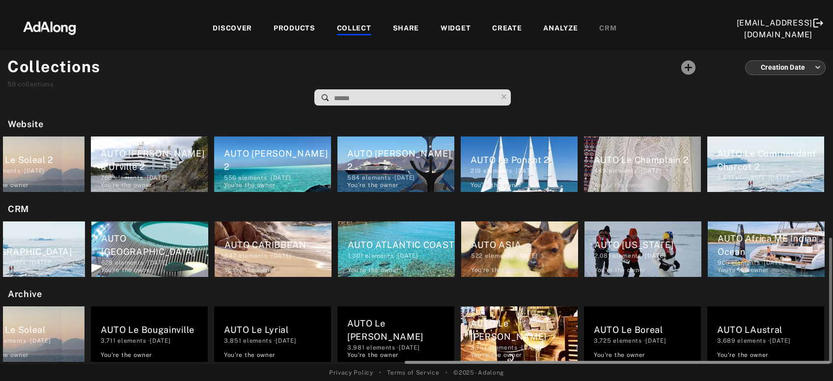
drag, startPoint x: 239, startPoint y: 363, endPoint x: 712, endPoint y: 360, distance: 473.7
click at [712, 360] on div at bounding box center [416, 361] width 827 height 7
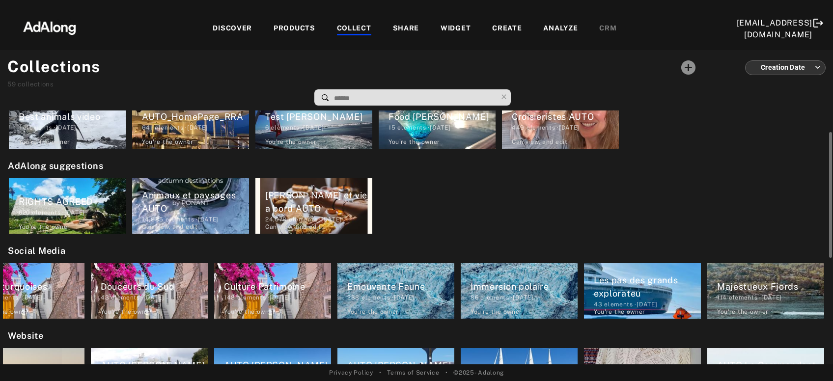
scroll to position [0, 0]
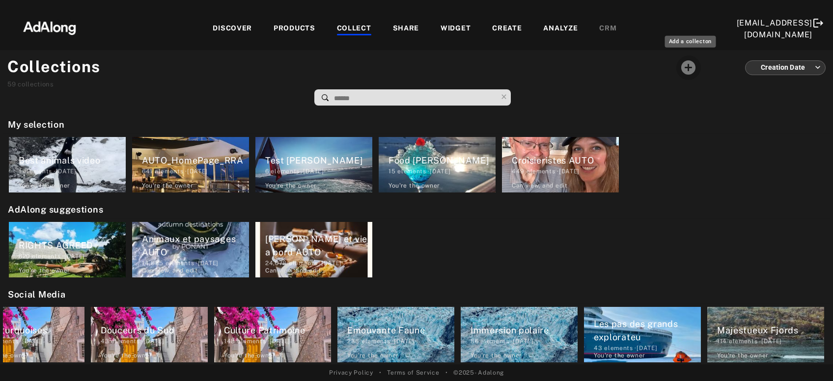
click at [691, 68] on icon "Add a collecton" at bounding box center [688, 67] width 14 height 14
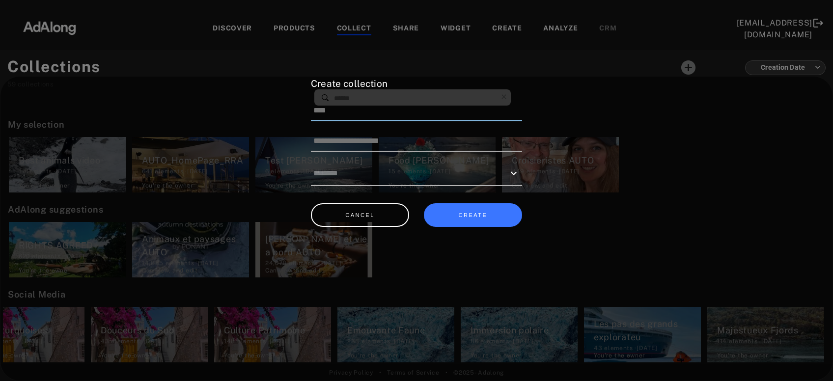
click at [442, 112] on input at bounding box center [416, 111] width 211 height 21
type input "*"
drag, startPoint x: 425, startPoint y: 108, endPoint x: 262, endPoint y: 108, distance: 162.1
click at [311, 108] on input "**********" at bounding box center [416, 111] width 211 height 21
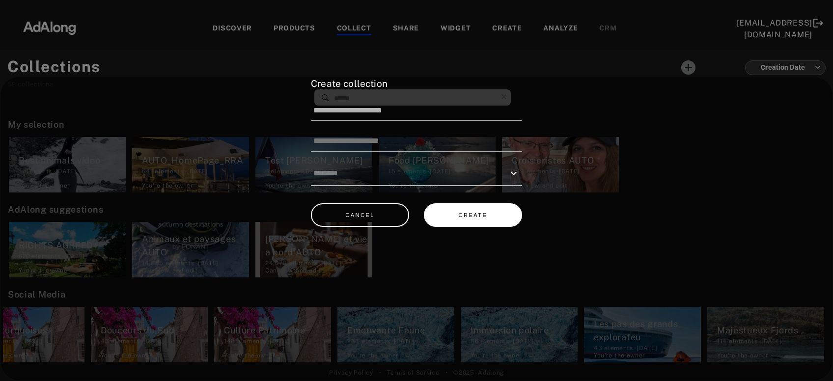
click at [463, 215] on button "CREATE" at bounding box center [473, 215] width 98 height 24
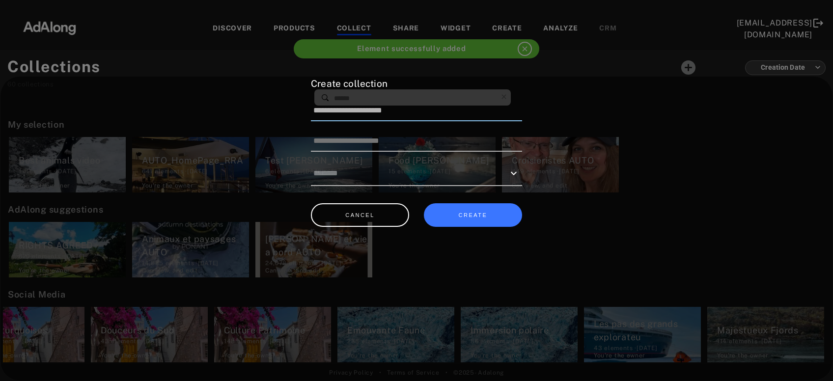
click at [411, 108] on input "**********" at bounding box center [416, 111] width 211 height 21
click at [417, 114] on input "**********" at bounding box center [416, 111] width 211 height 21
click at [458, 114] on input "**********" at bounding box center [416, 111] width 211 height 21
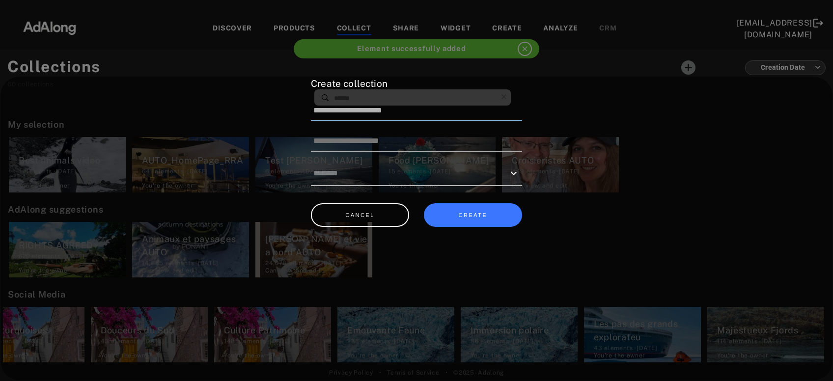
drag, startPoint x: 436, startPoint y: 115, endPoint x: 396, endPoint y: 114, distance: 39.8
click at [396, 114] on input "**********" at bounding box center [416, 111] width 211 height 21
click at [393, 114] on input "**********" at bounding box center [416, 111] width 211 height 21
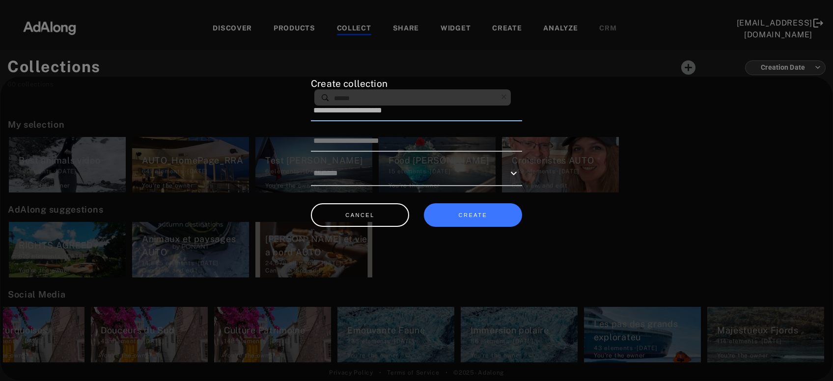
click at [431, 109] on input "**********" at bounding box center [416, 111] width 211 height 21
type input "**********"
click at [497, 219] on button "CREATE" at bounding box center [473, 215] width 98 height 24
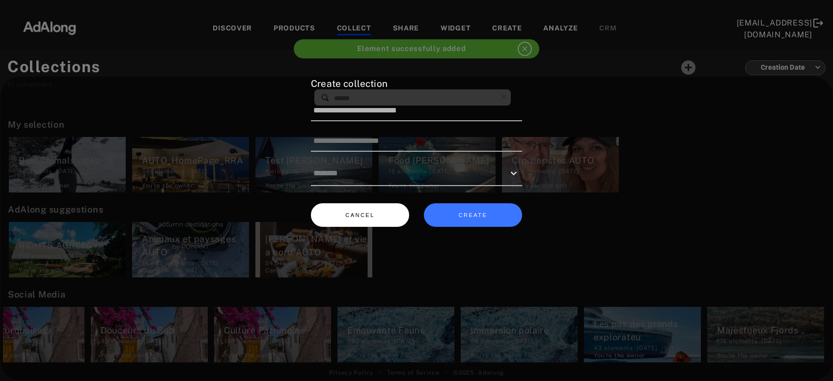
click at [335, 217] on button "CANCEL" at bounding box center [360, 215] width 98 height 24
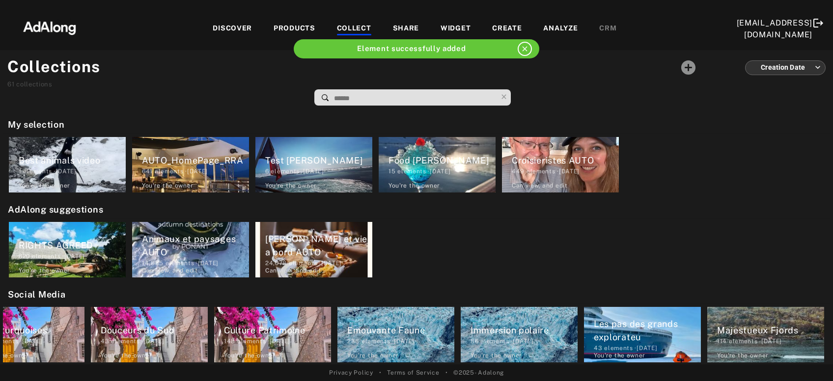
click at [233, 30] on div "DISCOVER" at bounding box center [232, 29] width 39 height 12
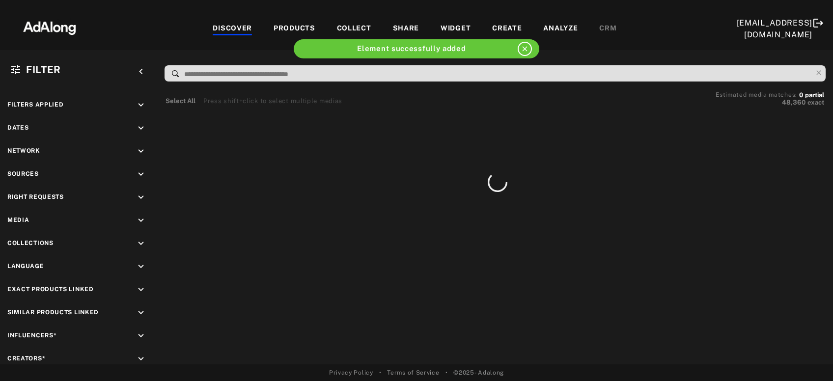
click at [343, 27] on div "COLLECT" at bounding box center [354, 29] width 34 height 12
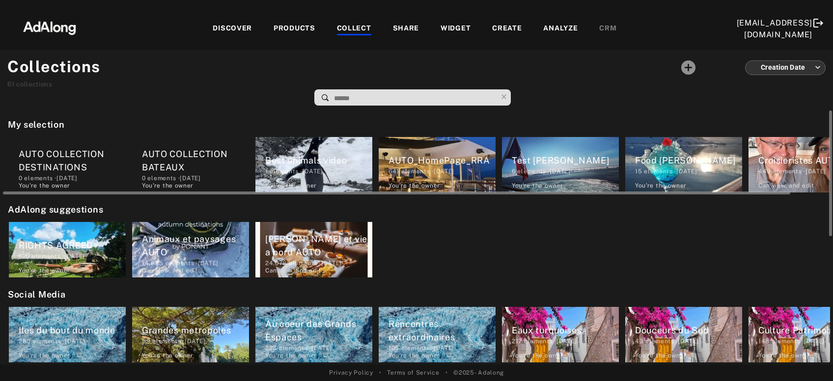
click at [168, 177] on div "0 elements · 2025.10.01" at bounding box center [195, 178] width 107 height 9
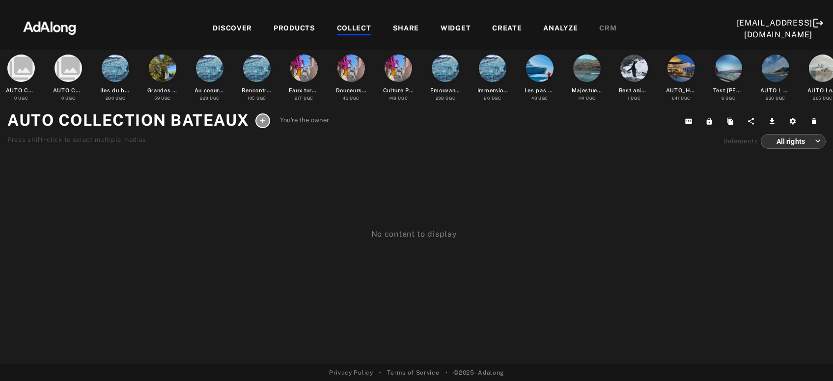
click at [354, 29] on div "COLLECT" at bounding box center [354, 29] width 34 height 12
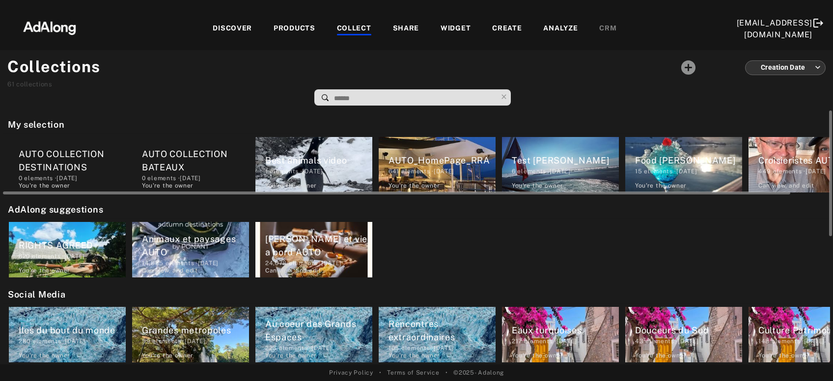
click at [84, 175] on div "0 elements · 2025.10.01" at bounding box center [72, 178] width 107 height 9
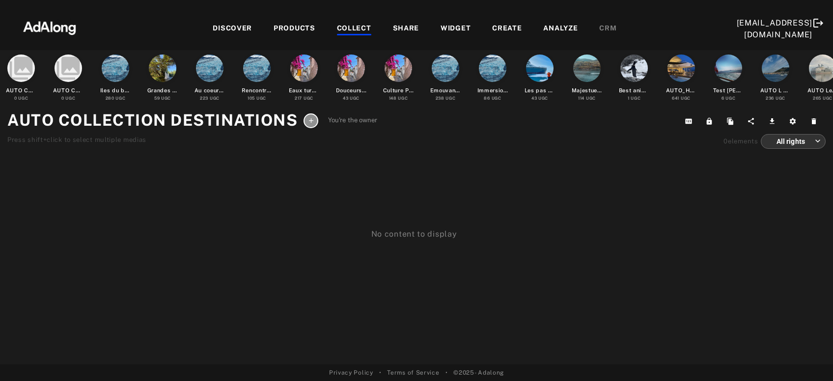
click at [352, 36] on div "DISCOVER PRODUCTS COLLECT SHARE WIDGET CREATE ANALYZE CRM" at bounding box center [415, 28] width 644 height 33
click at [354, 28] on div "COLLECT" at bounding box center [354, 29] width 34 height 12
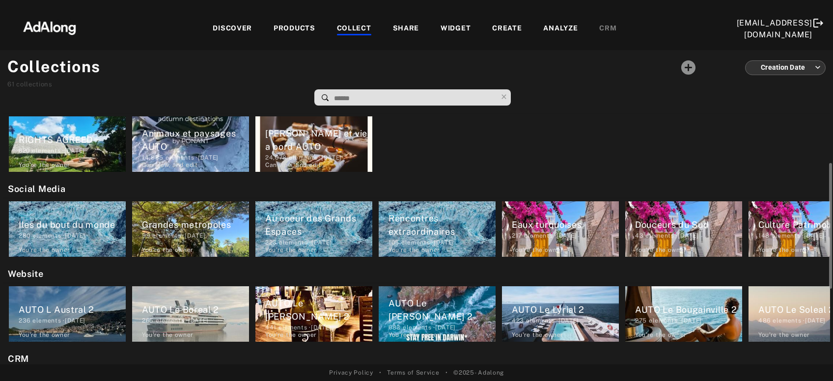
scroll to position [159, 0]
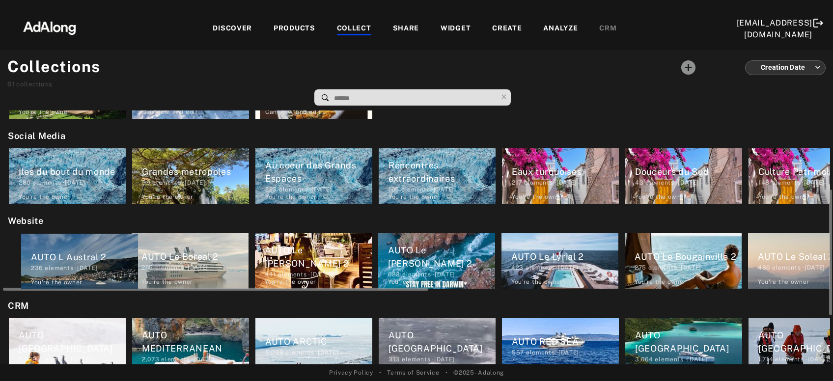
drag, startPoint x: 20, startPoint y: 256, endPoint x: 35, endPoint y: 257, distance: 15.3
click at [35, 257] on div "AUTO L Austral 2 236 elements · 2023.04.20 You're the owner delete AUTO Le Bore…" at bounding box center [416, 260] width 827 height 61
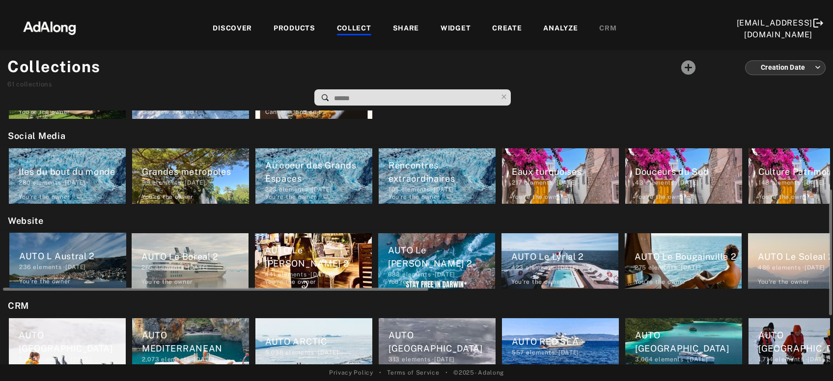
click at [35, 257] on div "AUTO L Austral 2" at bounding box center [72, 256] width 107 height 13
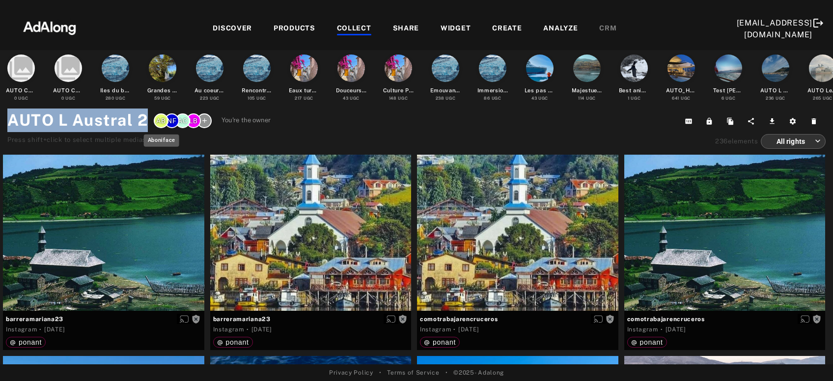
drag, startPoint x: 8, startPoint y: 118, endPoint x: 155, endPoint y: 124, distance: 147.0
click at [155, 124] on div "AUTO L Austral 2 LB AC NF AB You're the owner" at bounding box center [139, 121] width 264 height 24
copy h1 "AUTO L Austral 2"
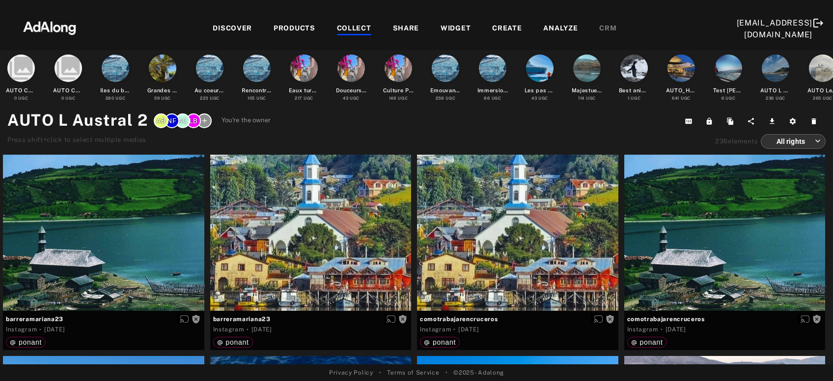
click at [364, 28] on div "COLLECT" at bounding box center [354, 29] width 34 height 12
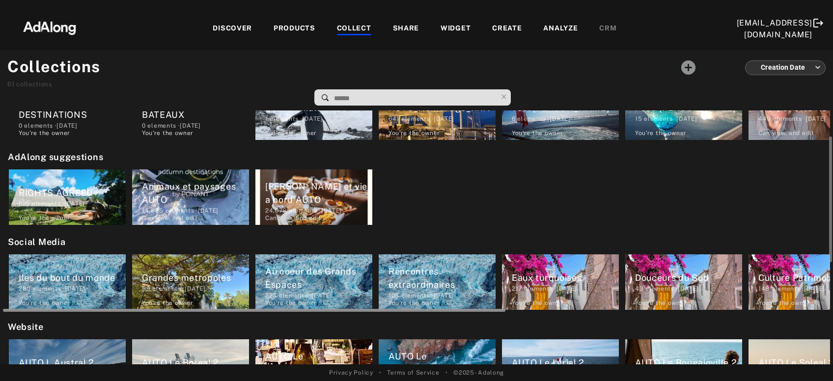
scroll to position [106, 0]
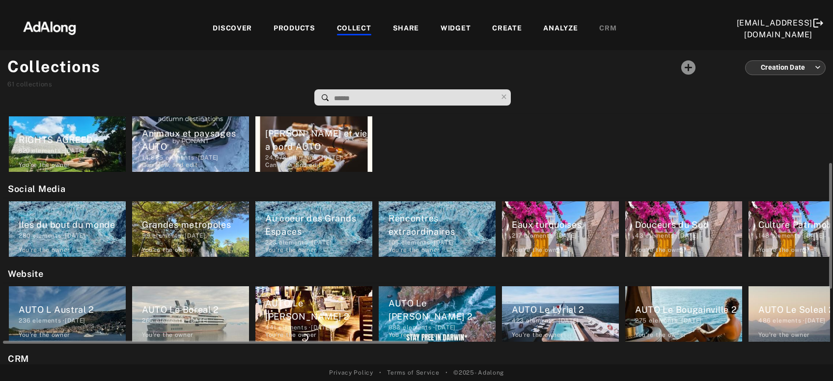
click at [187, 324] on div "265 elements · 2023.04.20" at bounding box center [195, 320] width 107 height 9
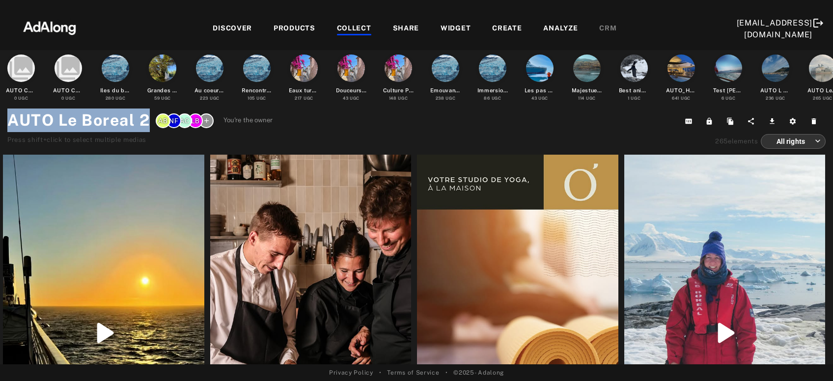
drag, startPoint x: 105, startPoint y: 117, endPoint x: 11, endPoint y: 117, distance: 93.8
click at [11, 117] on h1 "AUTO Le Boreal 2" at bounding box center [78, 121] width 142 height 24
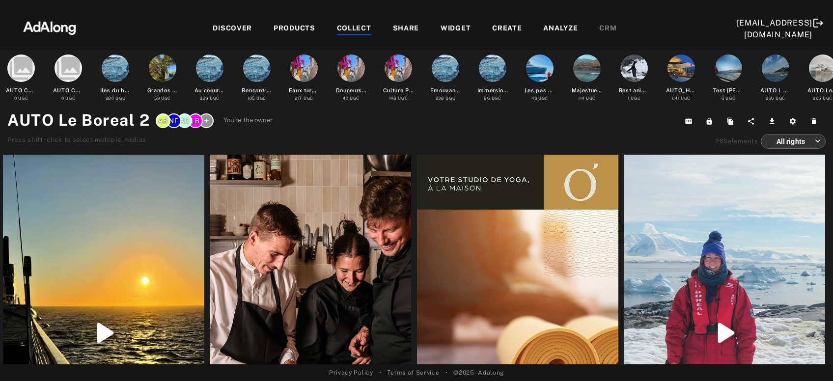
click at [352, 30] on div "COLLECT" at bounding box center [354, 29] width 34 height 12
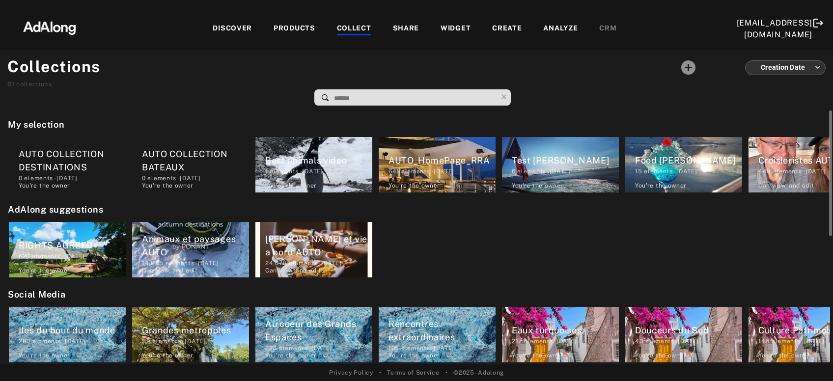
scroll to position [106, 0]
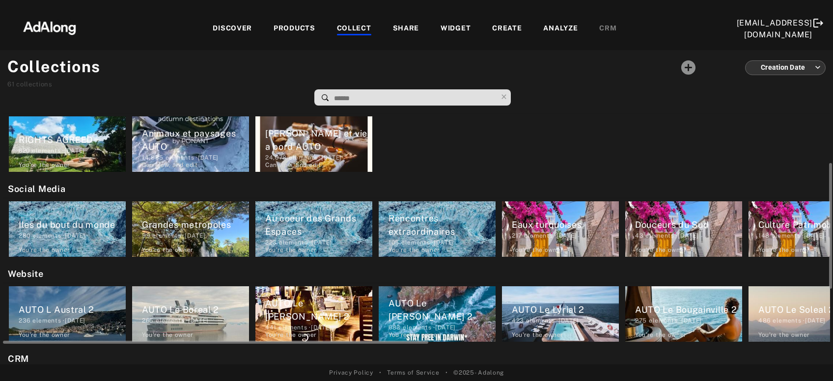
click at [301, 316] on div "AUTO Le Paul Gauguin 2" at bounding box center [318, 310] width 107 height 27
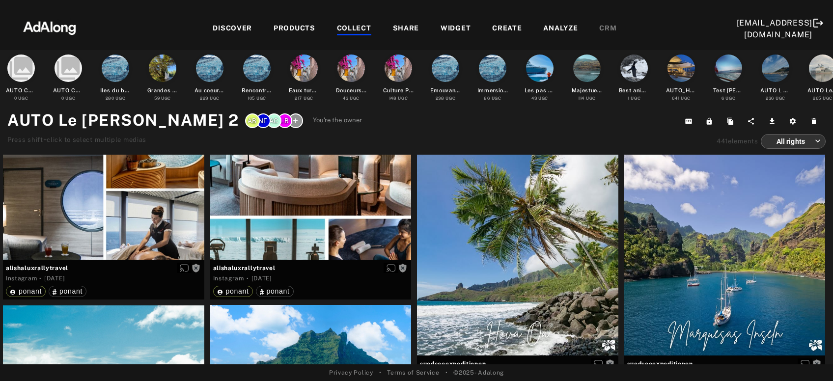
click at [31, 122] on h1 "AUTO Le Paul Gauguin 2" at bounding box center [123, 121] width 232 height 24
click at [18, 119] on h1 "AUTO Le Paul Gauguin 2" at bounding box center [123, 121] width 232 height 24
click at [7, 121] on div "collections AUTO COLLECTION DESTINATIONS 0 UGC collections AUTO COLLECTION BATE…" at bounding box center [416, 207] width 833 height 314
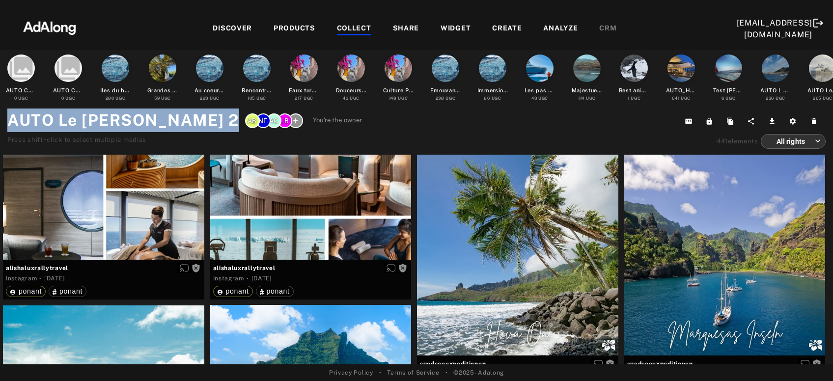
drag, startPoint x: 15, startPoint y: 120, endPoint x: 210, endPoint y: 120, distance: 195.6
click at [210, 120] on div "AUTO Le Paul Gauguin 2 LB AC NF AB You're the owner" at bounding box center [184, 121] width 355 height 24
copy h1 "AUTO Le Paul Gauguin 2"
click at [350, 27] on div "COLLECT" at bounding box center [354, 29] width 34 height 12
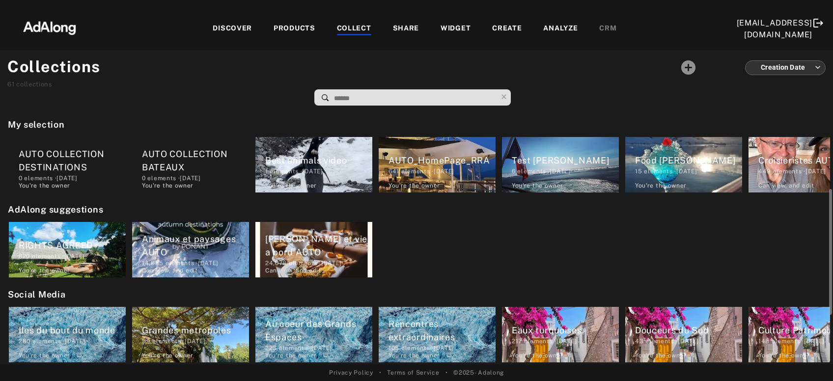
scroll to position [106, 0]
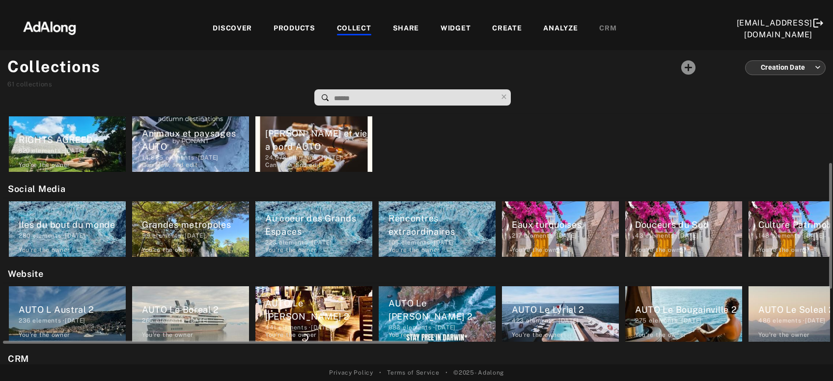
click at [437, 315] on div "AUTO Le Jacques Cartier 2" at bounding box center [442, 310] width 107 height 27
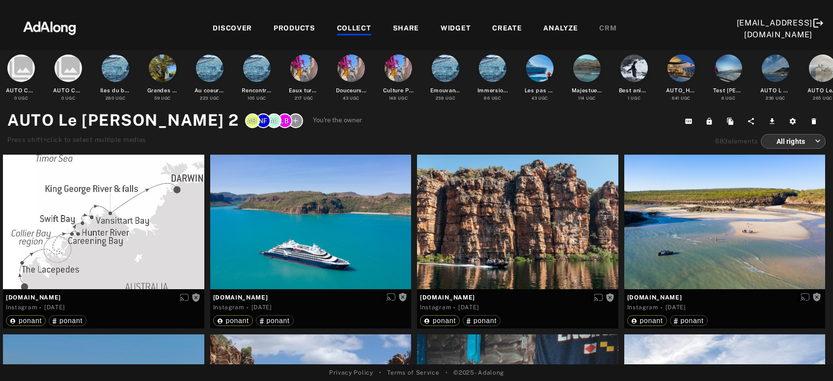
drag, startPoint x: 224, startPoint y: 125, endPoint x: 7, endPoint y: 117, distance: 216.8
click at [7, 117] on h1 "AUTO Le Jacques Cartier 2" at bounding box center [123, 121] width 232 height 24
copy h1 "AUTO Le Jacques Cartier 2"
click at [352, 30] on div "COLLECT" at bounding box center [354, 29] width 34 height 12
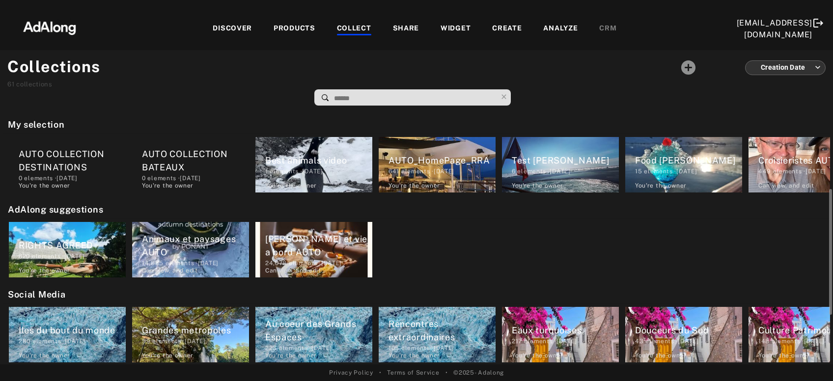
scroll to position [106, 0]
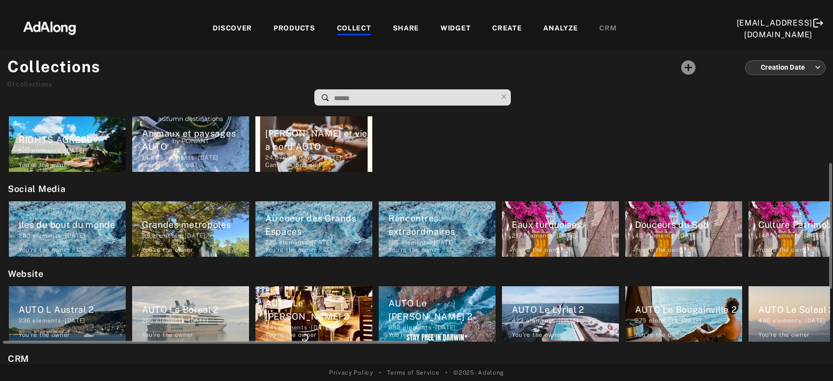
click at [586, 328] on div "AUTO Le Lyrial 2 423 elements · 2023.04.20 You're the owner delete" at bounding box center [560, 314] width 117 height 56
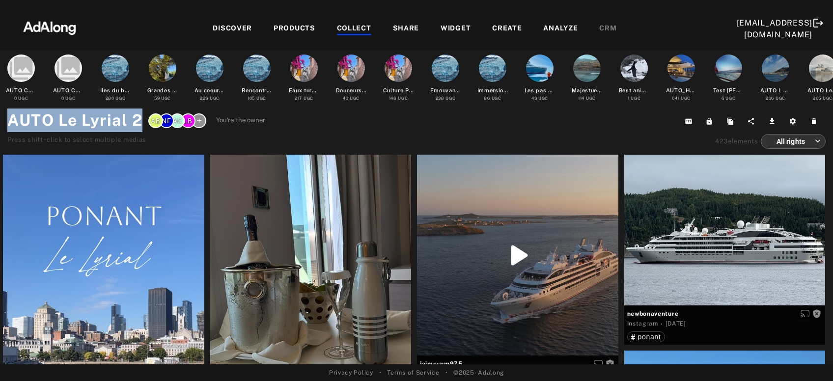
drag, startPoint x: 143, startPoint y: 117, endPoint x: 1, endPoint y: 121, distance: 141.5
click at [1, 121] on div "collections AUTO COLLECTION DESTINATIONS 0 UGC collections AUTO COLLECTION BATE…" at bounding box center [416, 207] width 833 height 314
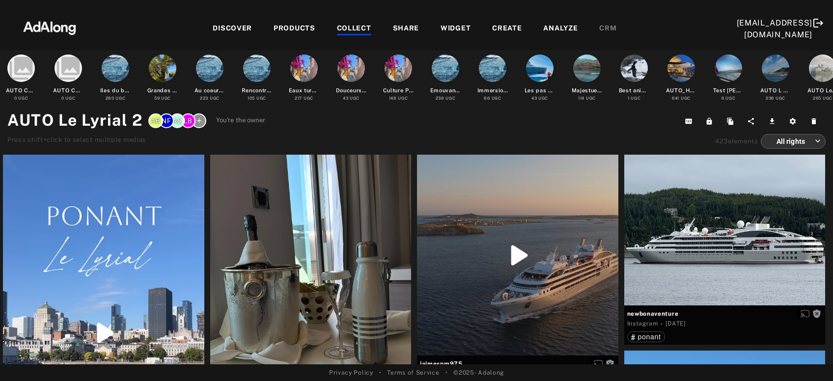
click at [1, 121] on div "collections AUTO COLLECTION DESTINATIONS 0 UGC collections AUTO COLLECTION BATE…" at bounding box center [416, 207] width 833 height 314
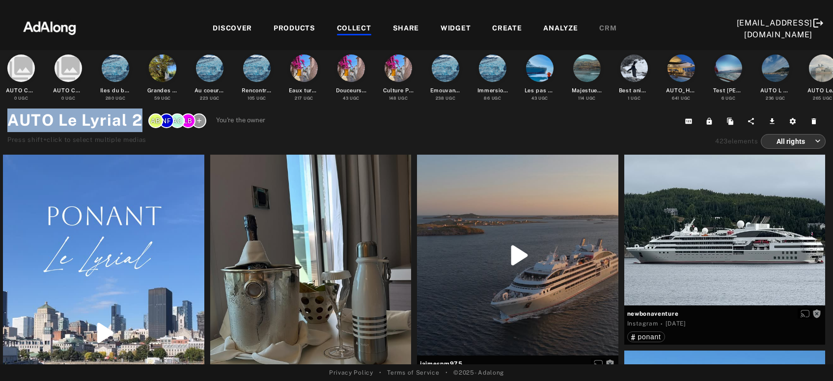
drag, startPoint x: 9, startPoint y: 120, endPoint x: 142, endPoint y: 117, distance: 133.2
click at [142, 117] on h1 "AUTO Le Lyrial 2" at bounding box center [74, 121] width 135 height 24
copy h1 "AUTO Le Lyrial 2"
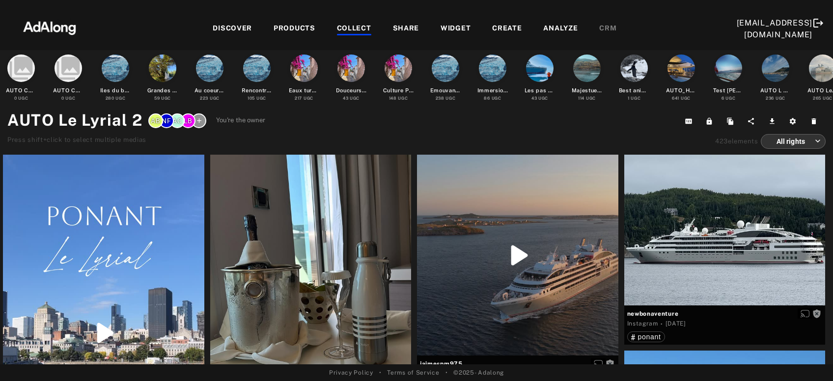
click at [352, 30] on div "COLLECT" at bounding box center [354, 29] width 34 height 12
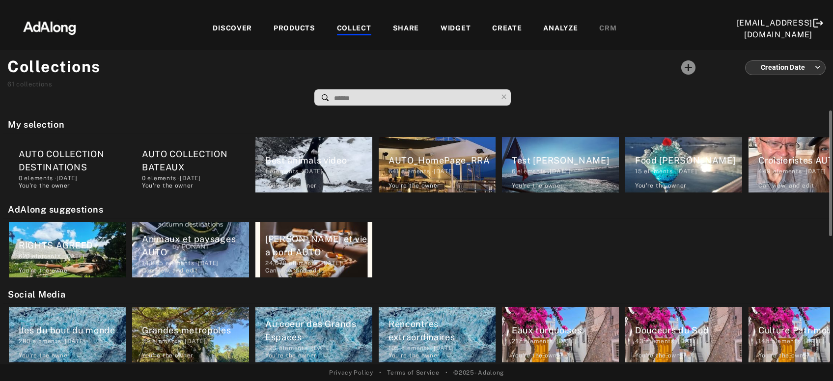
scroll to position [106, 0]
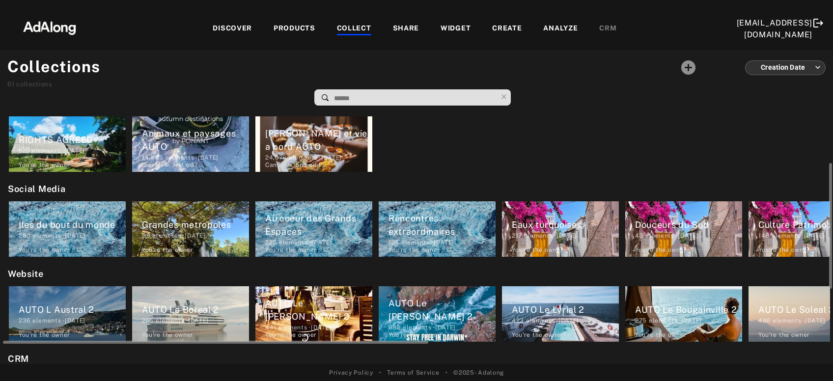
click at [659, 317] on div "275 elements · 2023.04.20" at bounding box center [688, 320] width 107 height 9
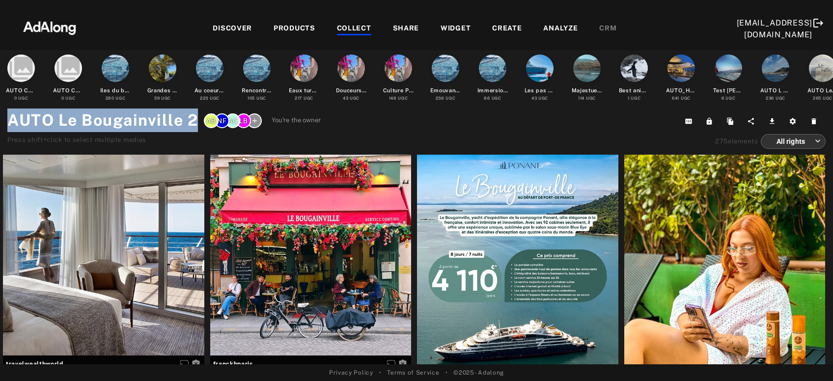
drag, startPoint x: 196, startPoint y: 122, endPoint x: 9, endPoint y: 121, distance: 186.2
click at [9, 121] on h1 "AUTO Le Bougainville 2" at bounding box center [102, 121] width 191 height 24
copy h1 "AUTO Le Bougainville 2"
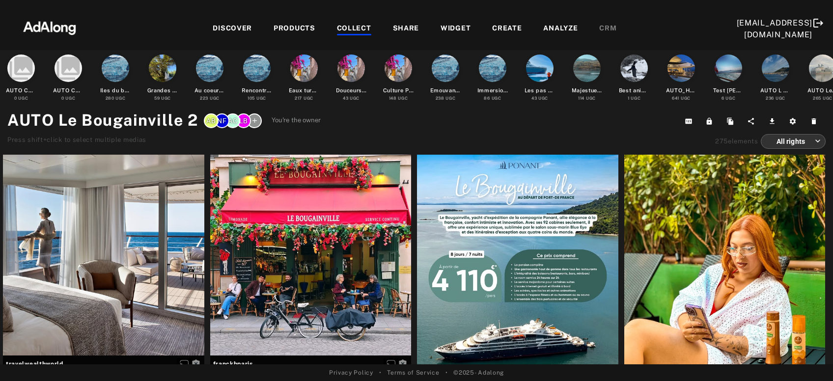
click at [353, 24] on div "COLLECT" at bounding box center [354, 29] width 34 height 12
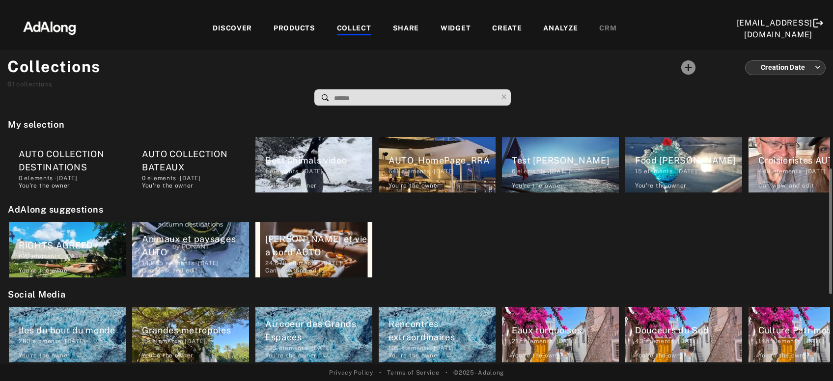
scroll to position [112, 0]
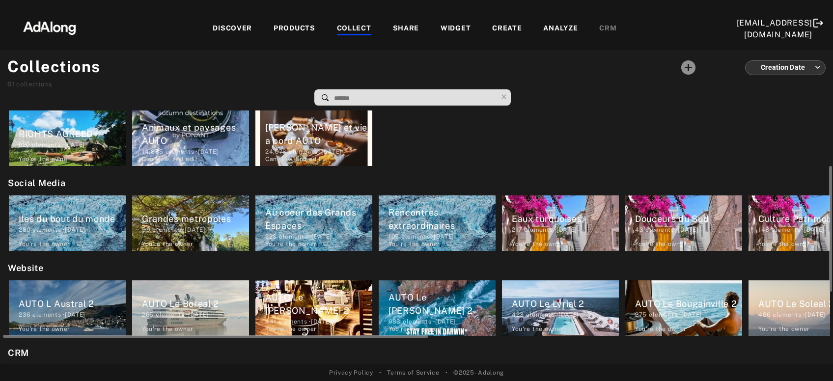
click at [763, 307] on div "AUTO Le Soleal 2" at bounding box center [812, 303] width 107 height 13
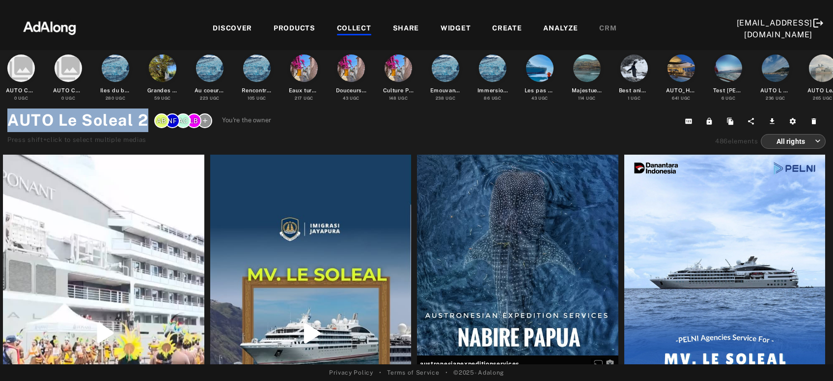
drag, startPoint x: 147, startPoint y: 118, endPoint x: 8, endPoint y: 122, distance: 139.6
click at [8, 122] on h1 "AUTO Le Soleal 2" at bounding box center [77, 121] width 141 height 24
copy h1 "AUTO Le Soleal 2"
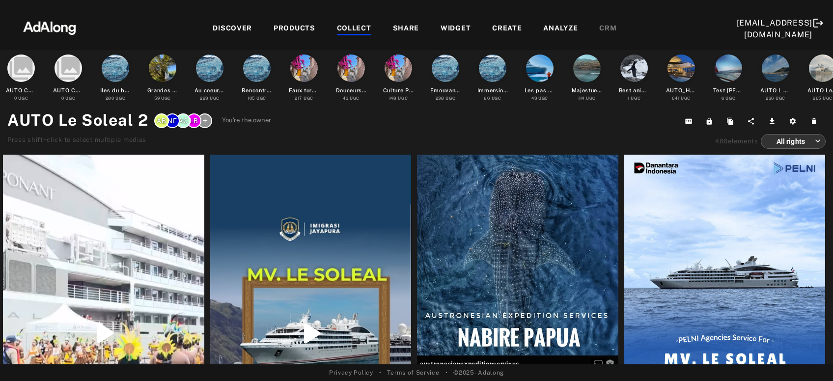
click at [355, 28] on div "COLLECT" at bounding box center [354, 29] width 34 height 12
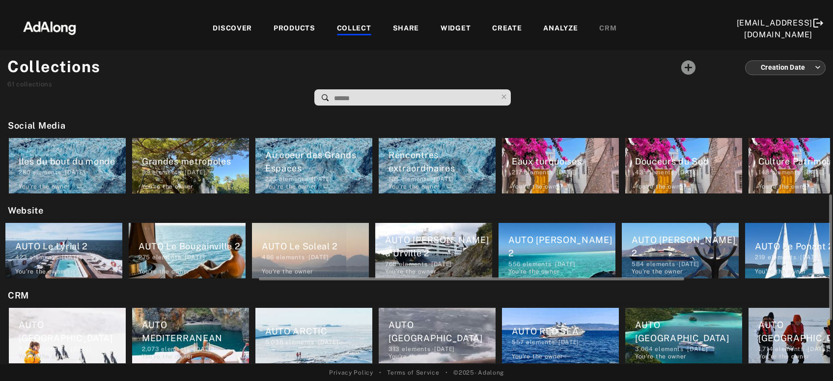
scroll to position [0, 497]
click at [460, 244] on div "AUTO Le Dumont d Urville 2" at bounding box center [438, 246] width 107 height 27
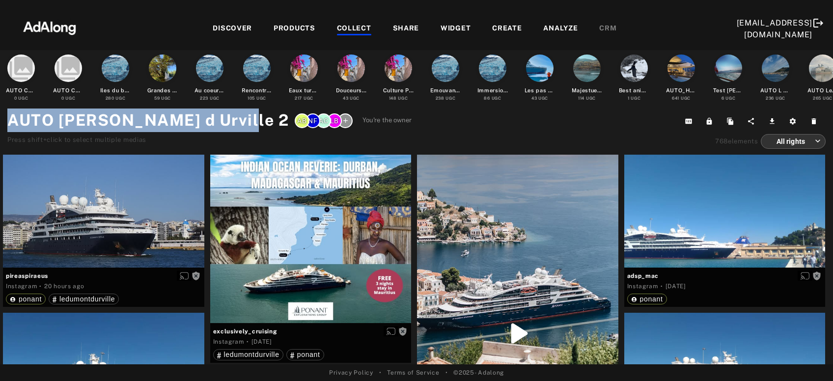
drag, startPoint x: 232, startPoint y: 117, endPoint x: 10, endPoint y: 119, distance: 222.1
click at [10, 119] on h1 "AUTO Le Dumont d Urville 2" at bounding box center [148, 121] width 282 height 24
copy h1 "AUTO Le Dumont d Urville 2"
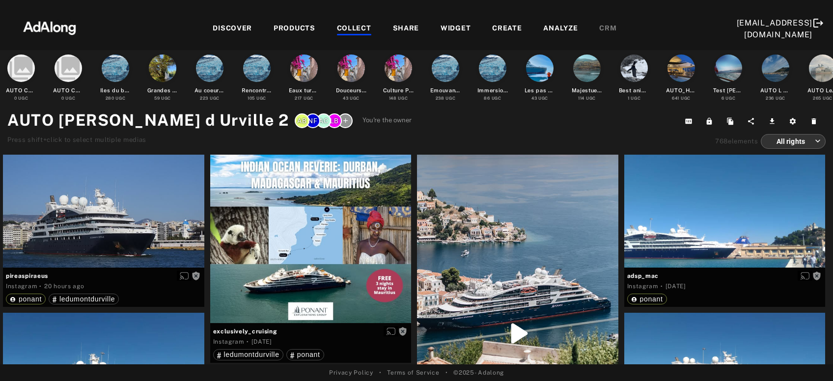
click at [356, 26] on div "COLLECT" at bounding box center [354, 29] width 34 height 12
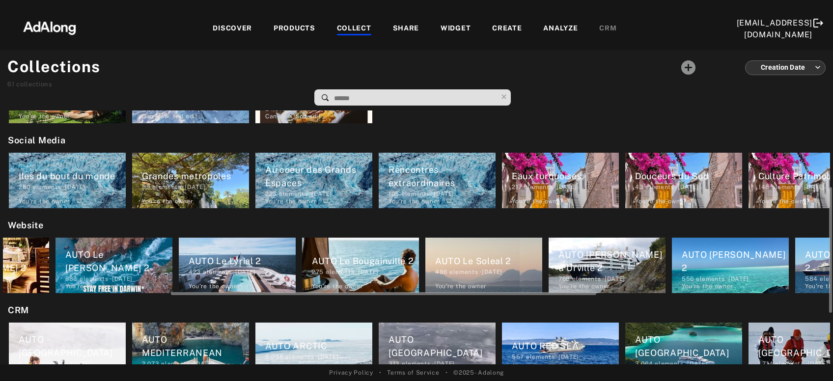
scroll to position [0, 324]
click at [726, 258] on div "AUTO Le Laperouse 2" at bounding box center [734, 261] width 107 height 27
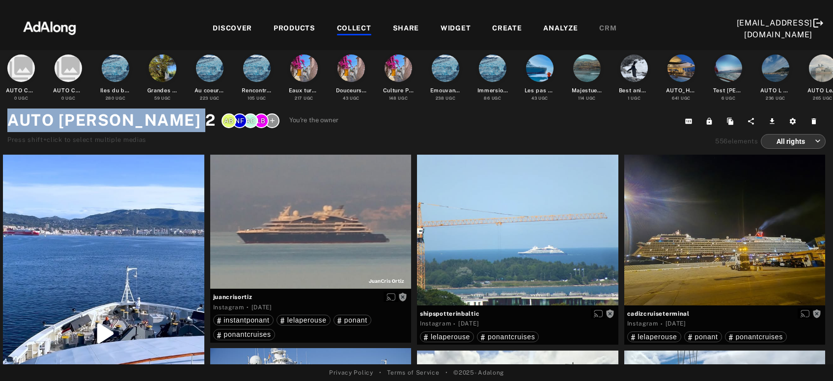
drag, startPoint x: 181, startPoint y: 122, endPoint x: 5, endPoint y: 122, distance: 175.9
click at [5, 122] on div "collections AUTO COLLECTION DESTINATIONS 0 UGC collections AUTO COLLECTION BATE…" at bounding box center [416, 207] width 833 height 314
copy h1 "AUTO Le Laperouse 2"
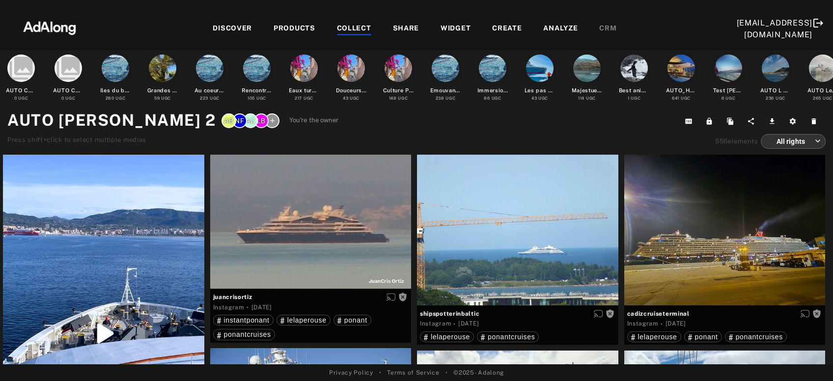
click at [352, 27] on div "COLLECT" at bounding box center [354, 29] width 34 height 12
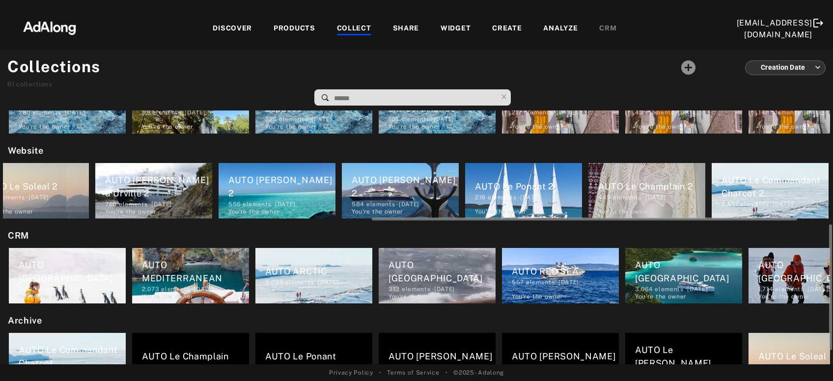
scroll to position [0, 781]
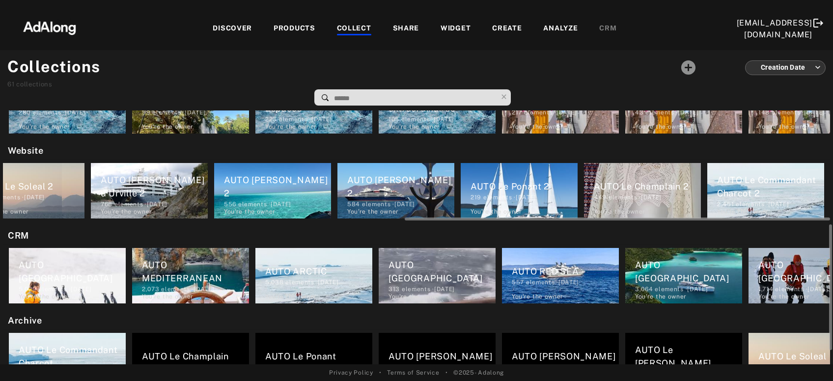
click at [411, 200] on div "584 elements · 2023.04.20" at bounding box center [400, 204] width 107 height 9
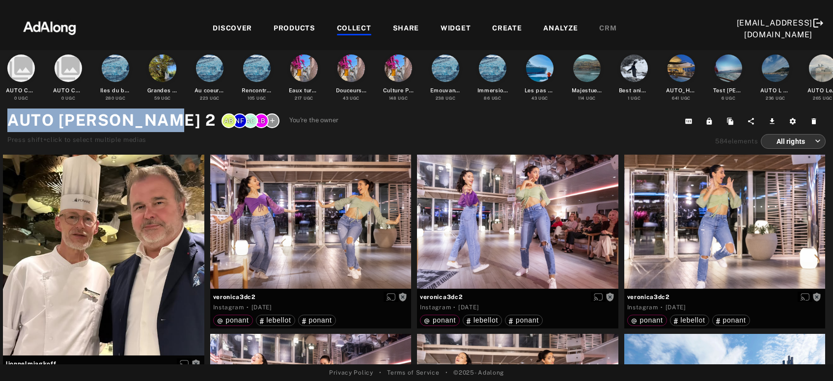
drag, startPoint x: 144, startPoint y: 121, endPoint x: 0, endPoint y: 118, distance: 144.0
click at [0, 118] on div "collections AUTO COLLECTION DESTINATIONS 0 UGC collections AUTO COLLECTION BATE…" at bounding box center [416, 207] width 833 height 314
copy h1 "AUTO Le Bellot 2"
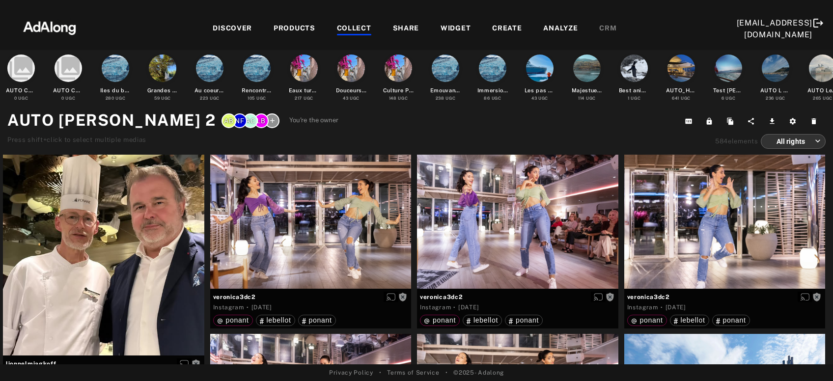
click at [352, 27] on div "COLLECT" at bounding box center [354, 29] width 34 height 12
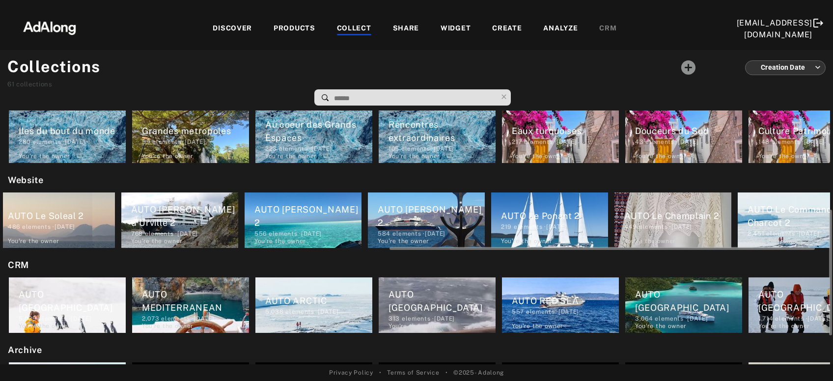
scroll to position [0, 751]
click at [545, 218] on div "AUTO Le Ponant 2" at bounding box center [554, 215] width 107 height 13
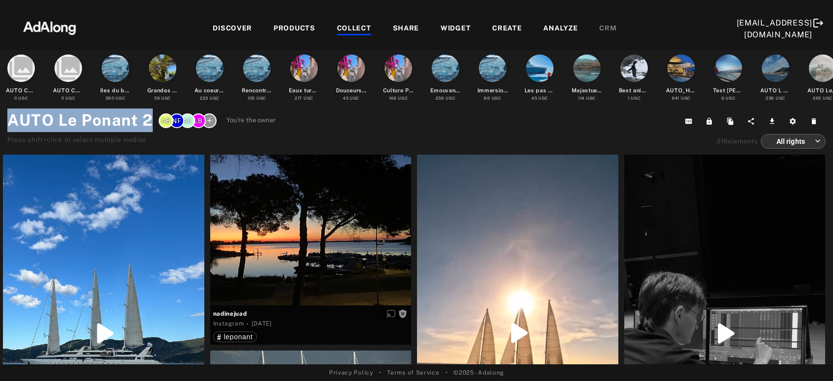
drag, startPoint x: 152, startPoint y: 119, endPoint x: 1, endPoint y: 126, distance: 151.5
click at [1, 126] on div "collections AUTO COLLECTION DESTINATIONS 0 UGC collections AUTO COLLECTION BATE…" at bounding box center [416, 207] width 833 height 314
copy h1 "AUTO Le Ponant 2"
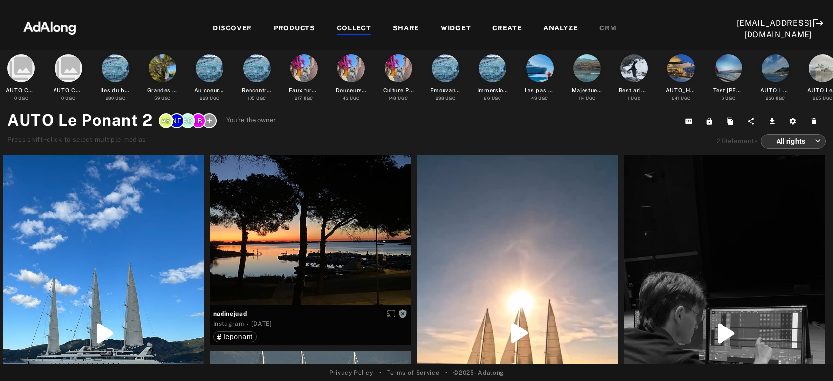
click at [356, 25] on div "COLLECT" at bounding box center [354, 29] width 34 height 12
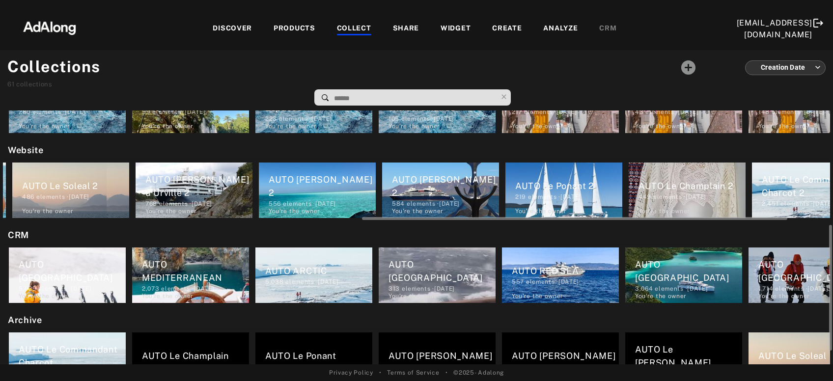
scroll to position [0, 781]
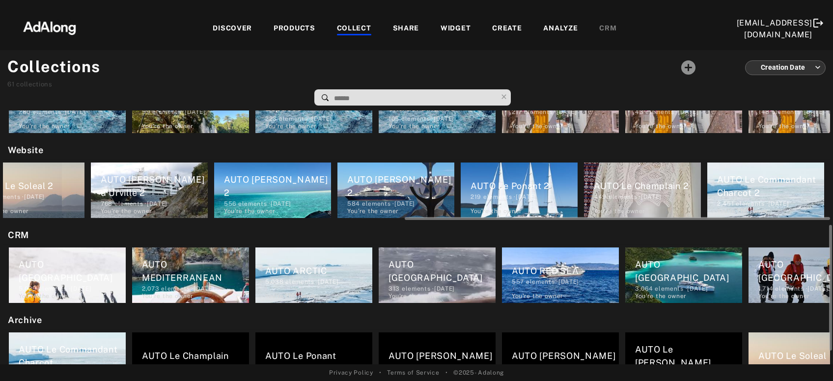
click at [665, 165] on div "AUTO Le Champlain 2 449 elements · 2023.04.19 You're the owner delete" at bounding box center [642, 191] width 117 height 56
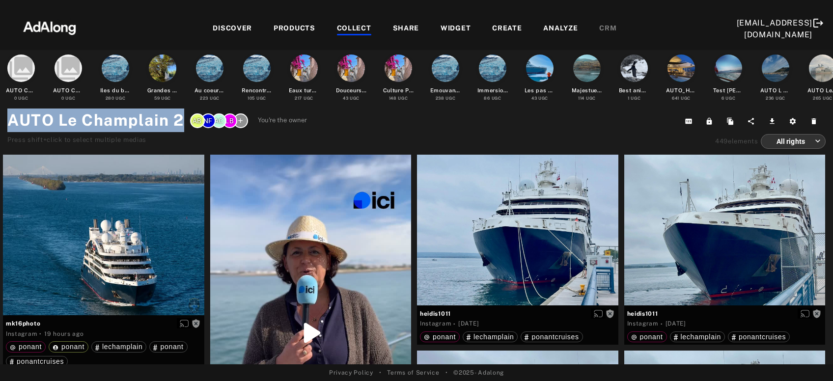
drag, startPoint x: 181, startPoint y: 119, endPoint x: 0, endPoint y: 113, distance: 180.9
click at [0, 113] on div "collections AUTO COLLECTION DESTINATIONS 0 UGC collections AUTO COLLECTION BATE…" at bounding box center [416, 207] width 833 height 314
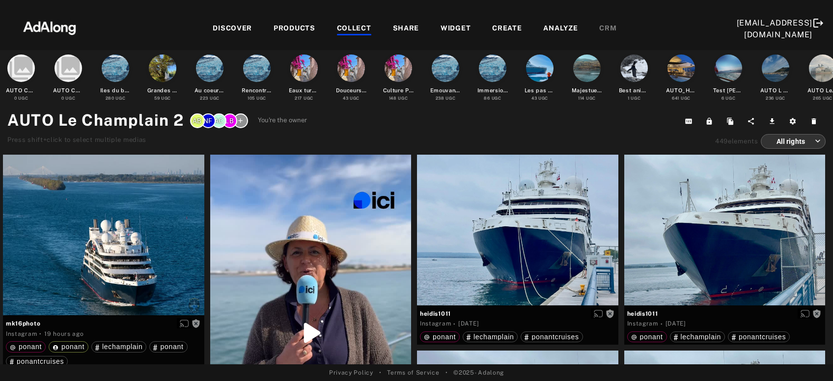
click at [346, 28] on div "COLLECT" at bounding box center [354, 29] width 34 height 12
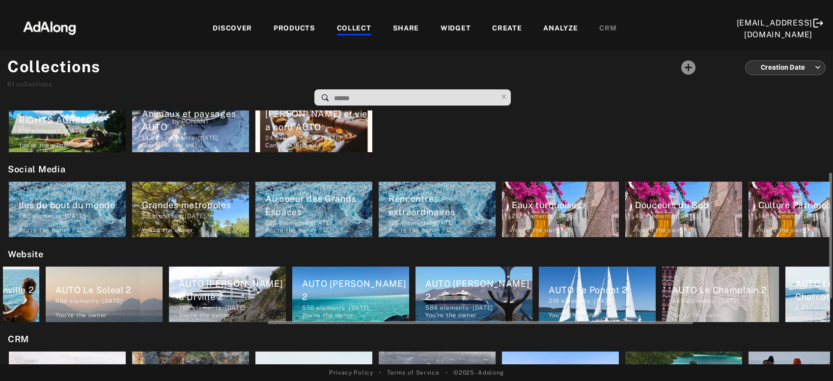
scroll to position [0, 781]
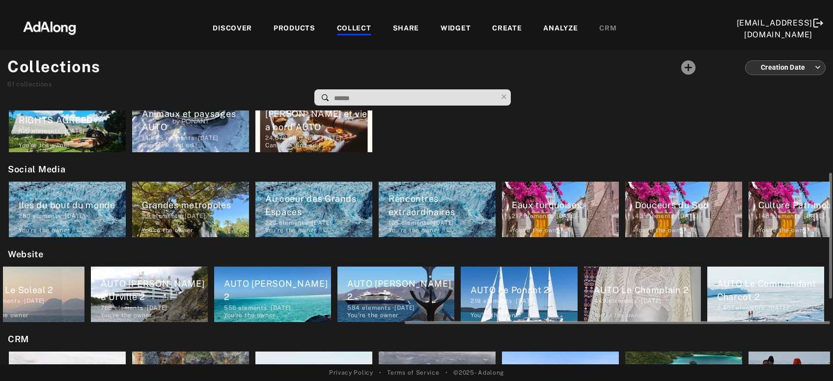
click at [772, 296] on div "AUTO Le Commandant Charcot 2" at bounding box center [770, 290] width 107 height 27
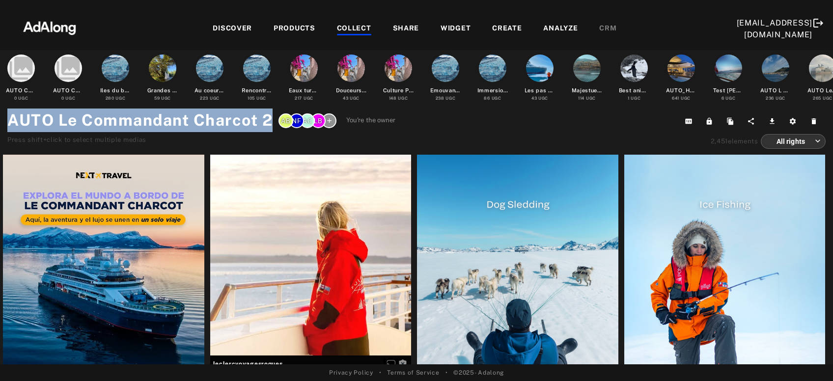
drag, startPoint x: 271, startPoint y: 117, endPoint x: 7, endPoint y: 119, distance: 263.9
click at [7, 119] on h1 "AUTO Le Commandant Charcot 2" at bounding box center [139, 121] width 265 height 24
